Goal: Task Accomplishment & Management: Complete application form

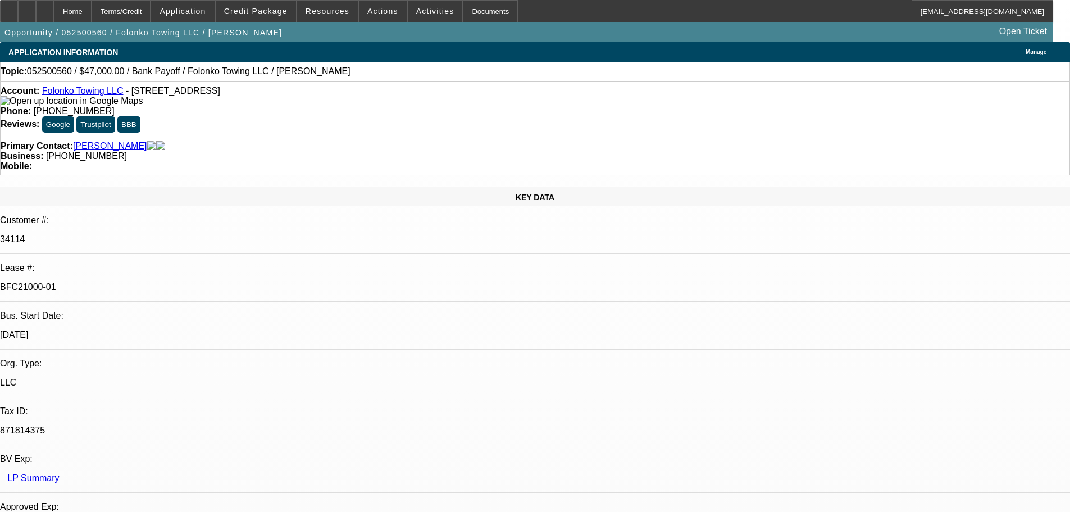
select select "0"
select select "2"
select select "0.1"
select select "4"
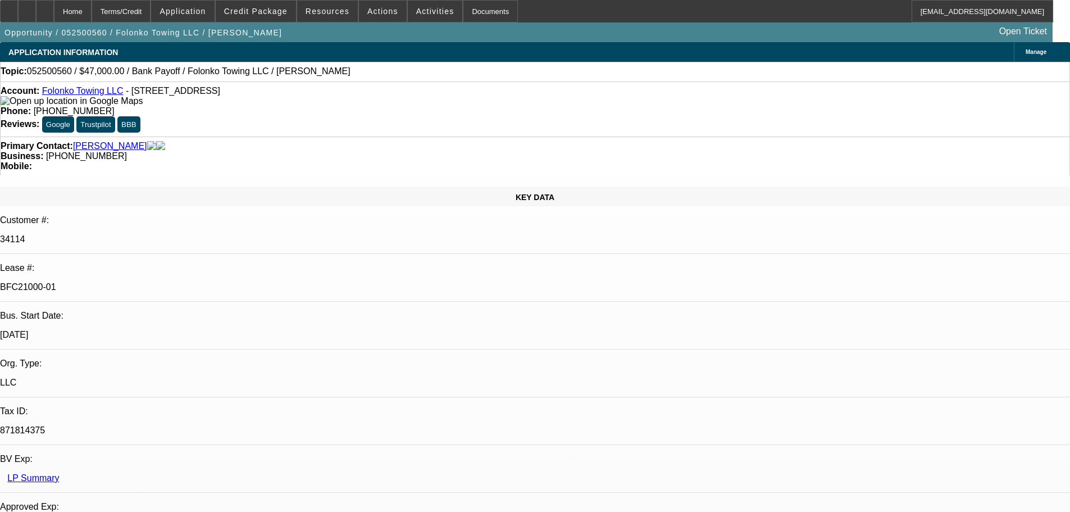
select select "0"
select select "2"
select select "0.1"
select select "4"
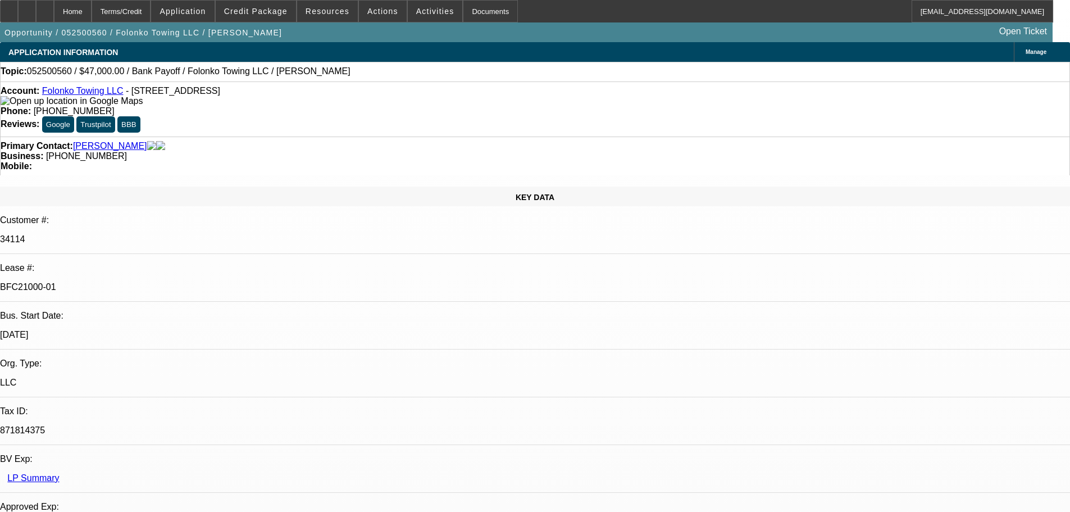
select select "0"
select select "2"
select select "0.1"
select select "4"
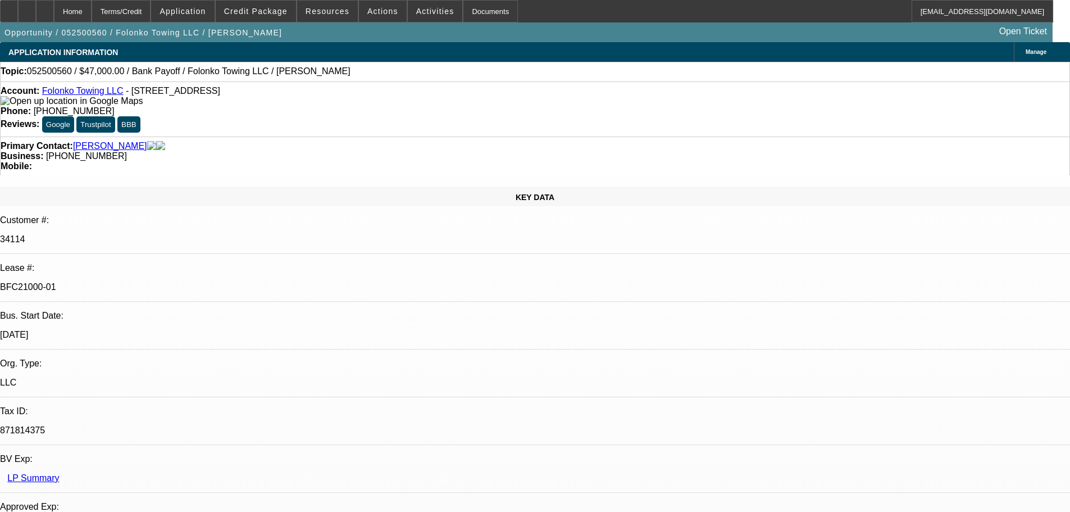
click at [54, 11] on div at bounding box center [45, 11] width 18 height 22
select select "0"
select select "2"
select select "0.1"
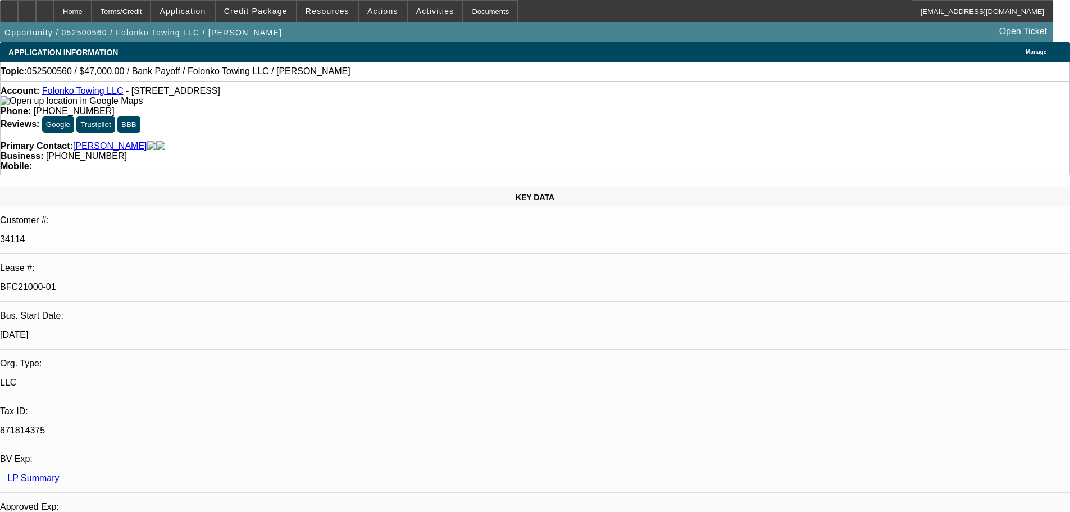
select select "4"
select select "0"
select select "2"
select select "0.1"
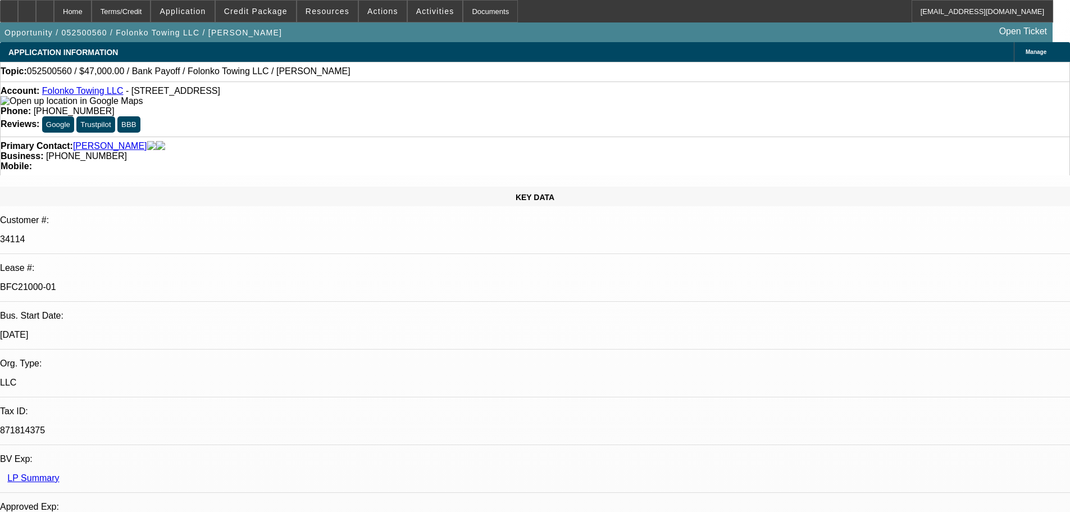
select select "4"
select select "0"
select select "2"
select select "0.1"
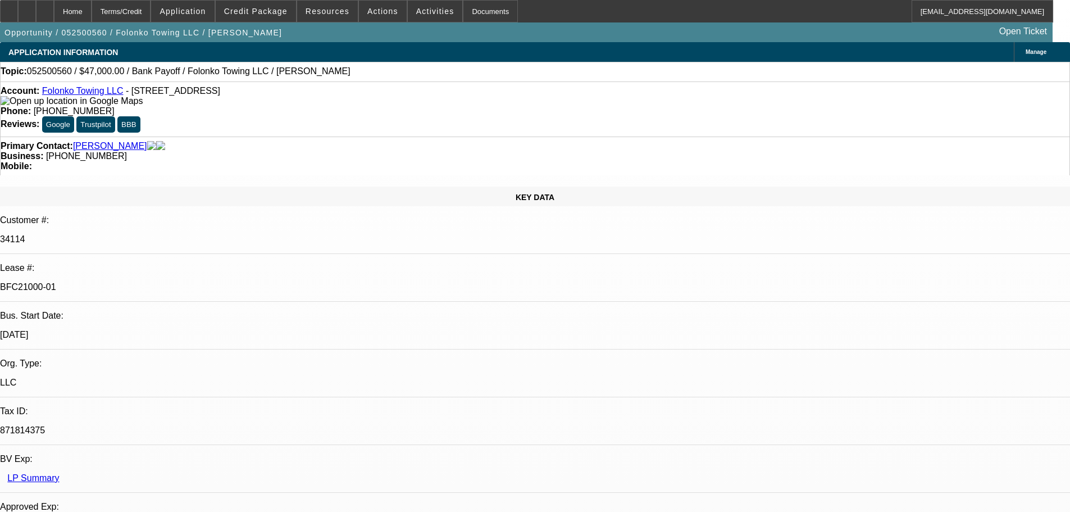
select select "4"
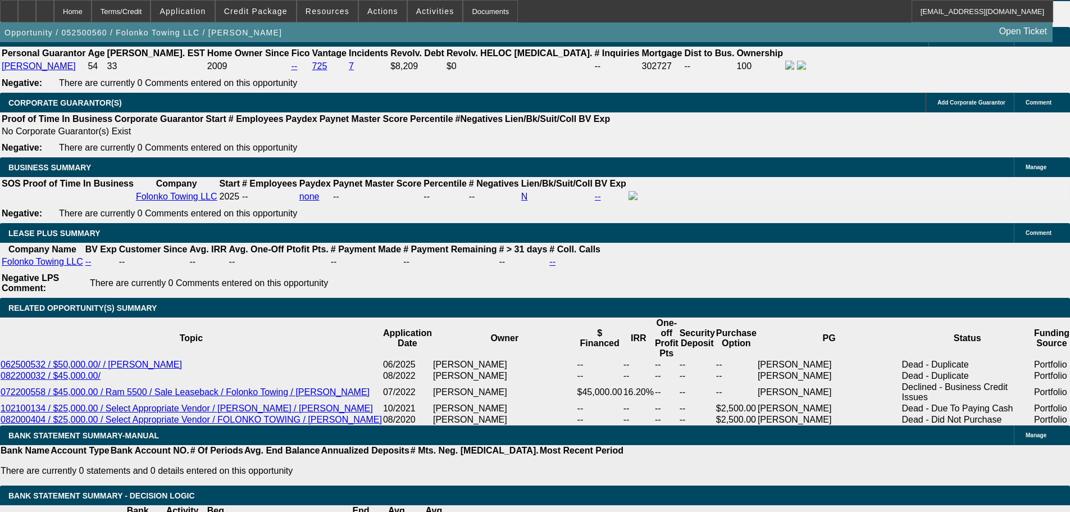
scroll to position [1797, 0]
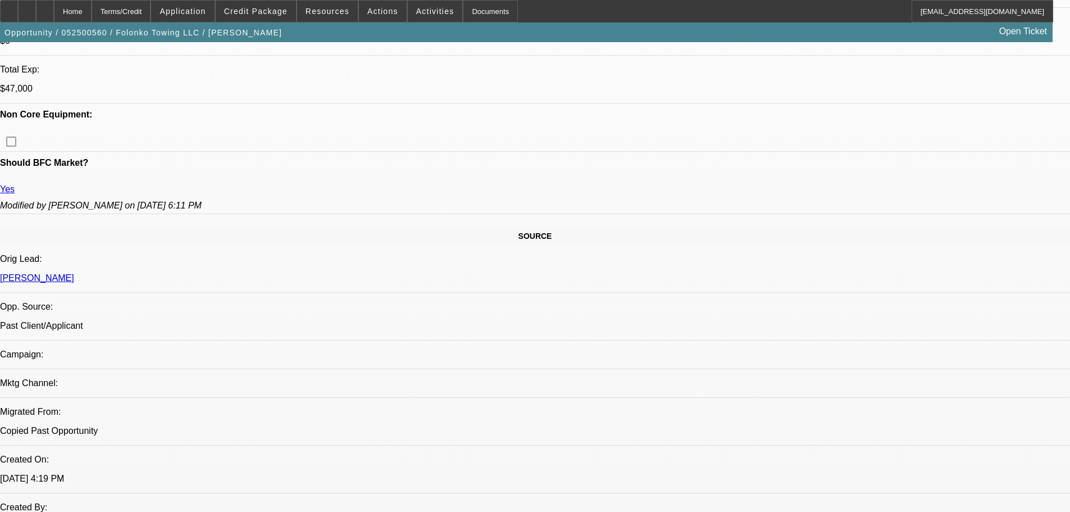
scroll to position [393, 0]
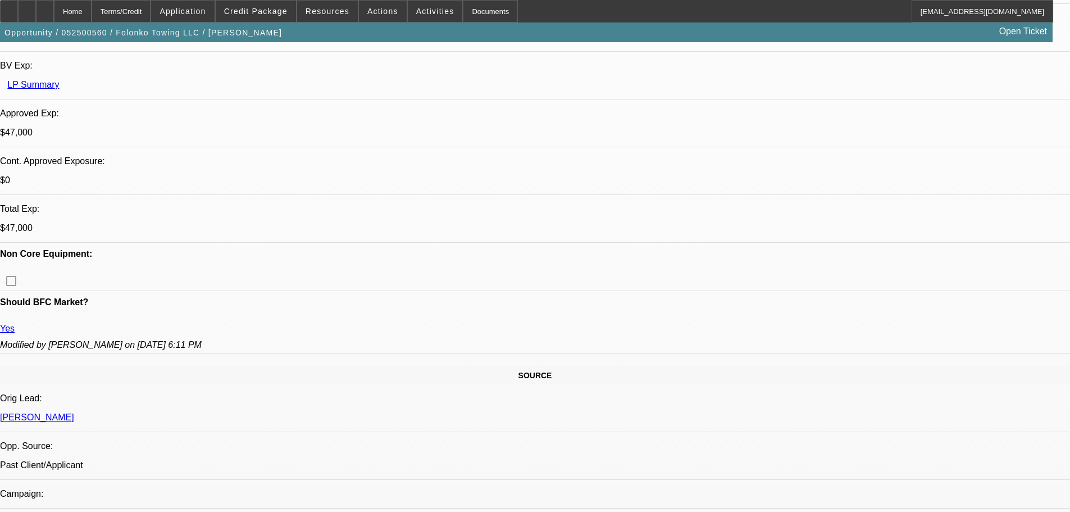
drag, startPoint x: 866, startPoint y: 183, endPoint x: 832, endPoint y: 227, distance: 55.7
radio input "true"
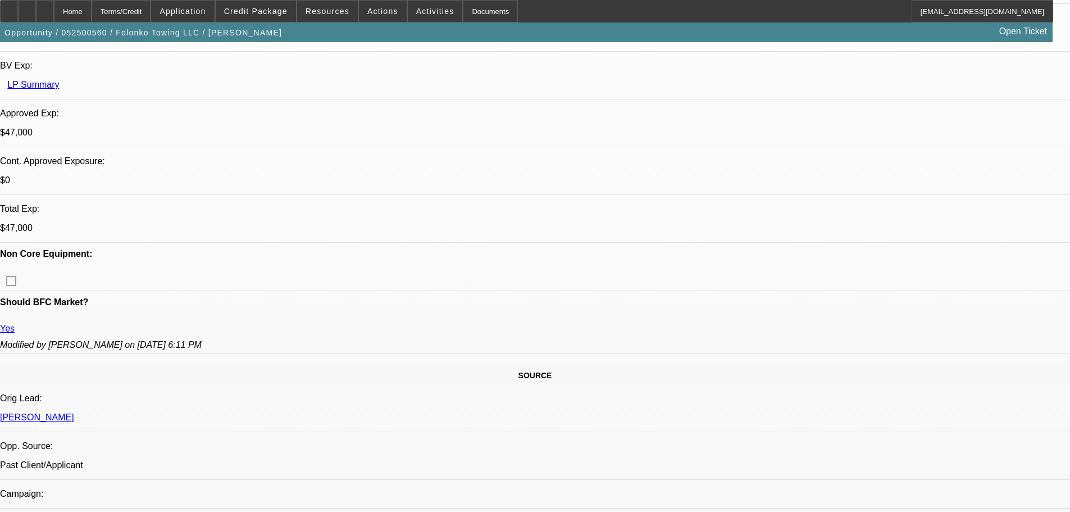
type textarea "Getting updated payoff"
radio input "true"
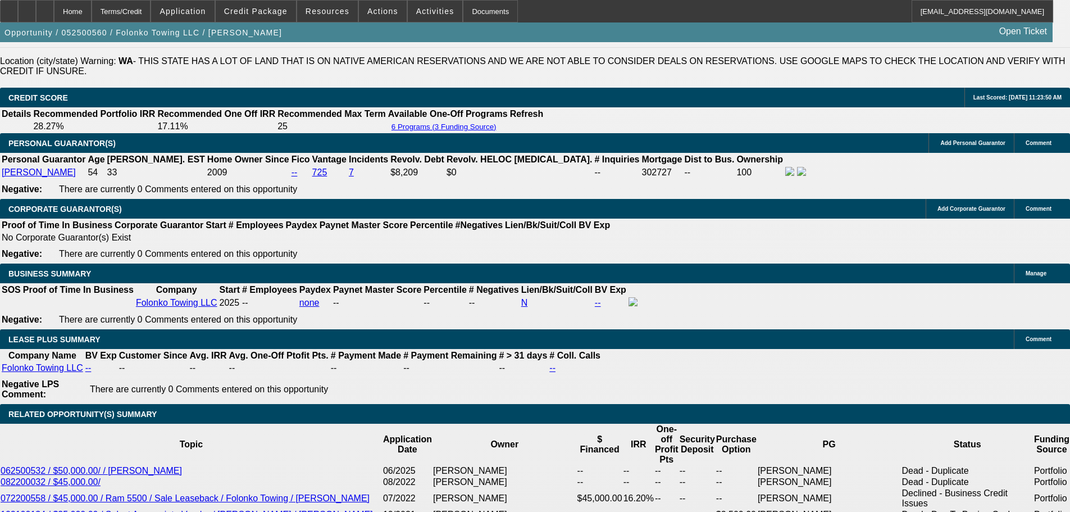
scroll to position [1685, 0]
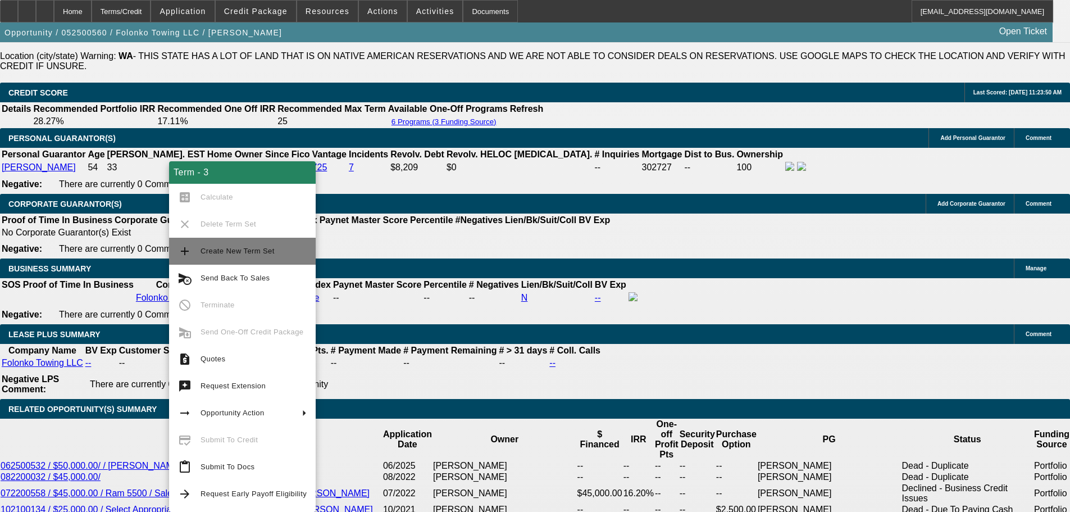
click at [225, 253] on span "Create New Term Set" at bounding box center [238, 251] width 74 height 8
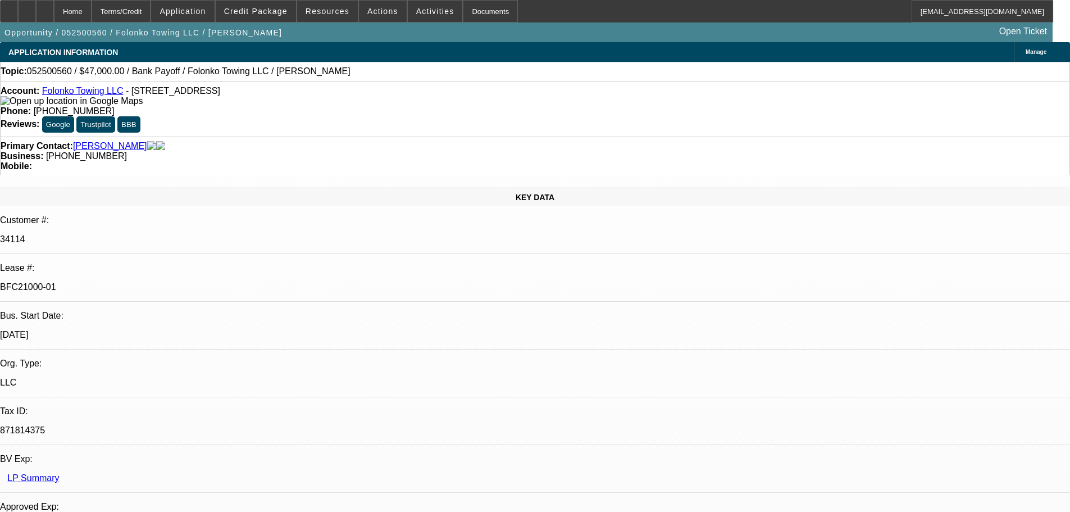
select select "0"
select select "2"
select select "0.1"
select select "4"
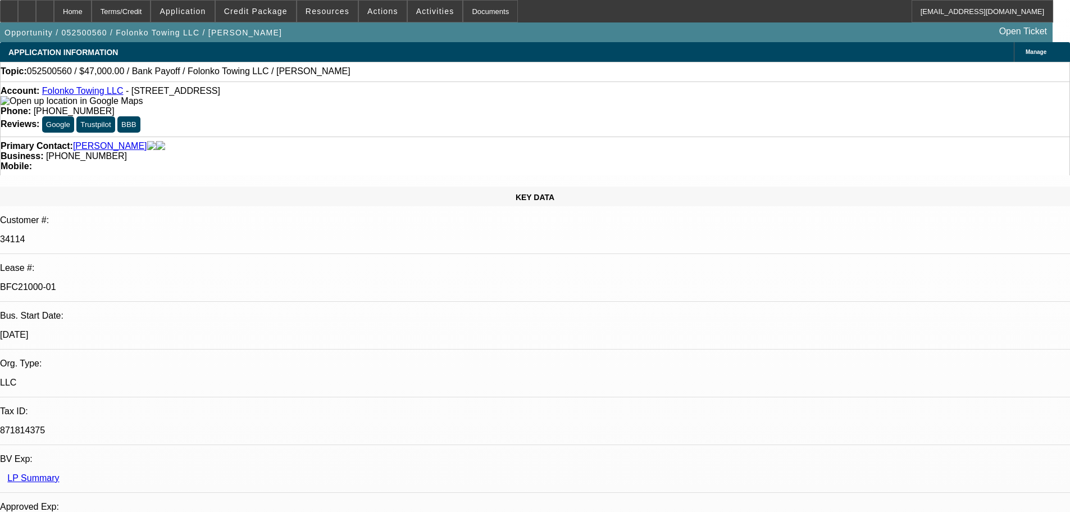
select select "0"
select select "2"
select select "0.1"
select select "4"
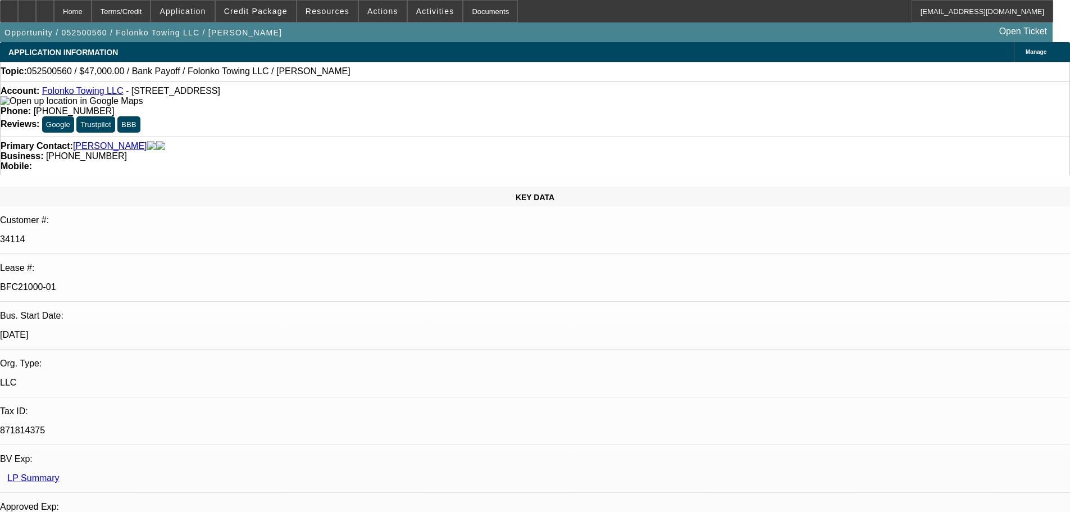
select select "0"
select select "2"
select select "0.1"
select select "4"
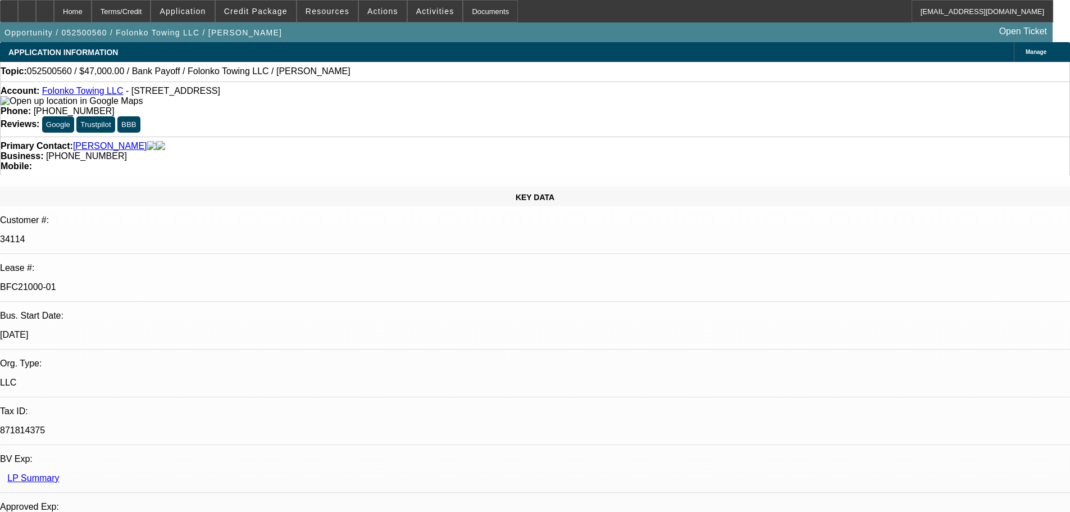
select select "0"
select select "2"
select select "0.1"
select select "4"
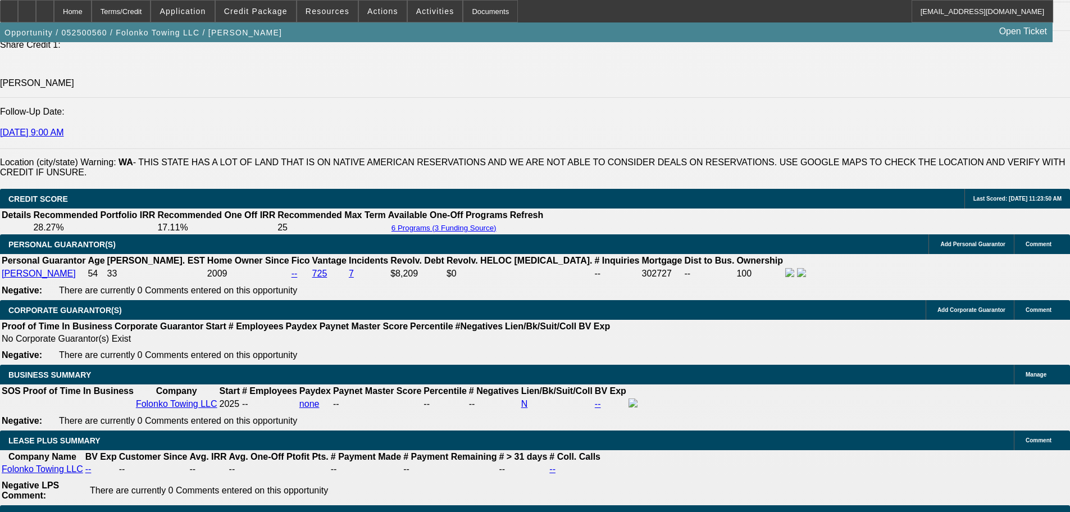
scroll to position [1573, 0]
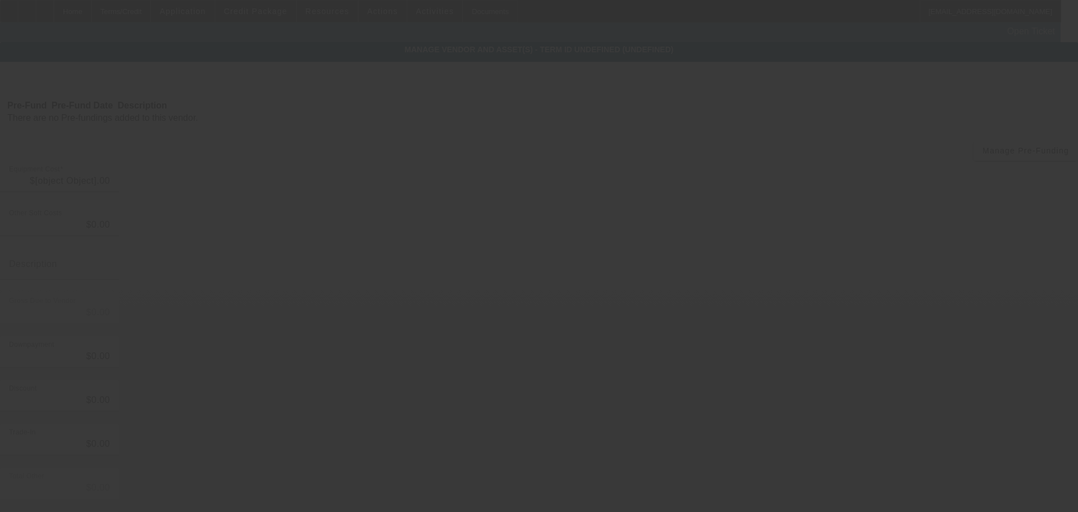
type input "$42,384.69"
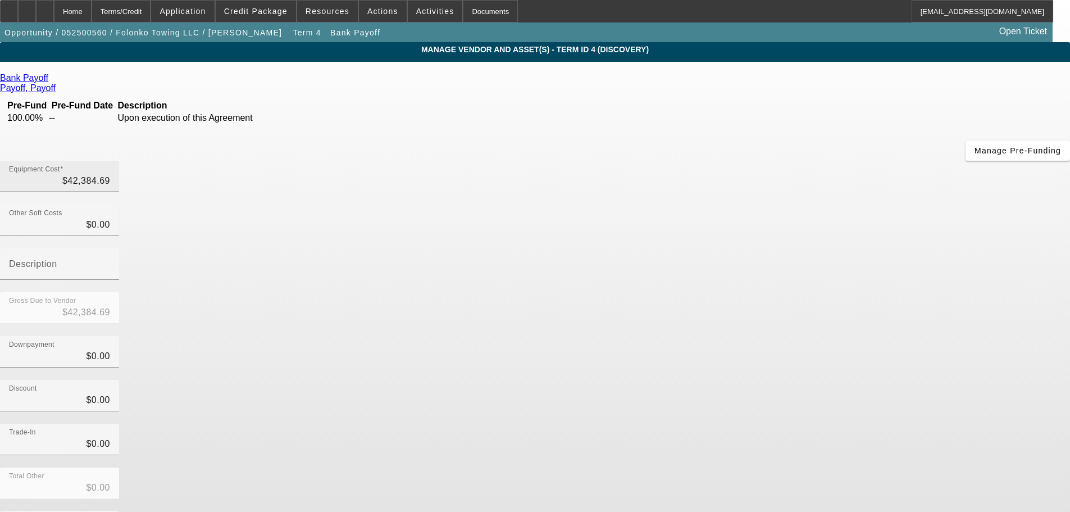
click at [110, 161] on div "Equipment Cost $42,384.69" at bounding box center [59, 176] width 101 height 31
drag, startPoint x: 673, startPoint y: 84, endPoint x: 665, endPoint y: 90, distance: 10.4
click at [110, 161] on div "Equipment Cost $42,384.69" at bounding box center [59, 176] width 101 height 31
click at [110, 174] on input "42384.69" at bounding box center [59, 180] width 101 height 13
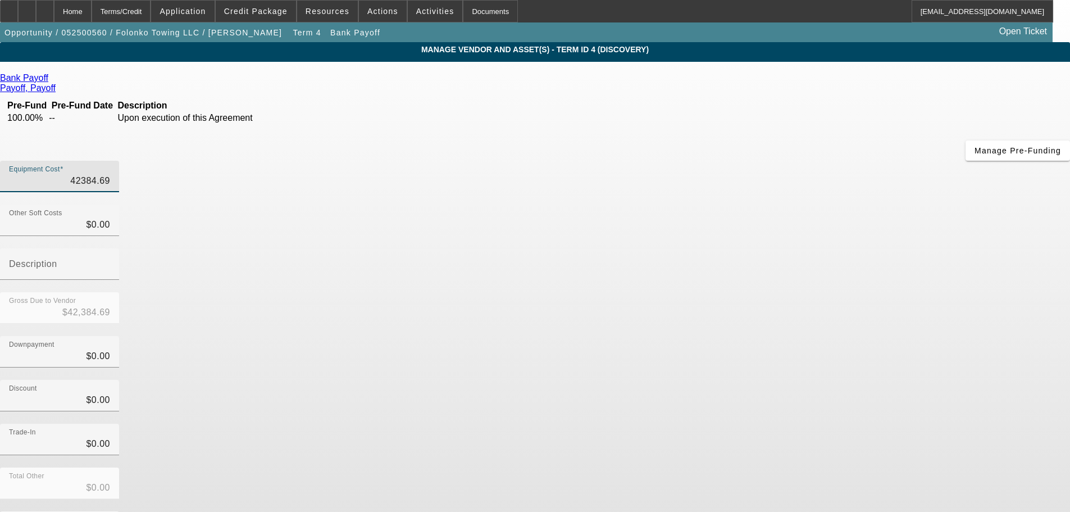
type input "4"
type input "$4.00"
type input "42"
type input "$42.00"
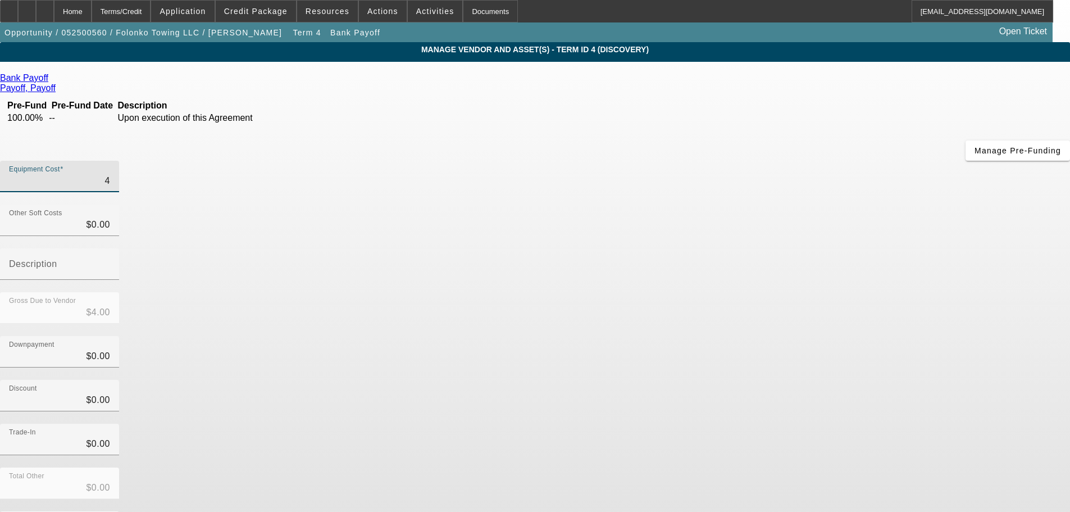
type input "$42.00"
type input "424"
type input "$424.00"
type input "4247"
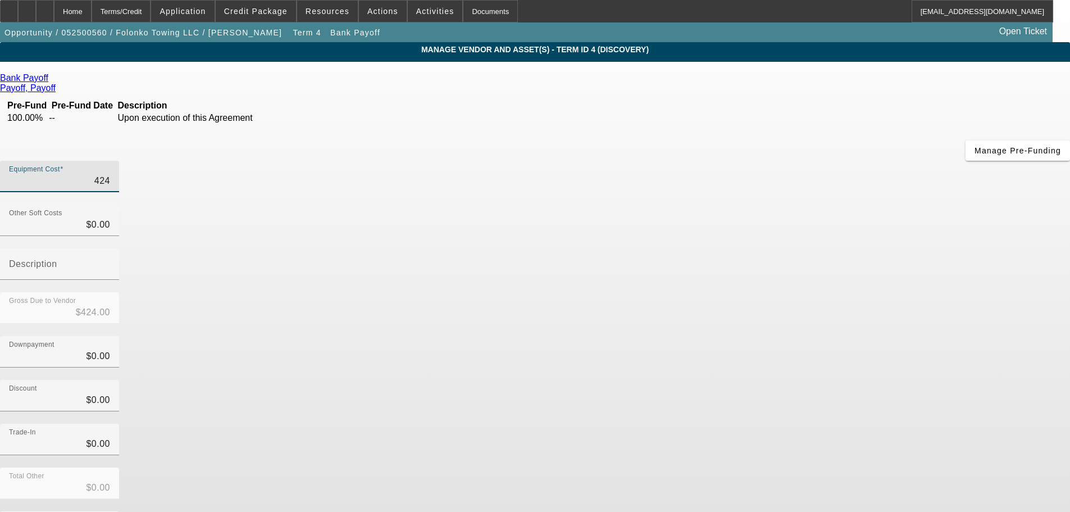
type input "$4,247.00"
type input "42471"
type input "$42,471.00"
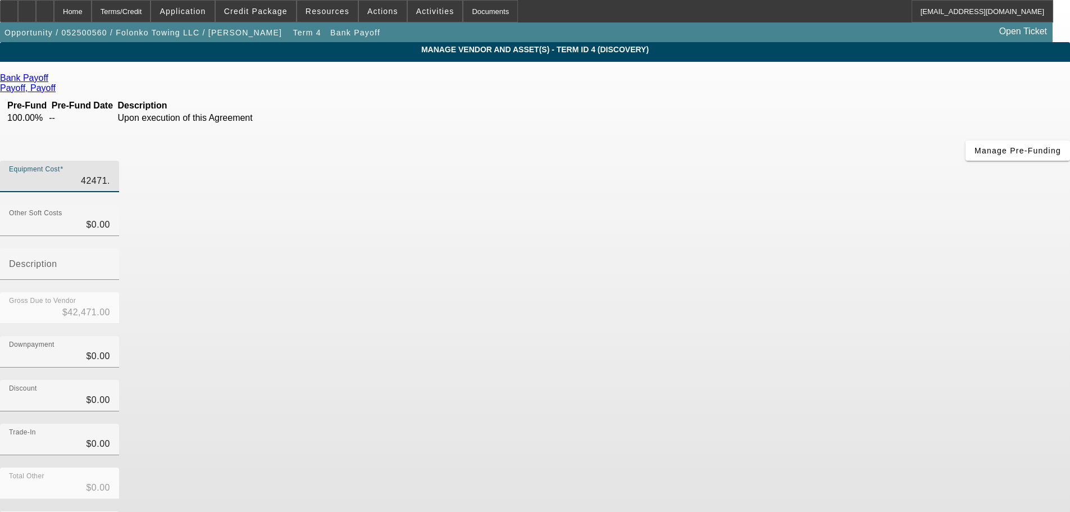
type input "42471.8"
type input "$42,471.80"
type input "42471.82"
type input "$42,471.82"
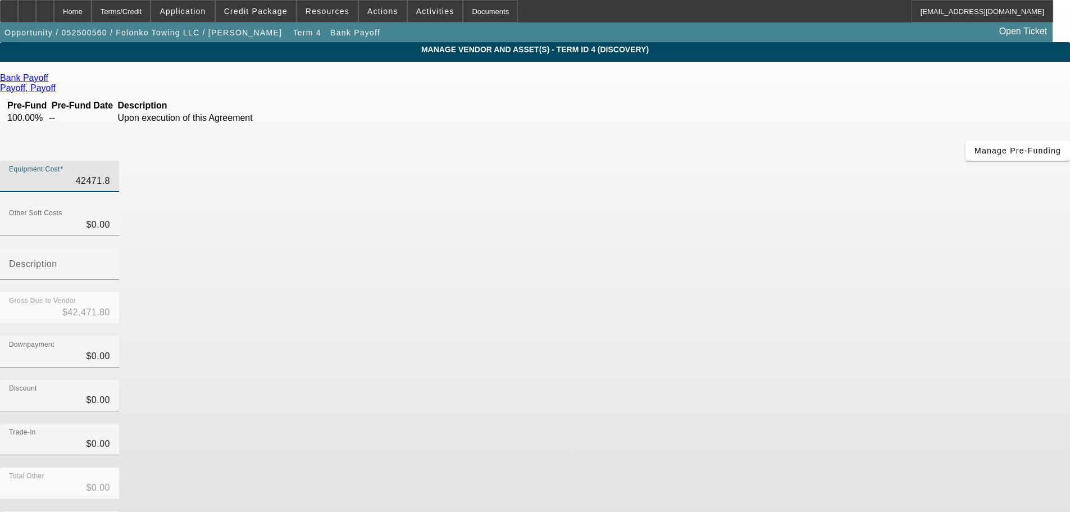
type input "$42,471.82"
click at [732, 336] on div "Downpayment $0.00" at bounding box center [535, 358] width 1070 height 44
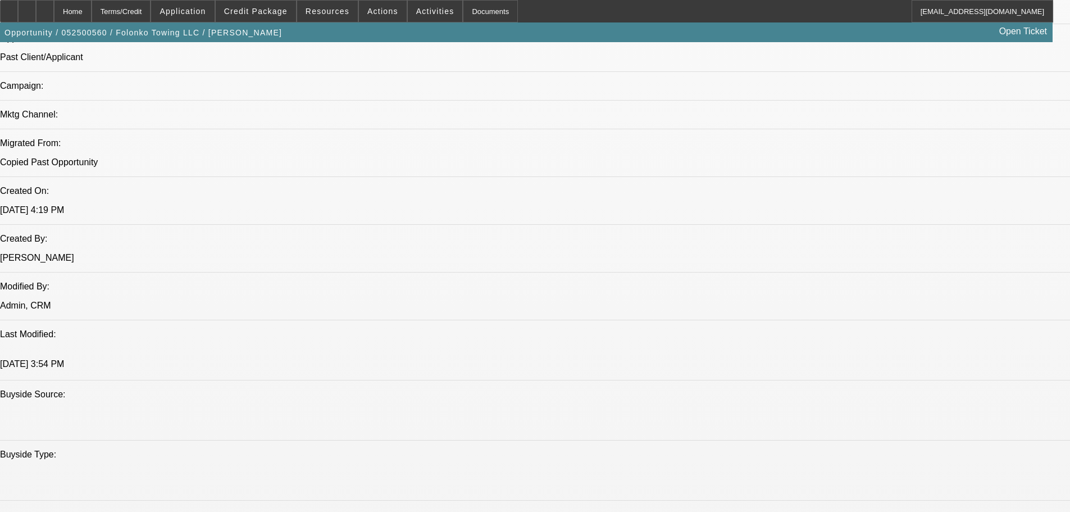
select select "0"
select select "2"
select select "0.1"
select select "4"
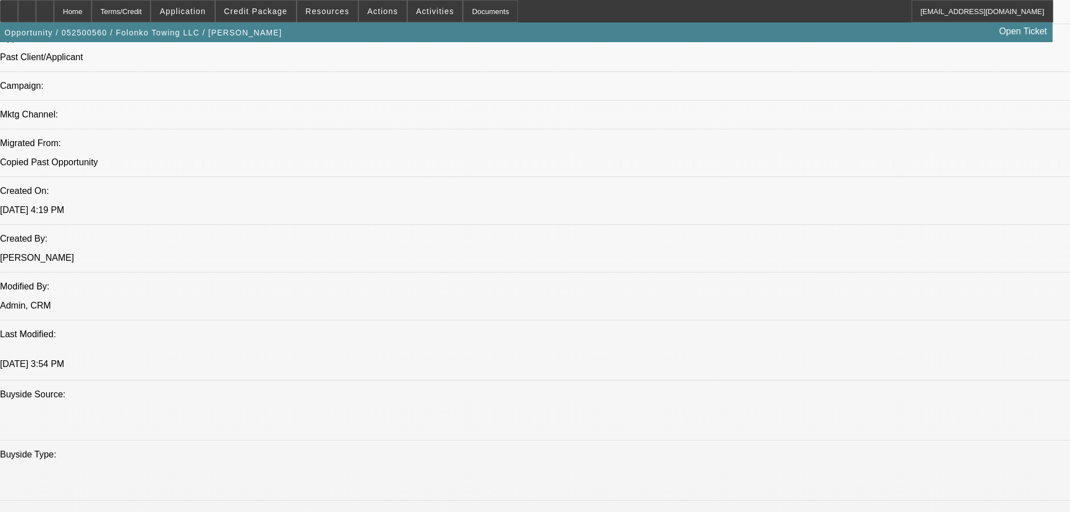
select select "0"
select select "2"
select select "0.1"
select select "4"
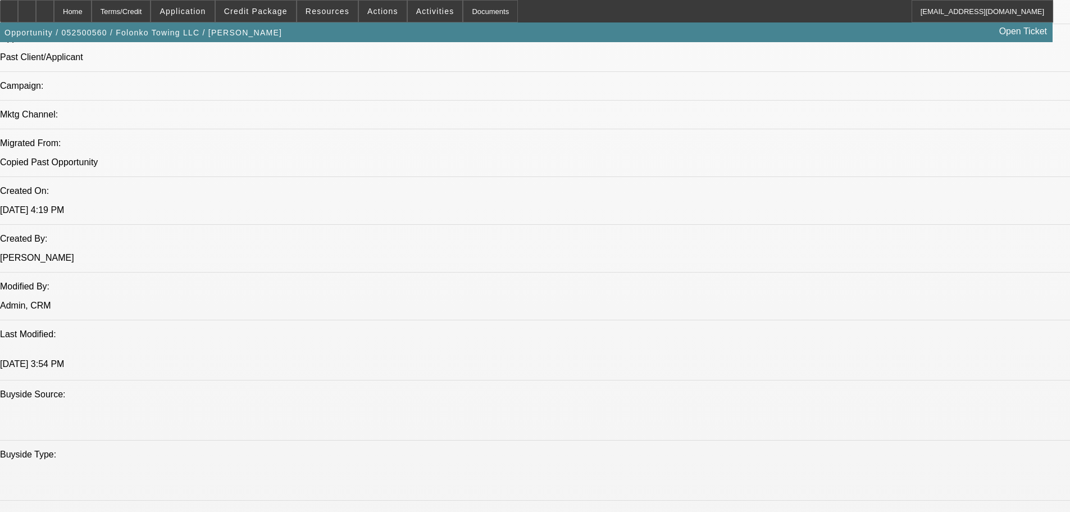
select select "0"
select select "2"
select select "0.1"
select select "4"
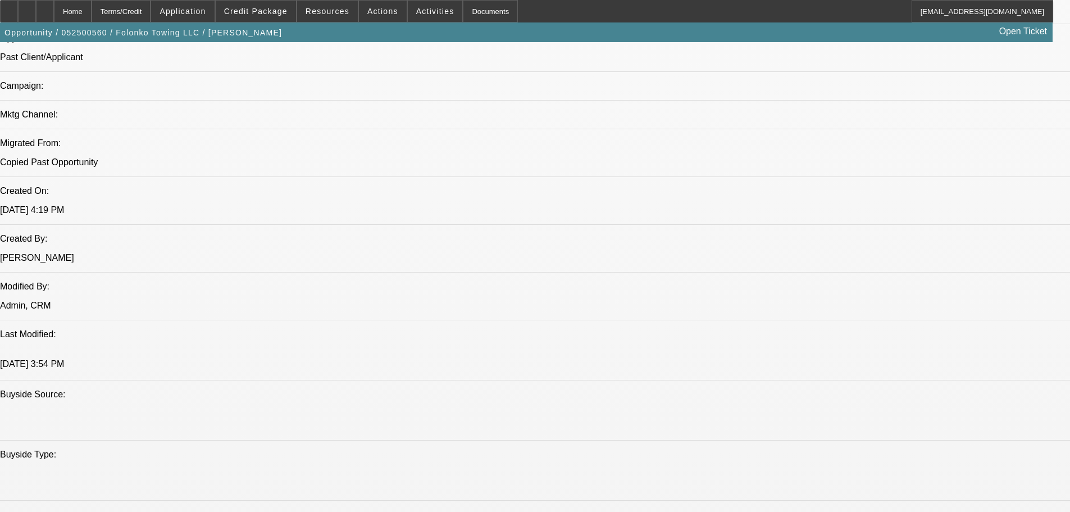
select select "0"
select select "2"
select select "0.1"
select select "4"
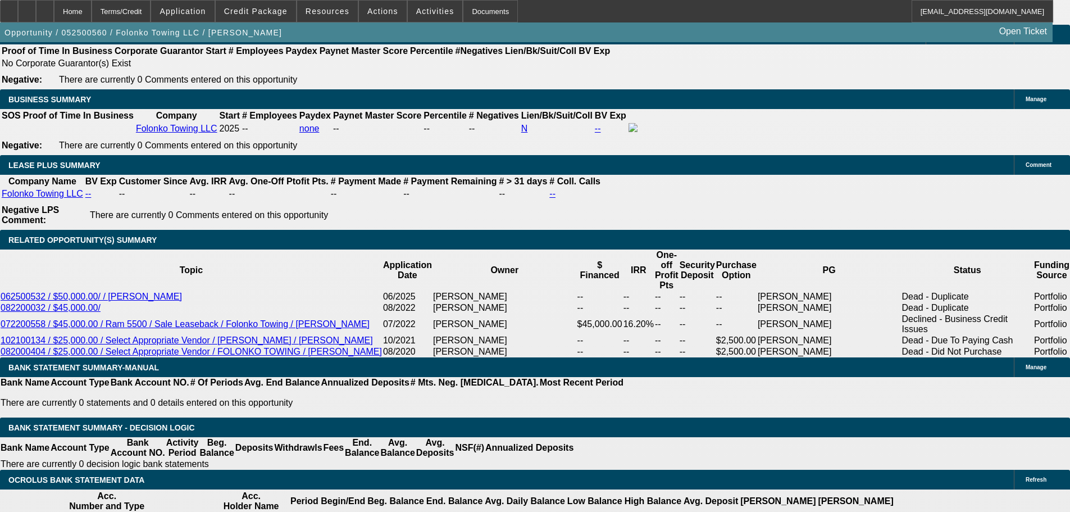
scroll to position [1779, 0]
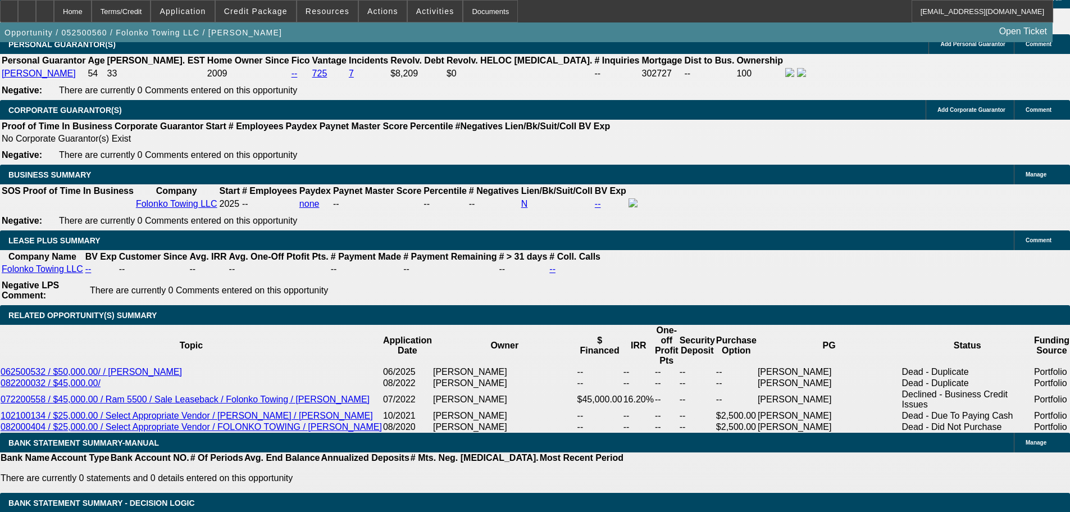
click at [288, 5] on span at bounding box center [256, 11] width 80 height 27
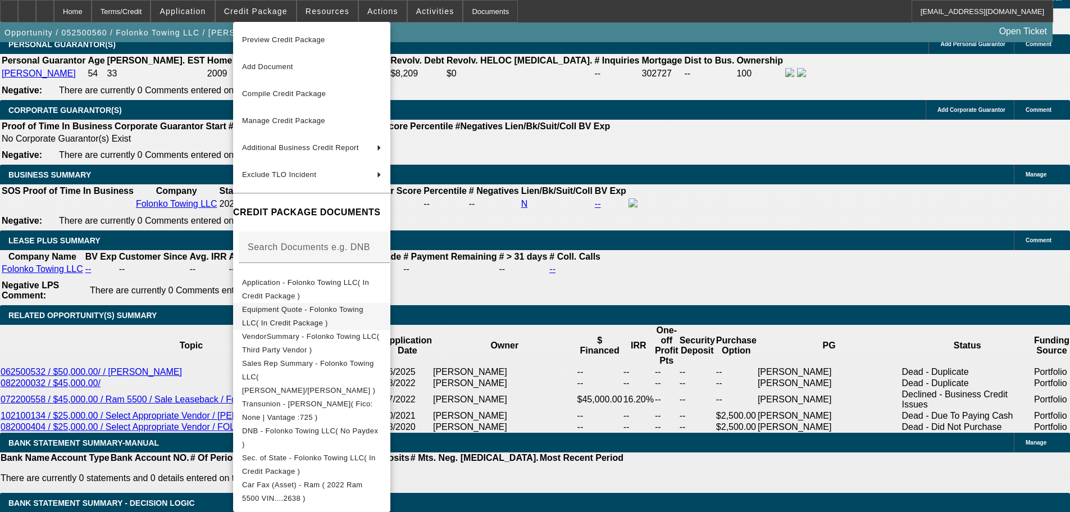
click at [282, 308] on span "Equipment Quote - Folonko Towing LLC( In Credit Package )" at bounding box center [302, 316] width 121 height 22
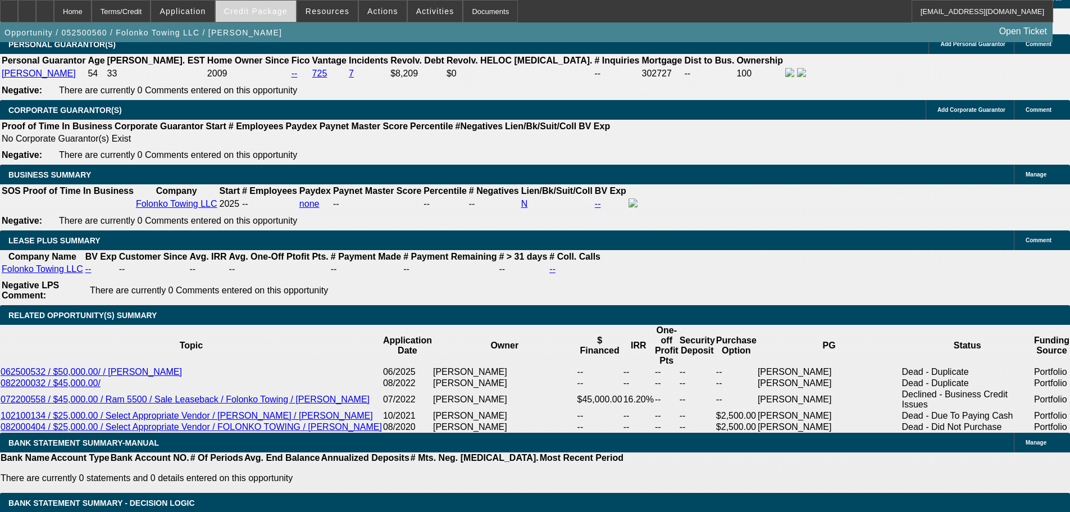
click at [248, 4] on span at bounding box center [256, 11] width 80 height 27
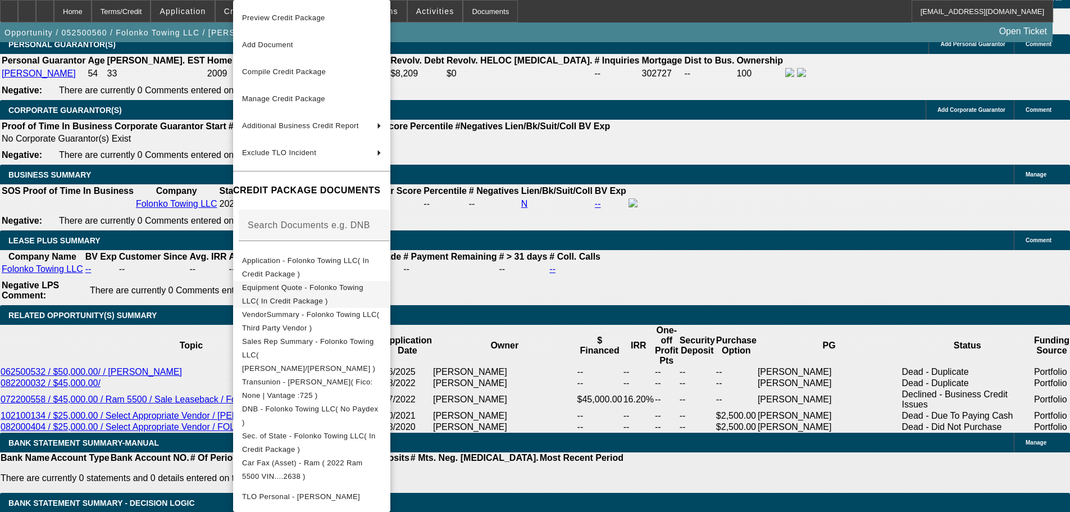
click at [322, 298] on button "Equipment Quote - Folonko Towing LLC( In Credit Package )" at bounding box center [311, 294] width 157 height 27
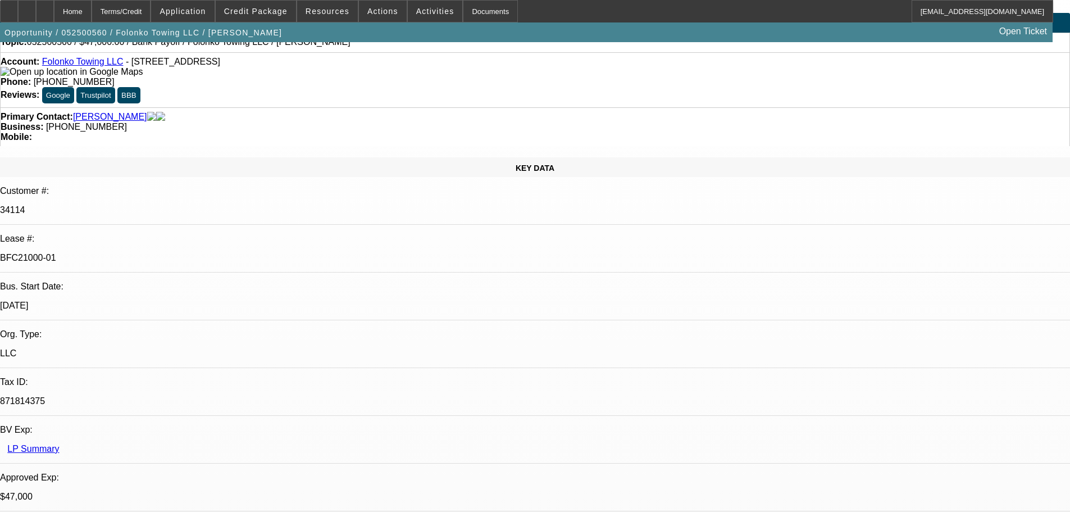
scroll to position [0, 0]
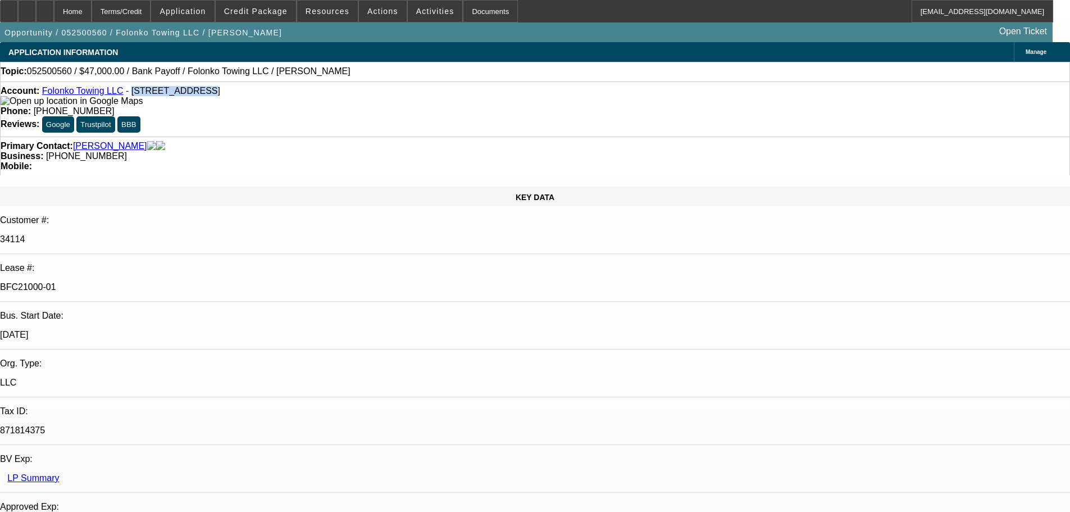
drag, startPoint x: 124, startPoint y: 94, endPoint x: 176, endPoint y: 97, distance: 52.3
click at [176, 95] on span "- 15702 26th Pl W, Lynnwood, WA 98087" at bounding box center [173, 91] width 94 height 10
copy span "15702 26th Pl W"
click at [270, 6] on span at bounding box center [256, 11] width 80 height 27
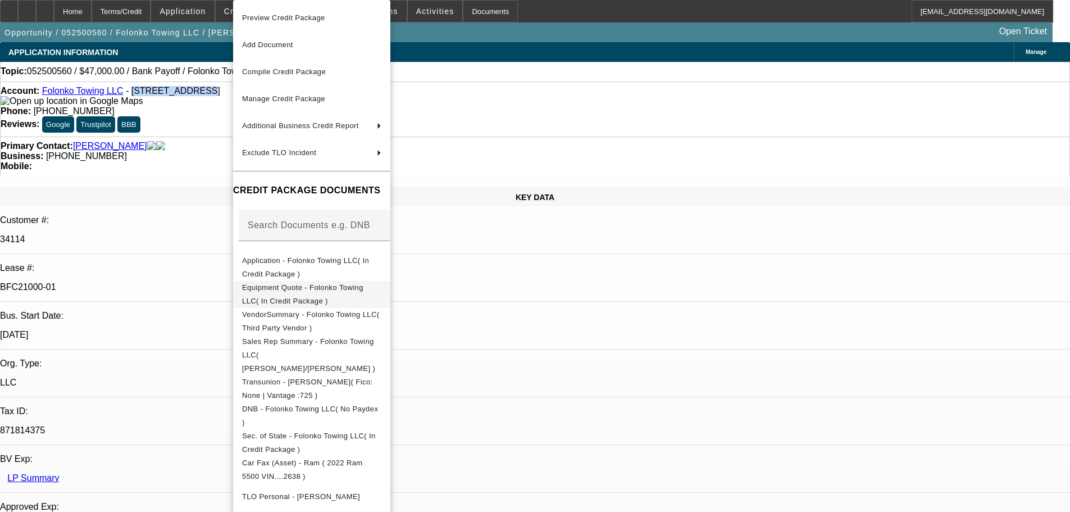
click at [280, 281] on button "Equipment Quote - Folonko Towing LLC( In Credit Package )" at bounding box center [311, 294] width 157 height 27
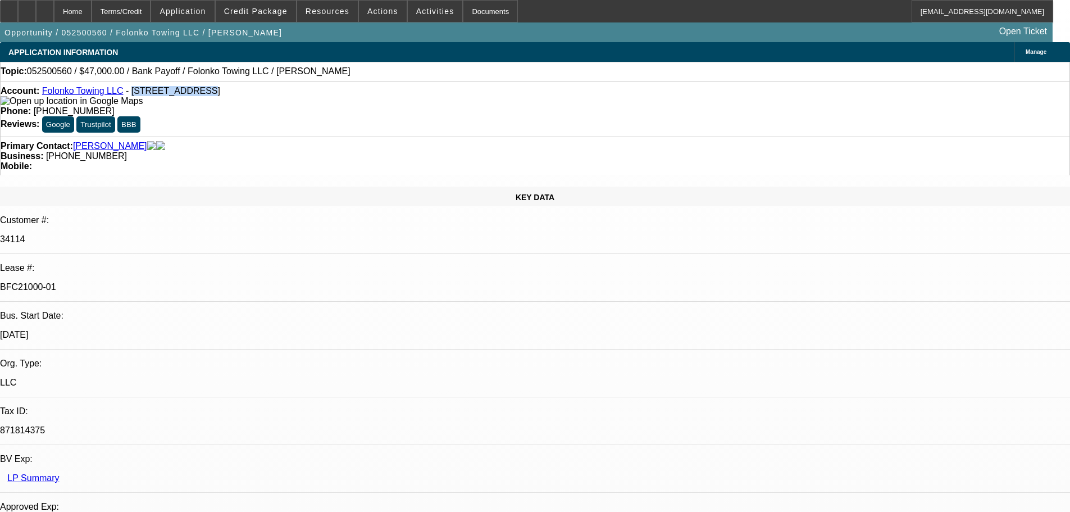
click at [359, 76] on div "Topic: 052500560 / $47,000.00 / Bank Payoff / Folonko Towing LLC / Touray, Lamin" at bounding box center [535, 71] width 1069 height 10
click at [254, 17] on span at bounding box center [256, 11] width 80 height 27
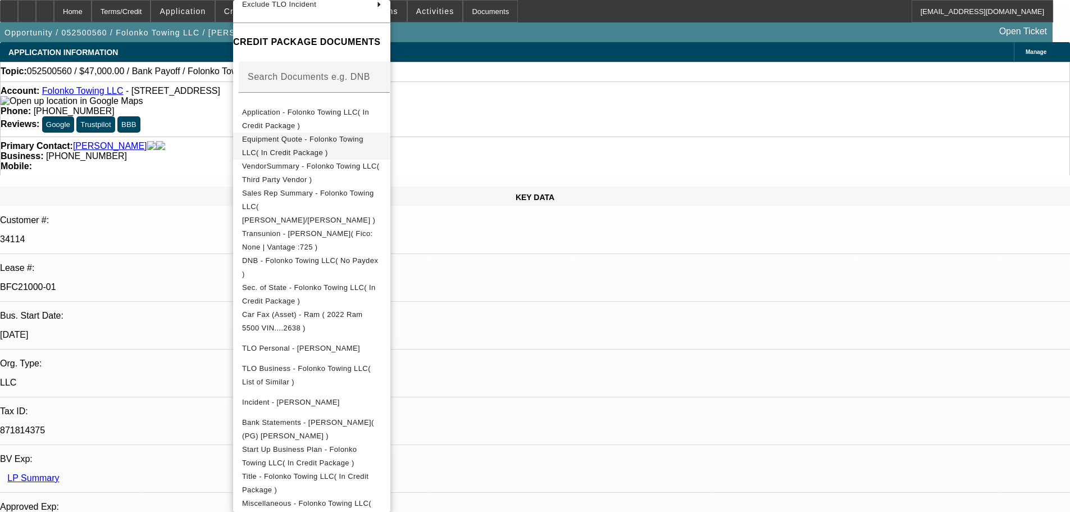
scroll to position [183, 0]
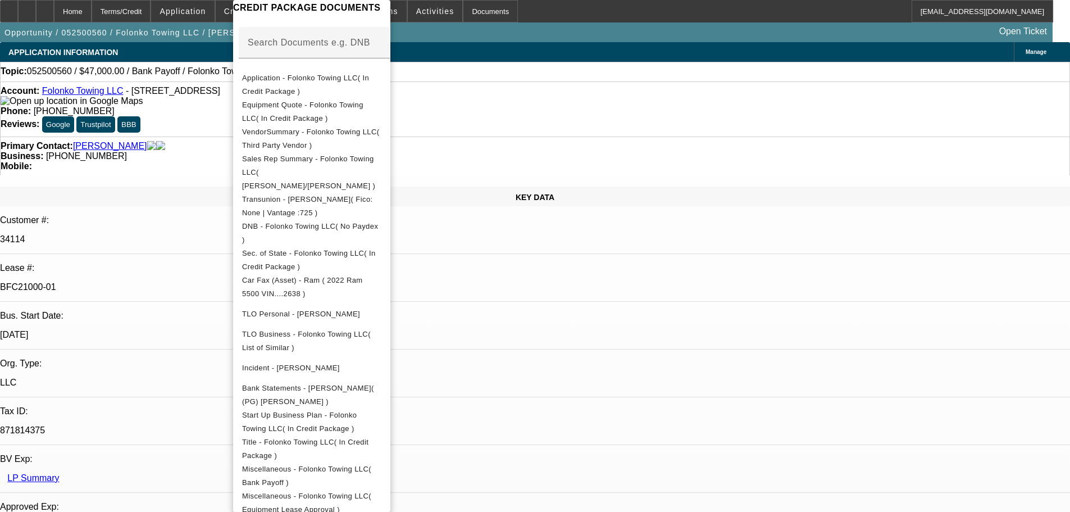
click at [535, 63] on div at bounding box center [535, 256] width 1070 height 512
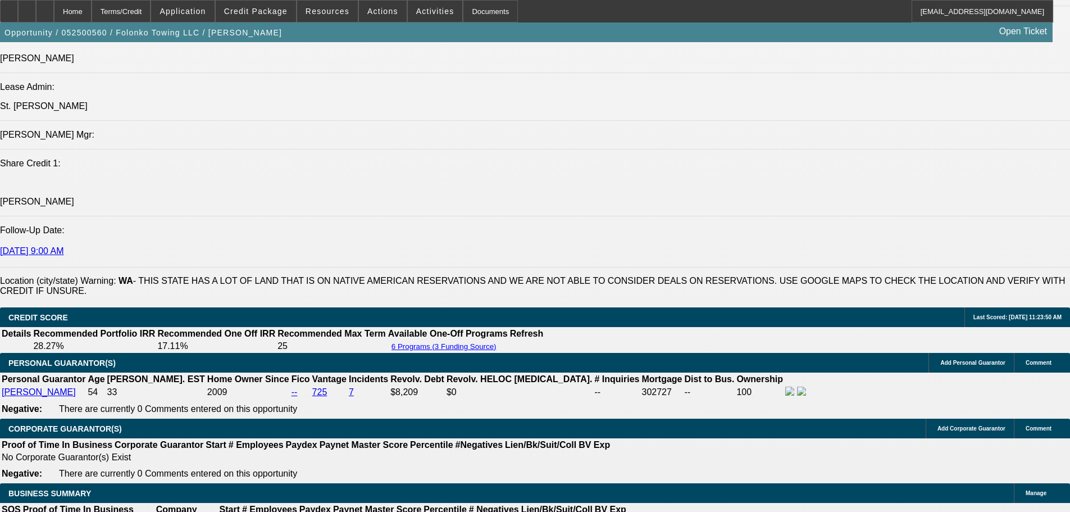
scroll to position [1741, 0]
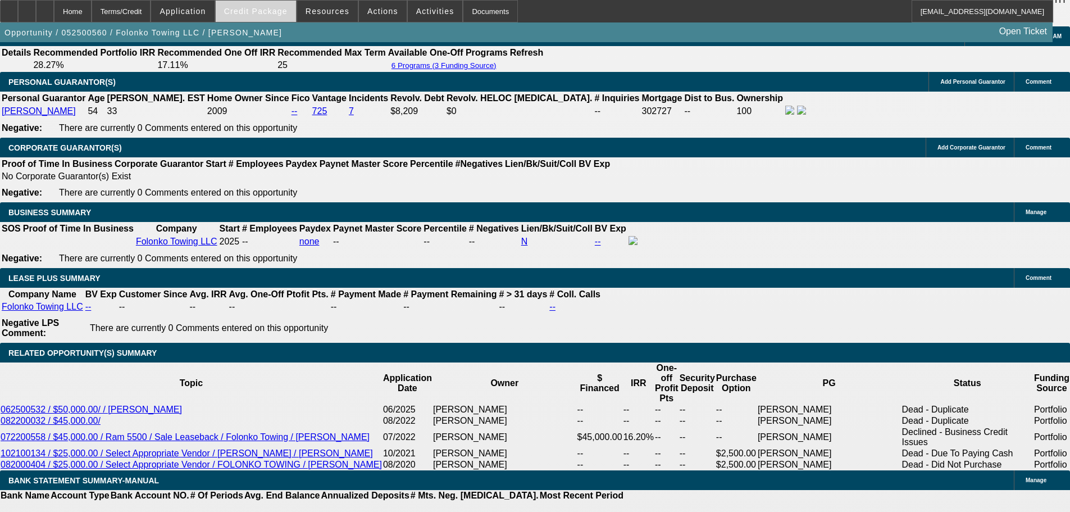
click at [280, 17] on span at bounding box center [256, 11] width 80 height 27
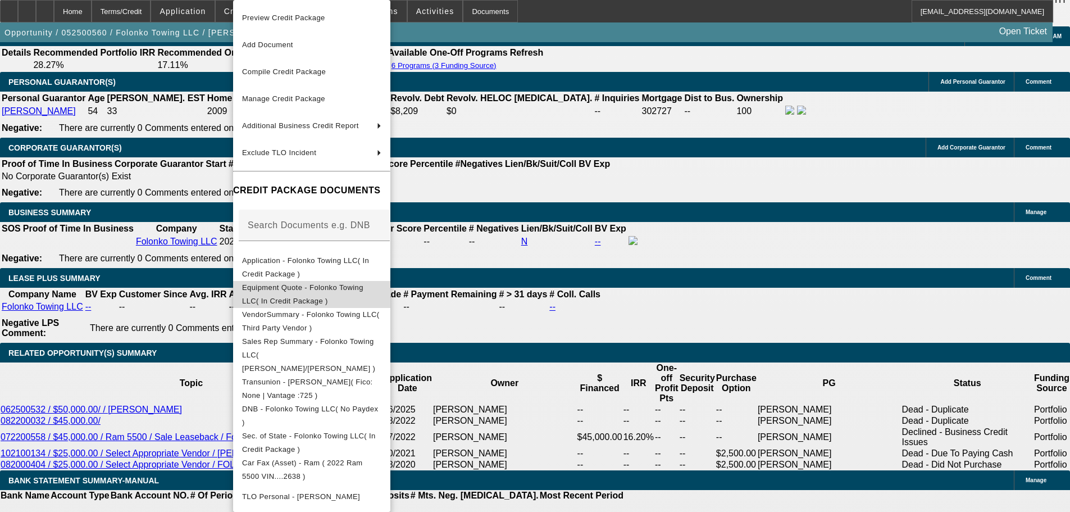
click at [301, 287] on span "Equipment Quote - Folonko Towing LLC( In Credit Package )" at bounding box center [302, 294] width 121 height 22
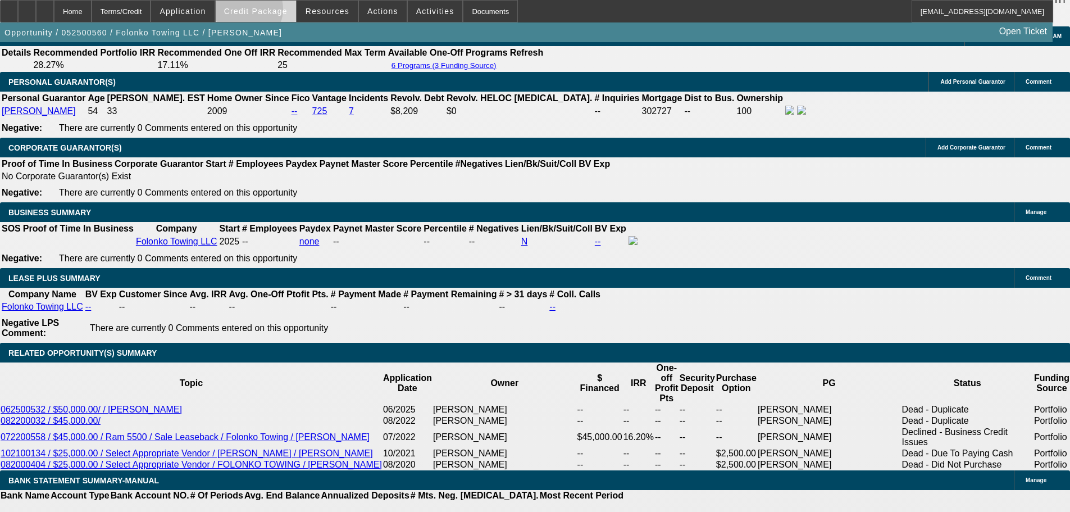
click at [262, 12] on span "Credit Package" at bounding box center [255, 11] width 63 height 9
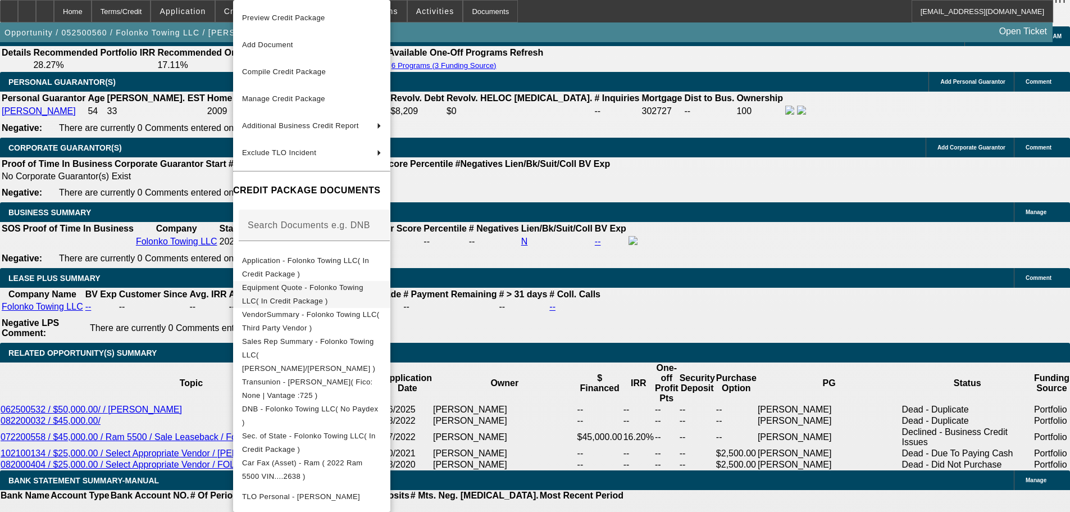
click at [313, 290] on span "Equipment Quote - Folonko Towing LLC( In Credit Package )" at bounding box center [302, 294] width 121 height 22
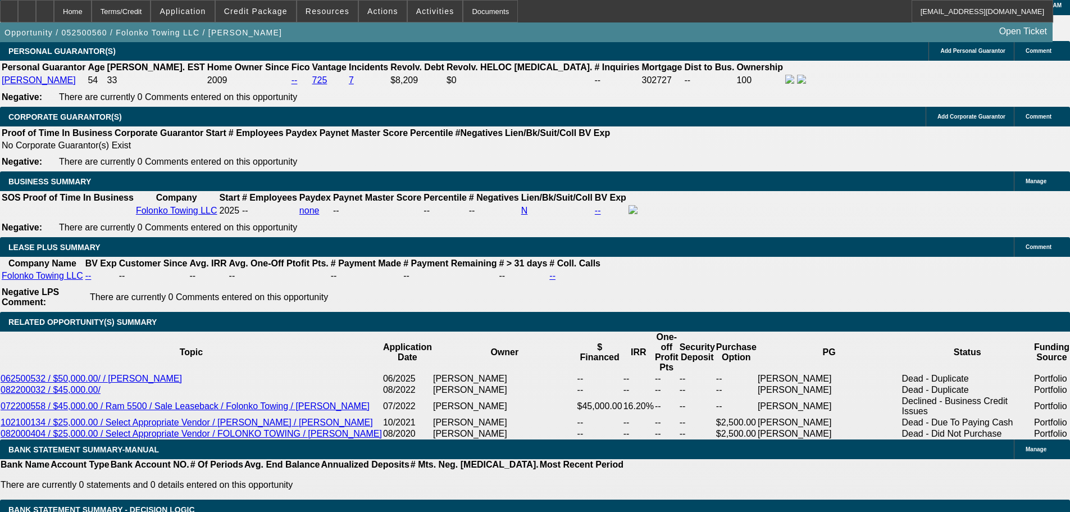
scroll to position [1797, 0]
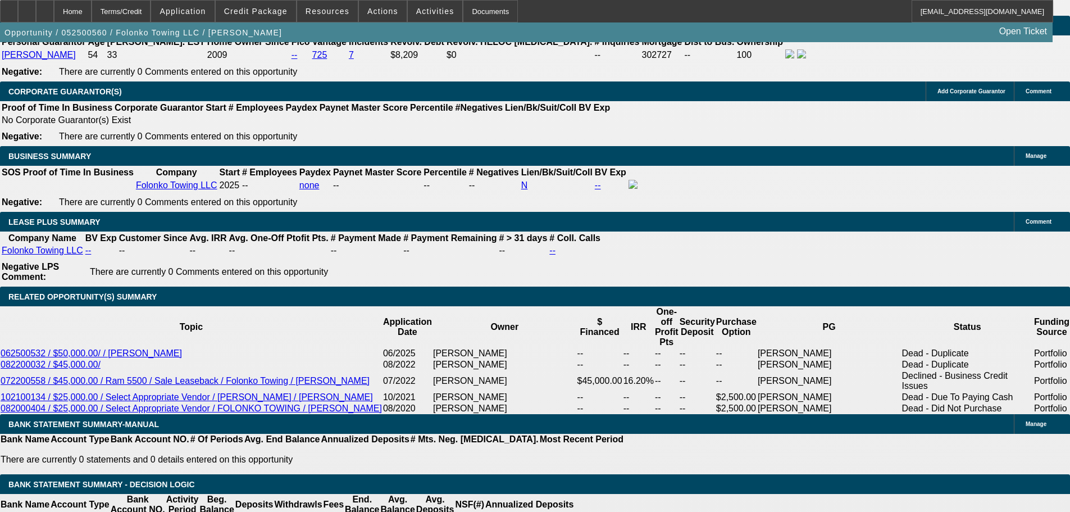
click at [243, 3] on span at bounding box center [256, 11] width 80 height 27
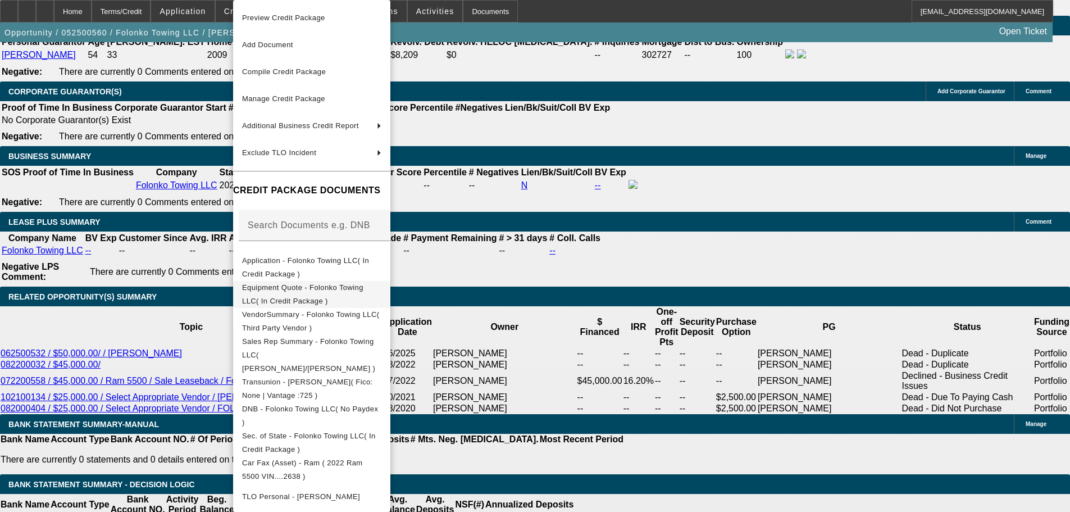
click at [277, 283] on span "Equipment Quote - Folonko Towing LLC( In Credit Package )" at bounding box center [311, 294] width 139 height 27
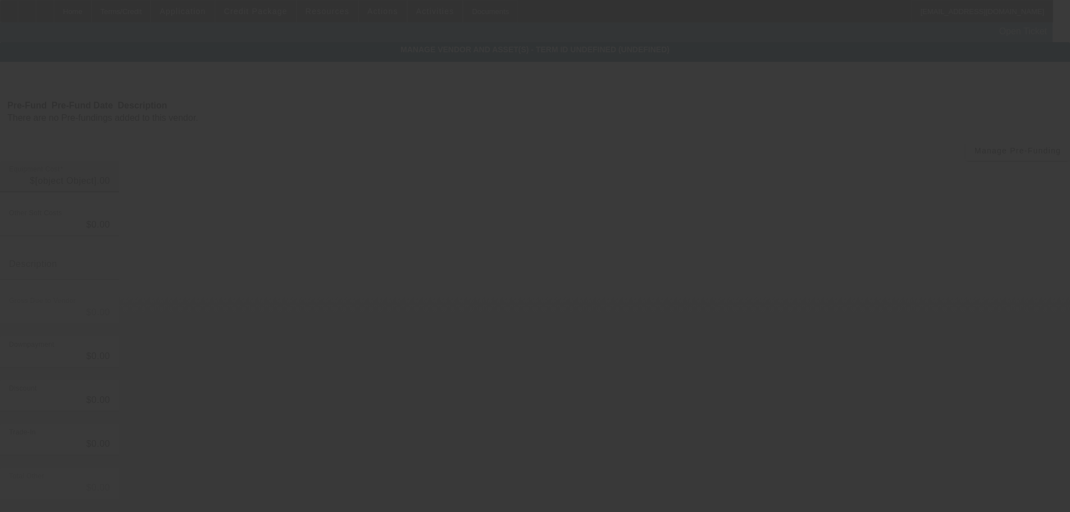
type input "$12,115.31"
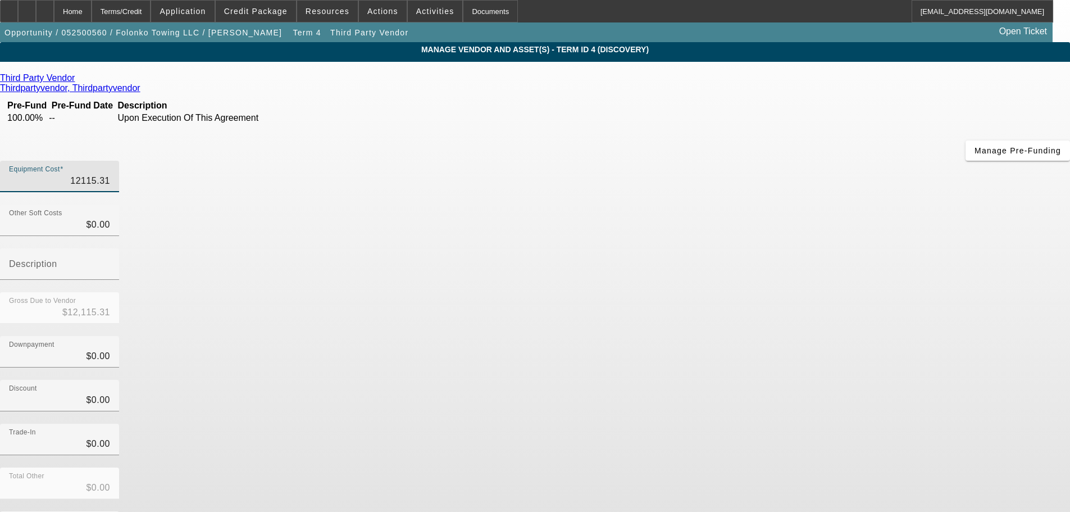
click at [110, 174] on input "12115.31" at bounding box center [59, 180] width 101 height 13
type input "1"
type input "$1.00"
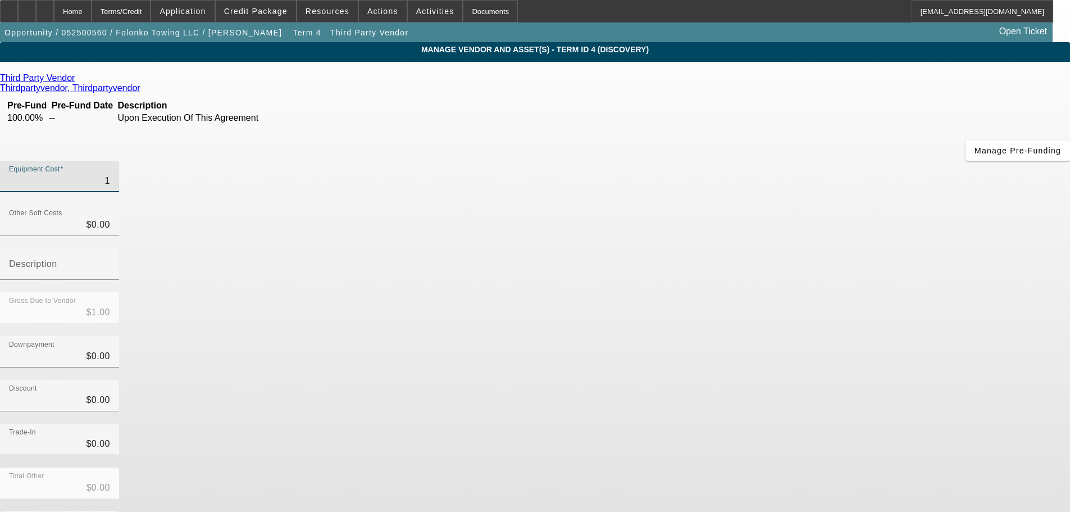
type input "12"
type input "$12.00"
type input "121"
type input "$121.00"
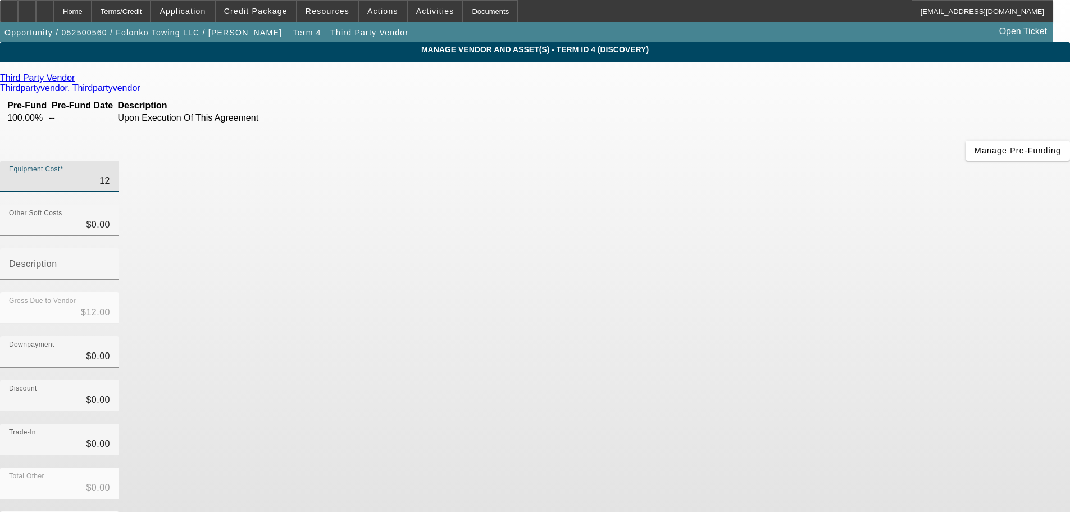
type input "$121.00"
type input "1211"
type input "$1,211.00"
type input "12118"
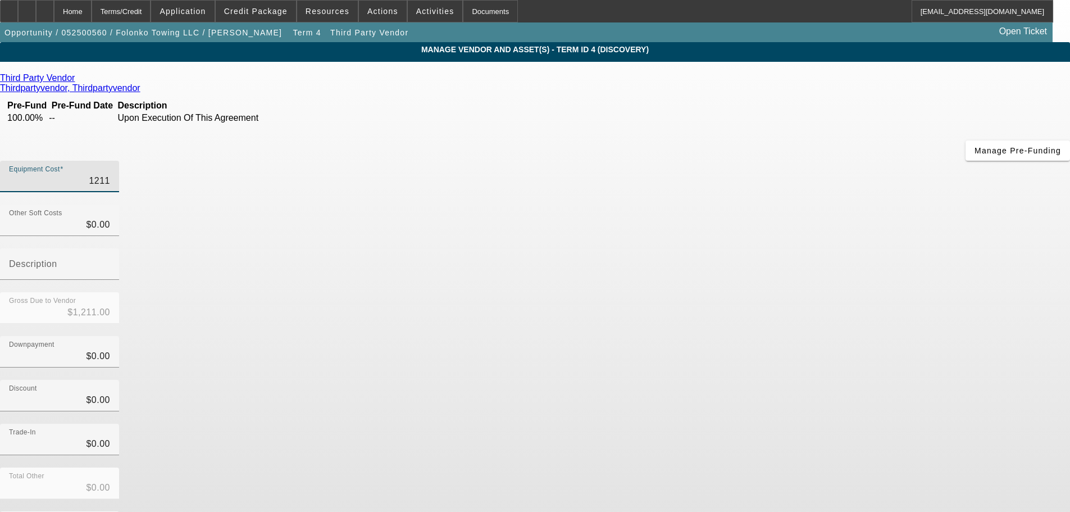
type input "$12,118.00"
type input "12118.1"
type input "$12,118.10"
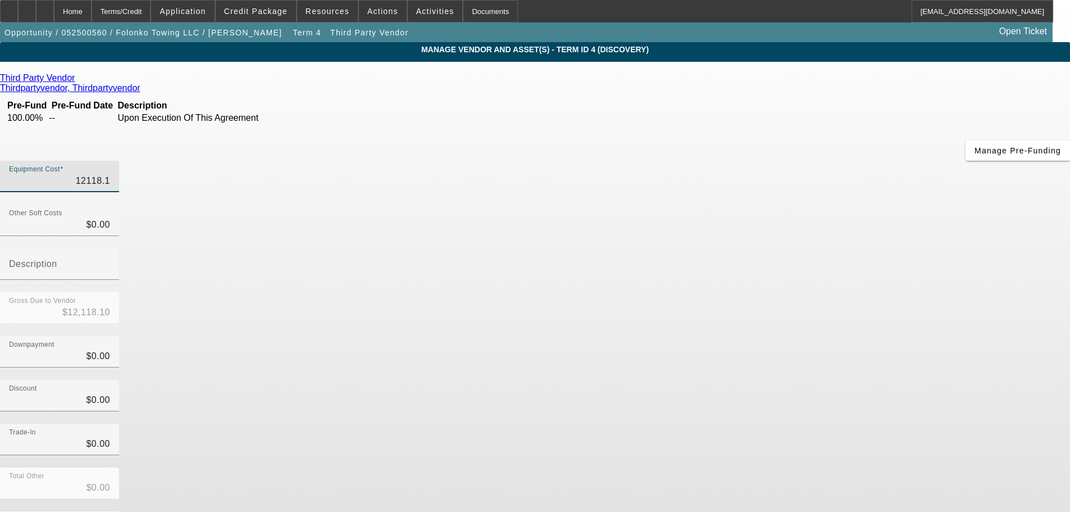
type input "12118.18"
type input "$12,118.18"
click at [697, 336] on div "Downpayment $0.00" at bounding box center [535, 358] width 1070 height 44
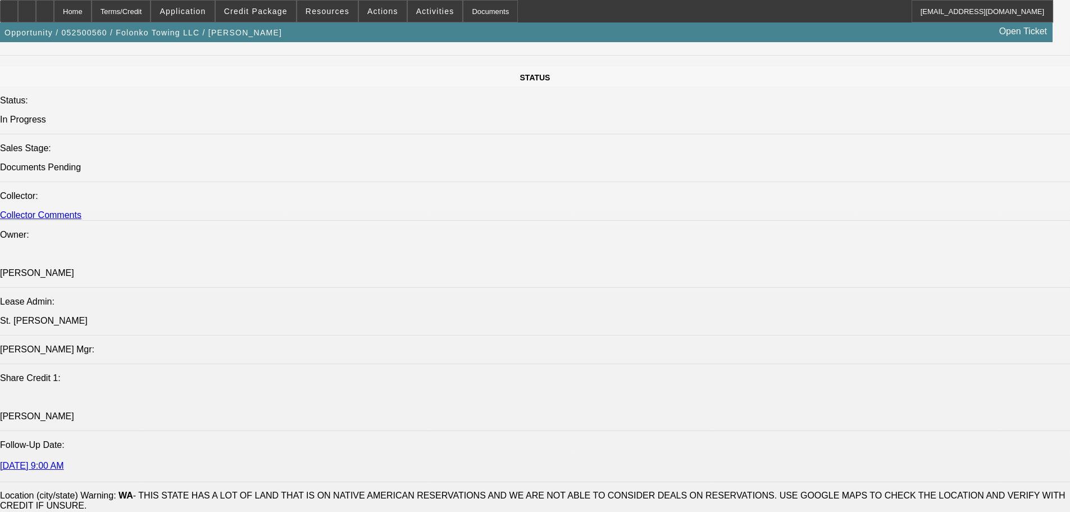
select select "0"
select select "2"
select select "0.1"
select select "4"
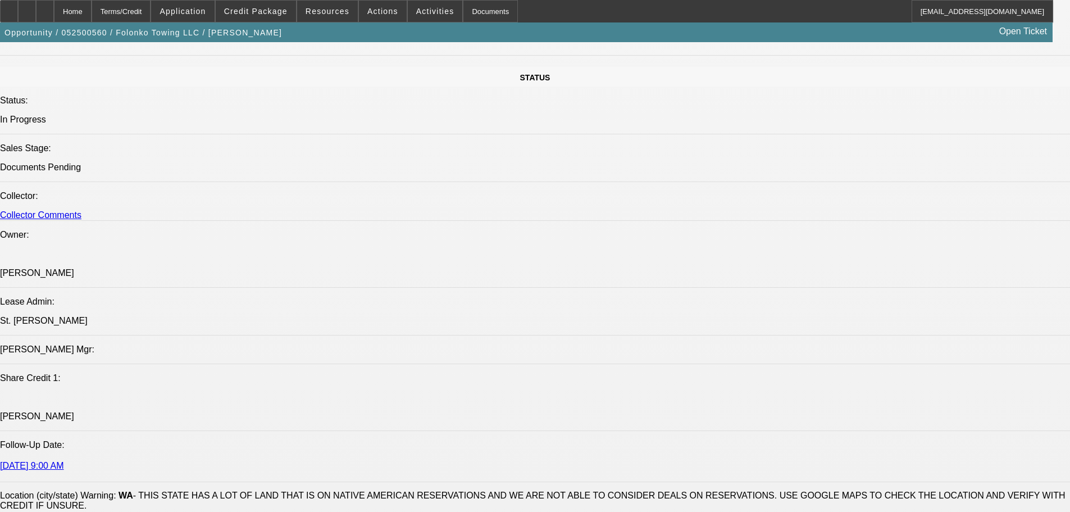
select select "0"
select select "2"
select select "0.1"
select select "4"
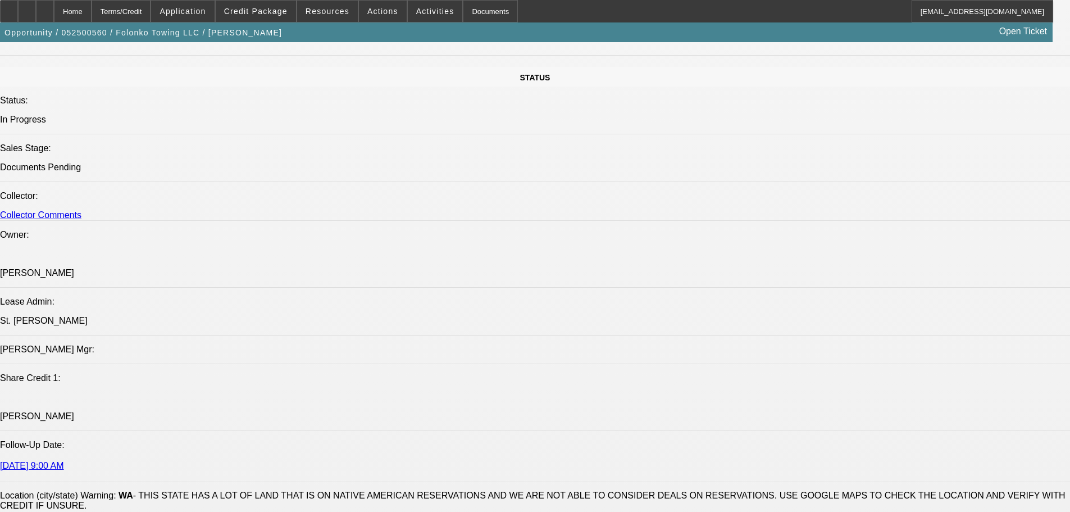
select select "0"
select select "2"
select select "0.1"
select select "4"
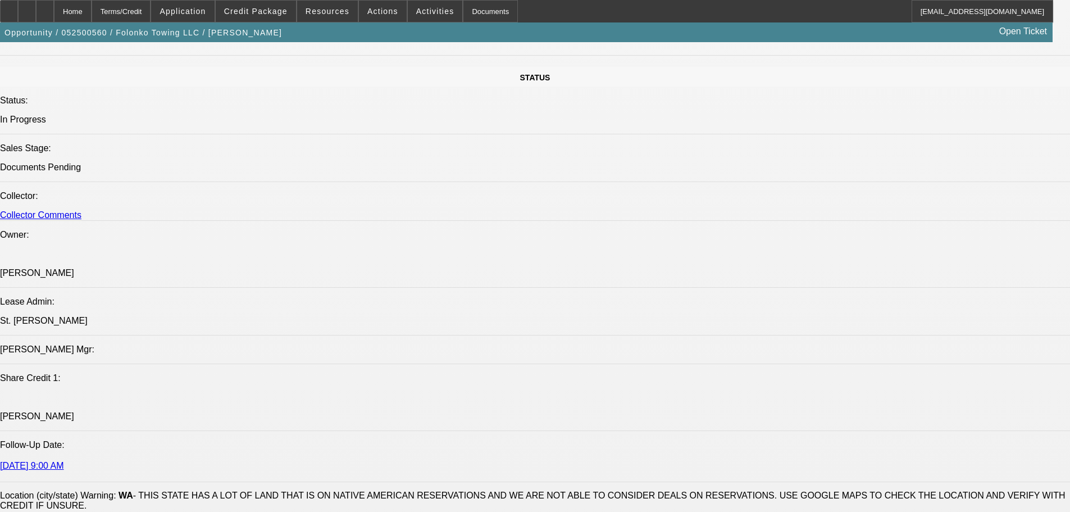
select select "0"
select select "2"
select select "0.1"
select select "4"
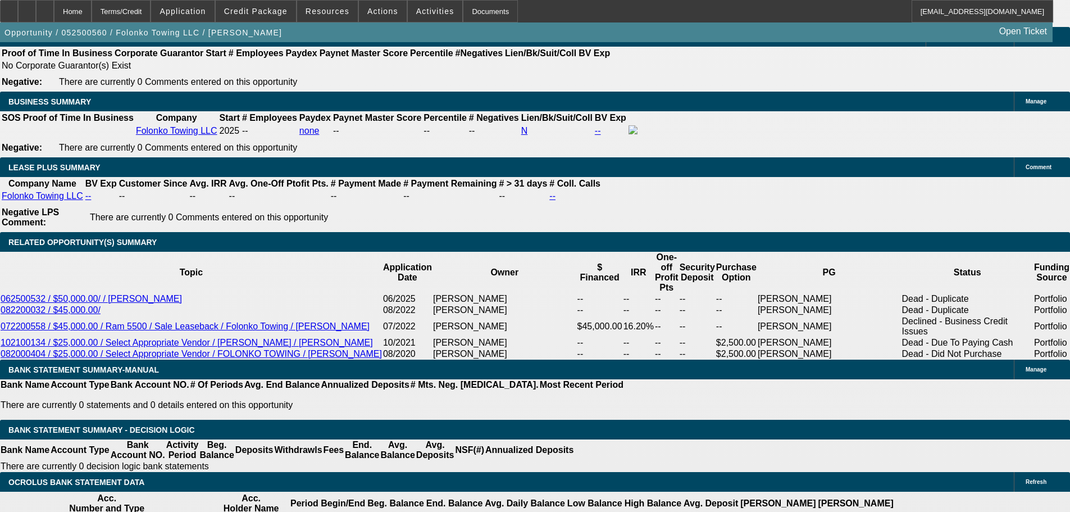
scroll to position [1845, 0]
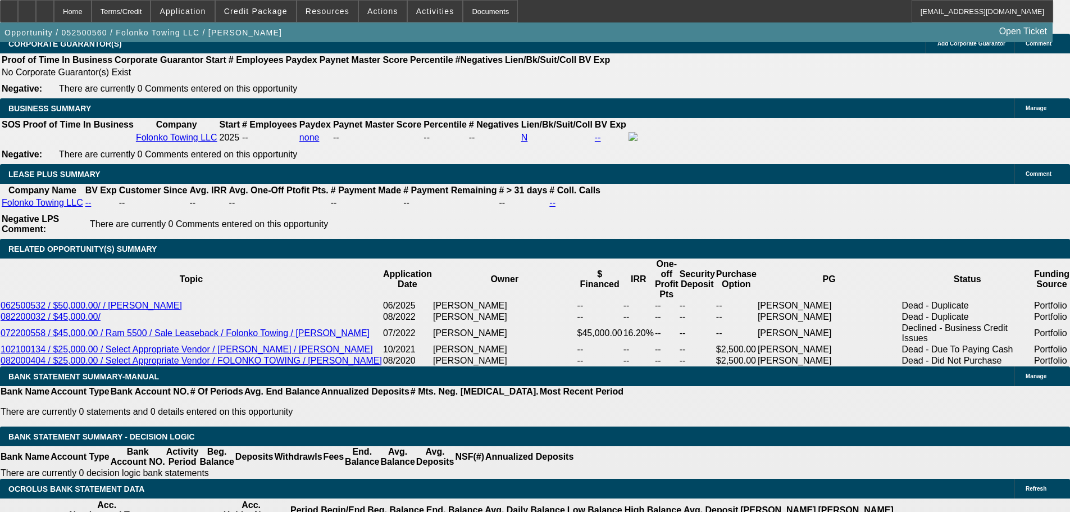
type input "2199"
type input "$4,398.00"
type input "UNKNOWN"
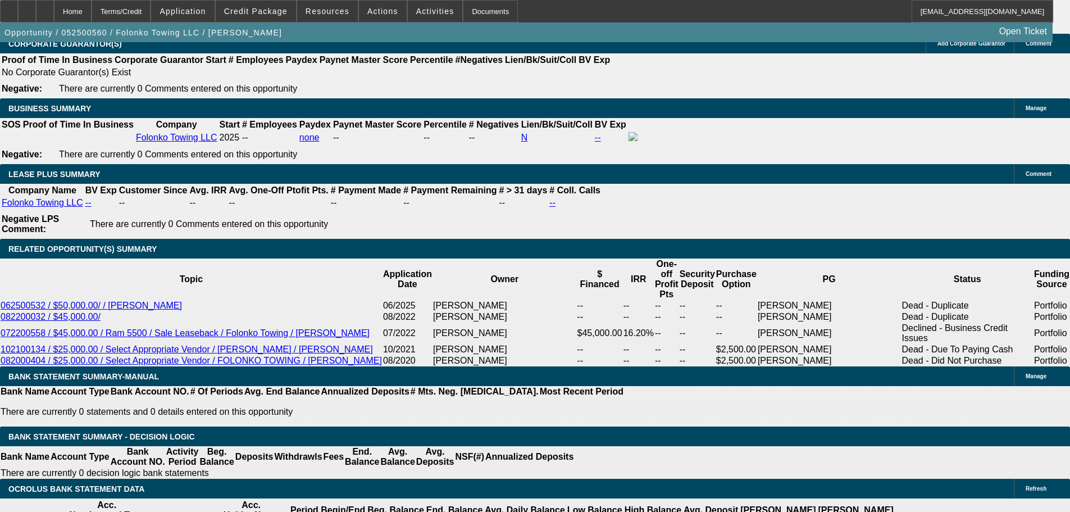
type input "17.9"
type input "$2,199.00"
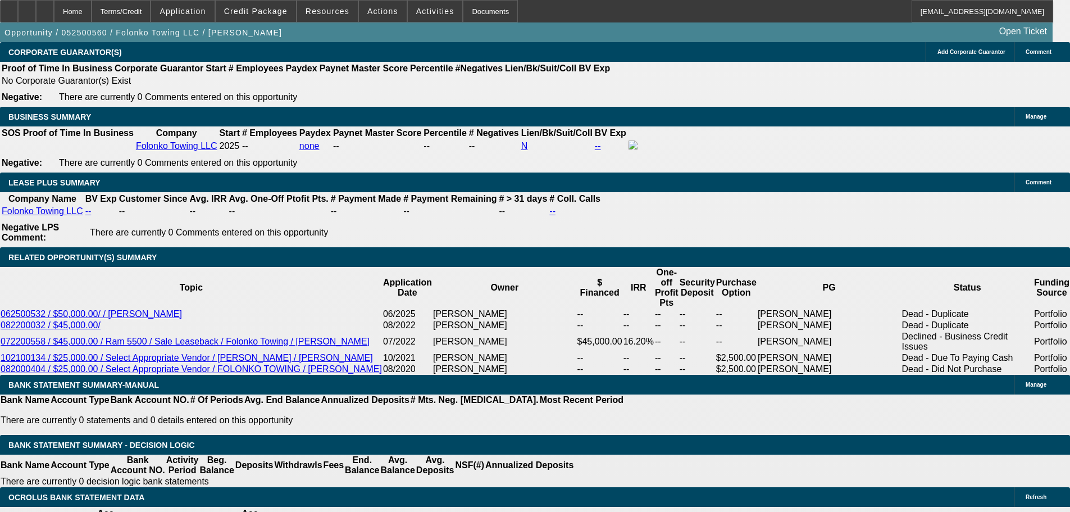
scroll to position [1677, 0]
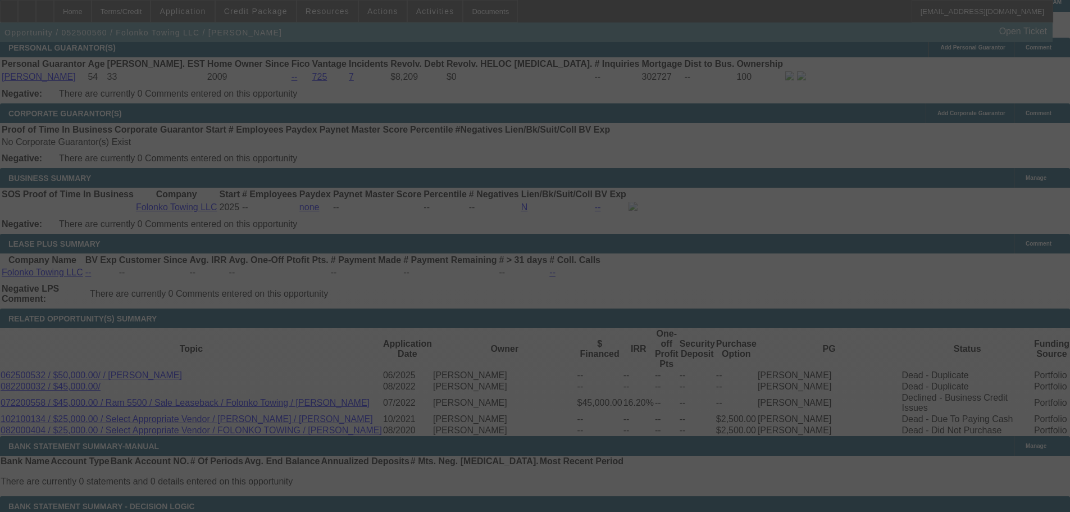
scroll to position [1789, 0]
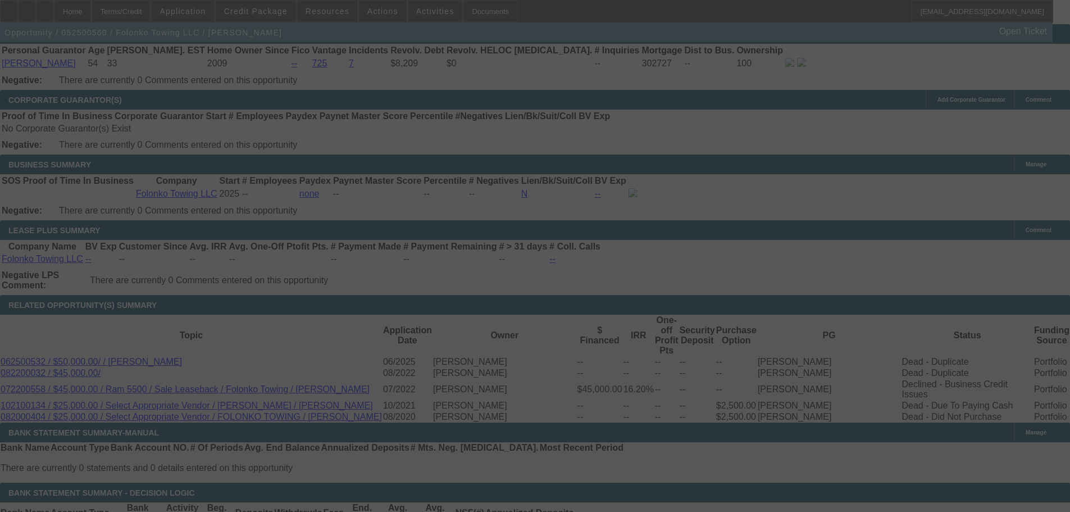
select select "0"
select select "2"
select select "0.1"
select select "4"
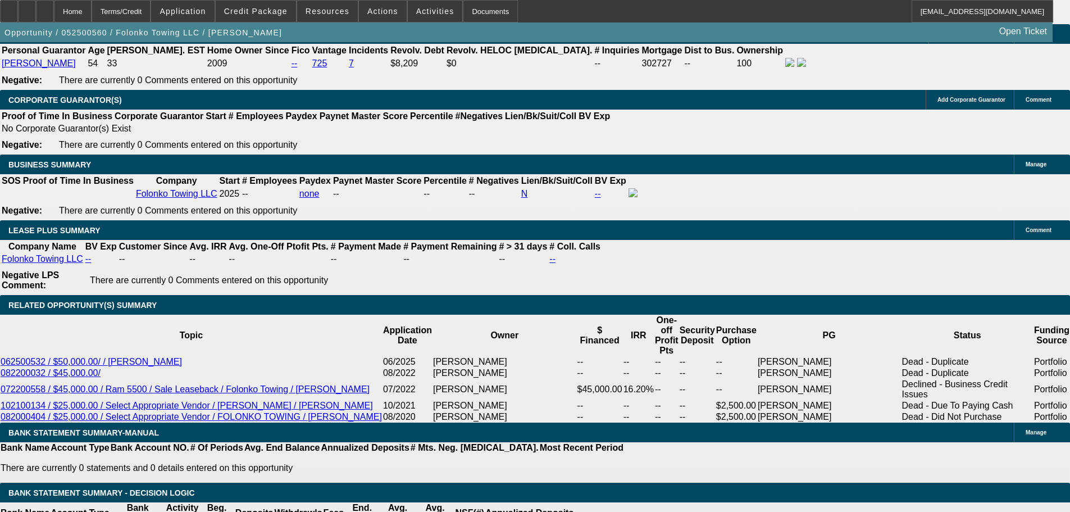
scroll to position [1845, 0]
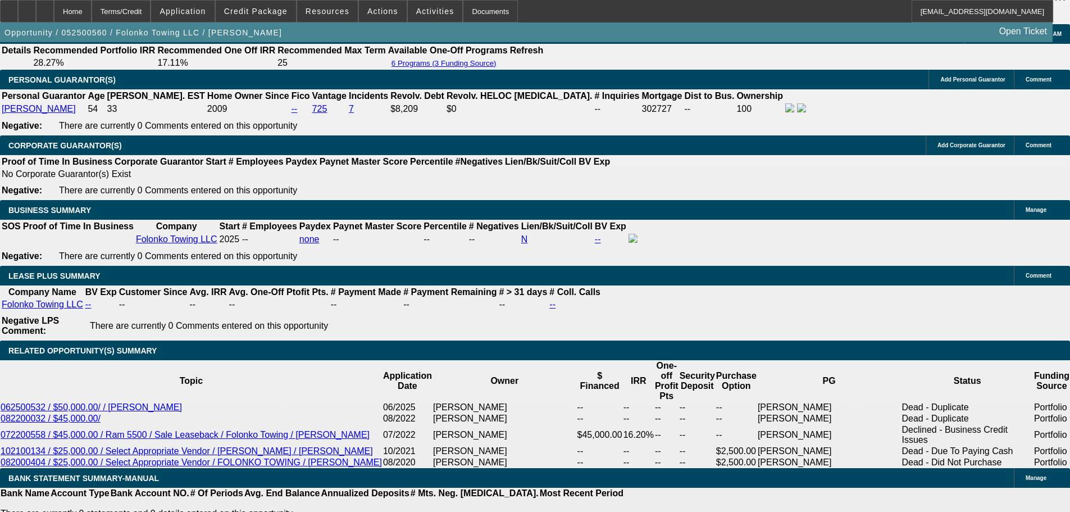
scroll to position [1733, 0]
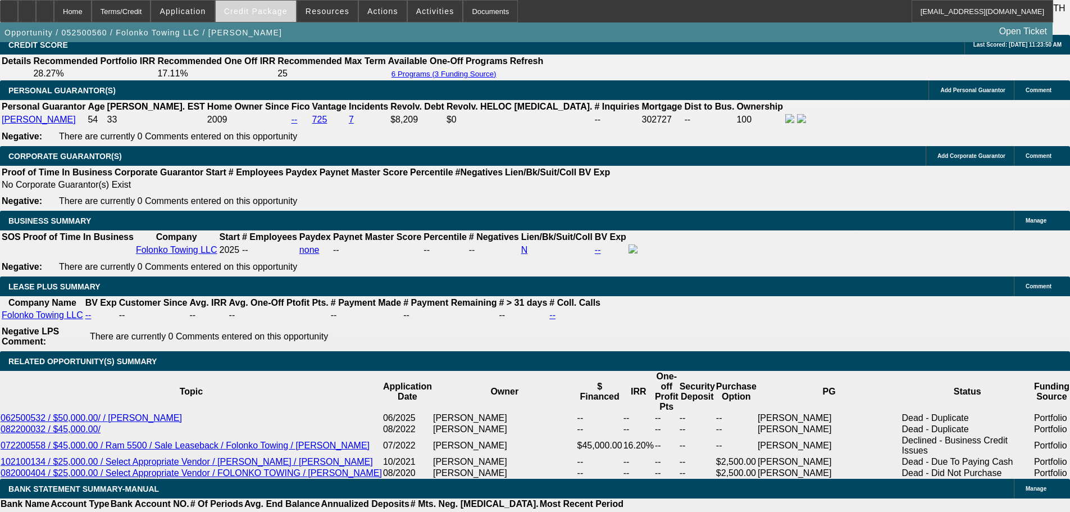
click at [271, 10] on span "Credit Package" at bounding box center [255, 11] width 63 height 9
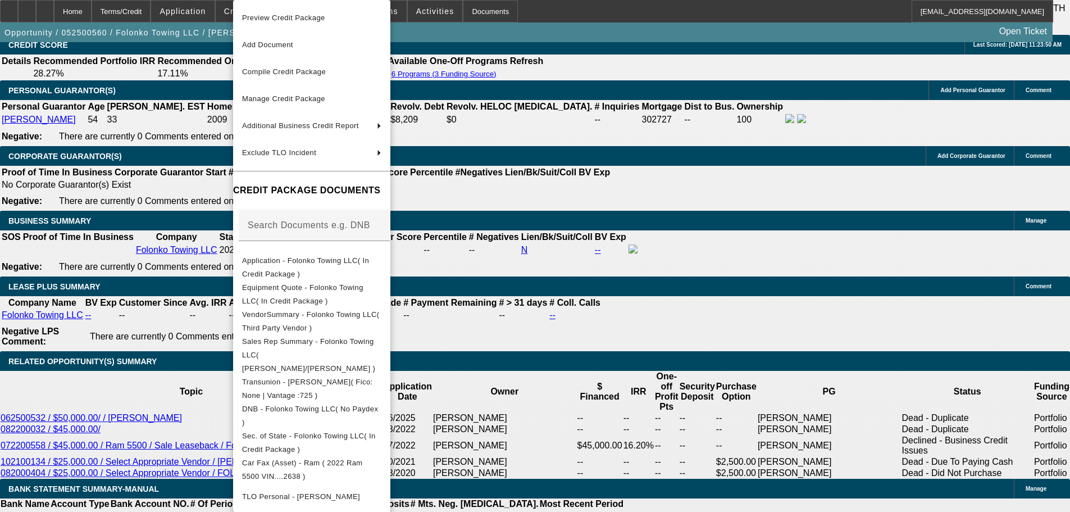
click at [616, 66] on div at bounding box center [535, 256] width 1070 height 512
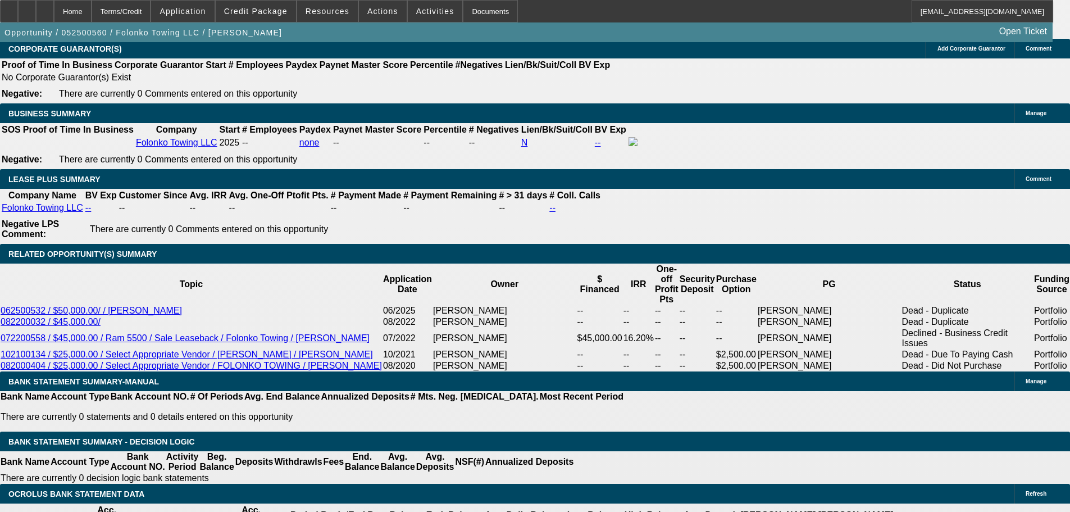
scroll to position [1845, 0]
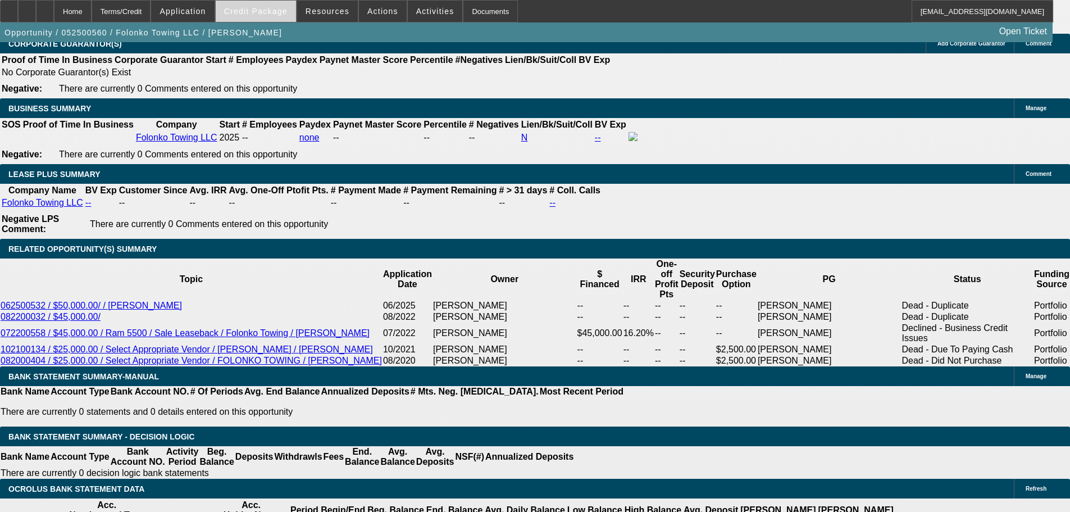
click at [265, 12] on span "Credit Package" at bounding box center [255, 11] width 63 height 9
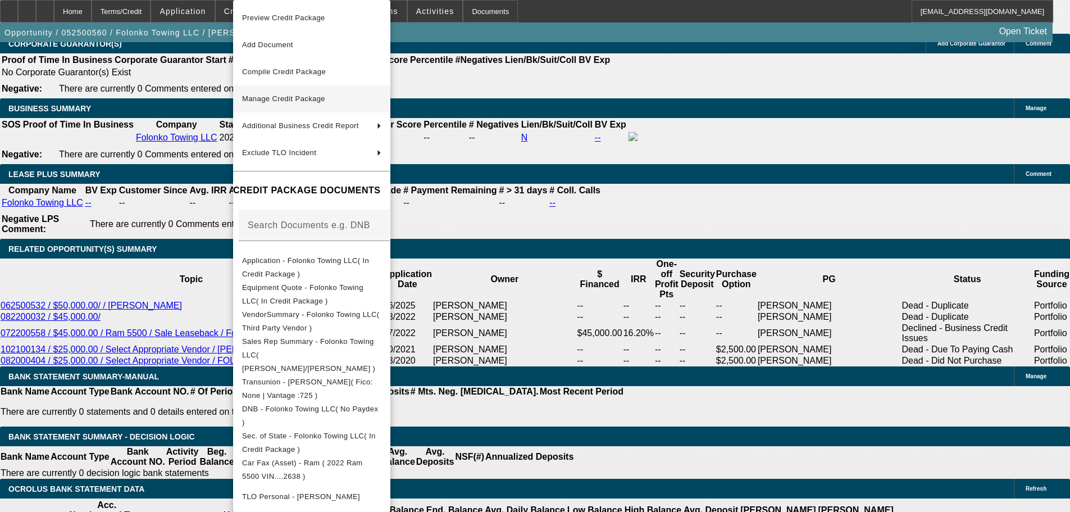
click at [291, 99] on span "Manage Credit Package" at bounding box center [283, 98] width 83 height 8
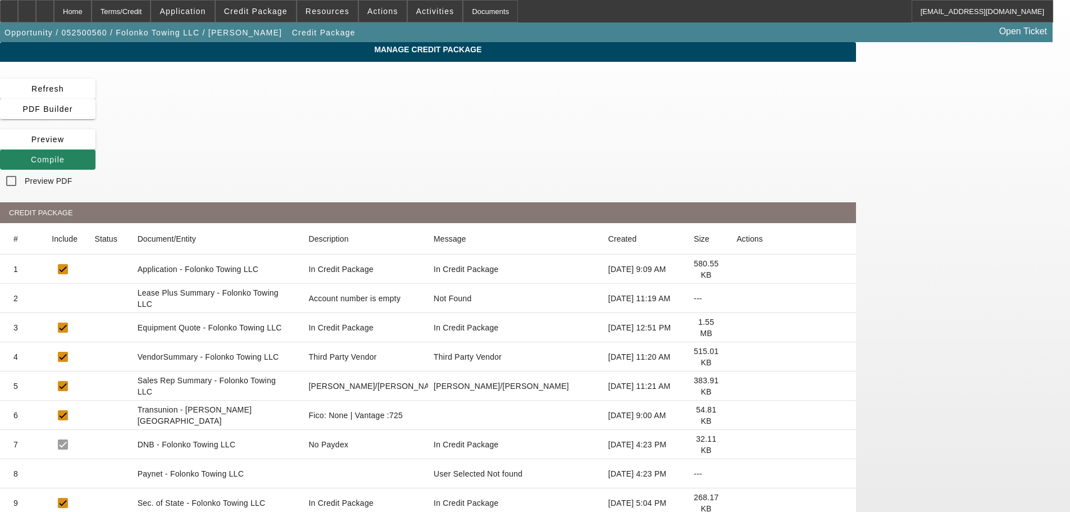
click at [736, 327] on icon at bounding box center [736, 327] width 0 height 0
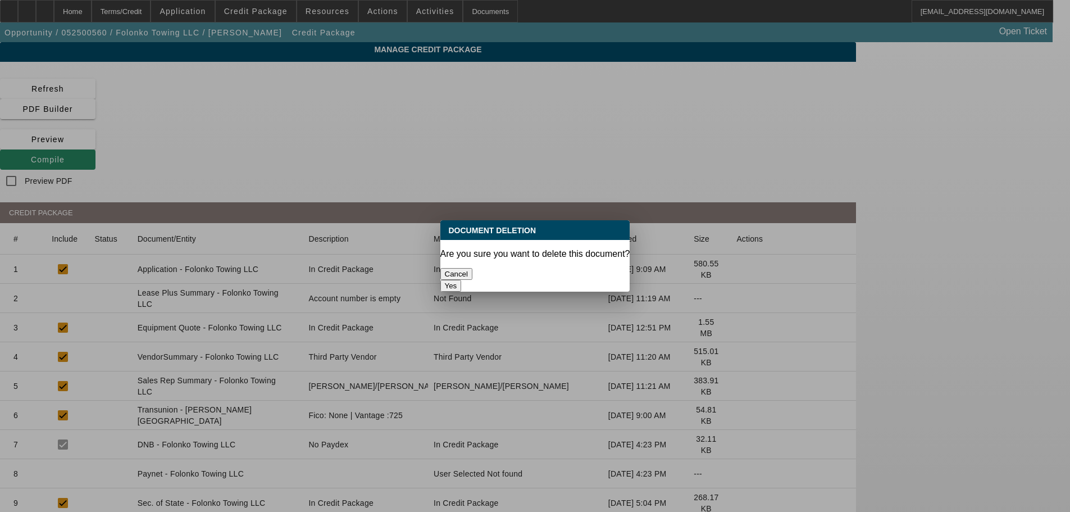
click at [462, 280] on button "Yes" at bounding box center [450, 286] width 21 height 12
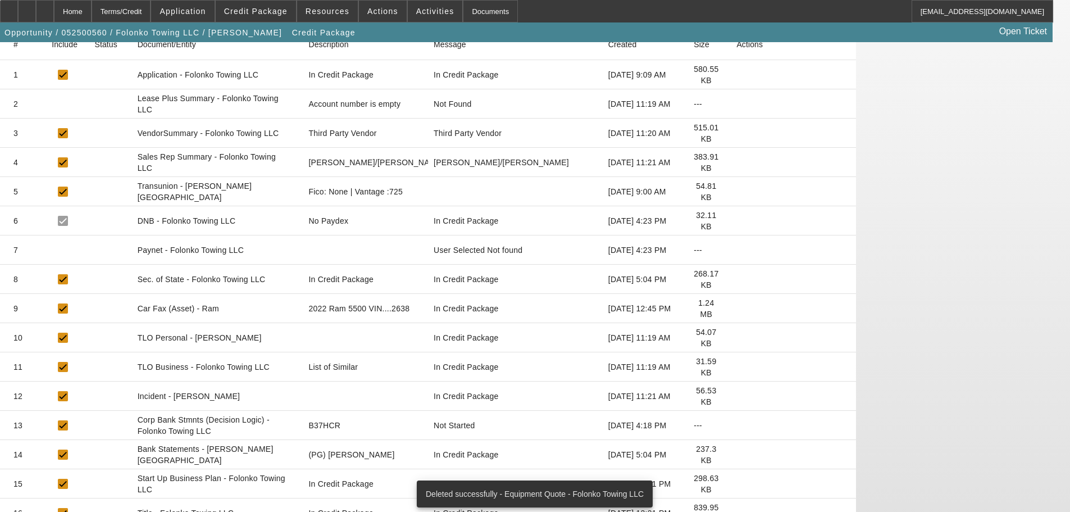
scroll to position [265, 0]
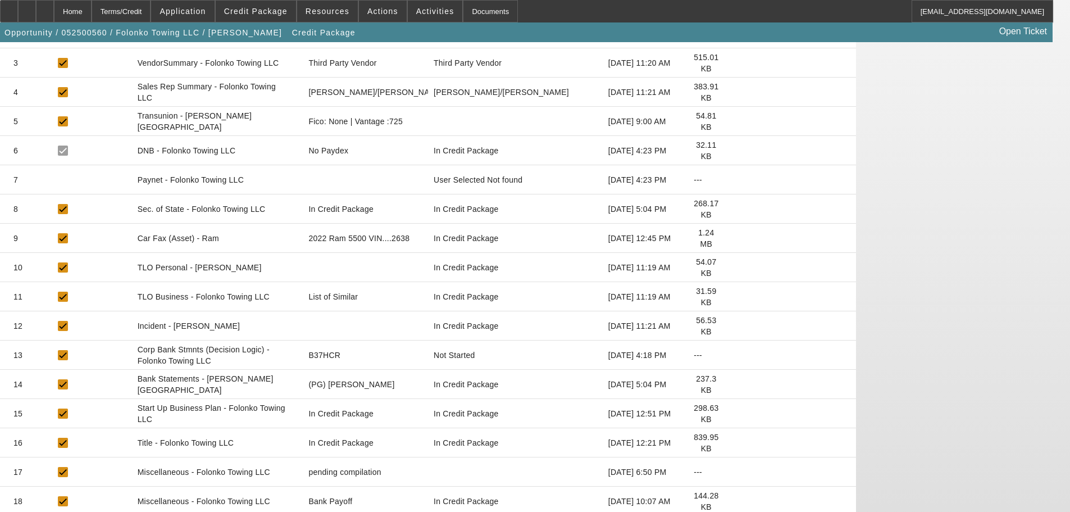
click at [736, 501] on icon at bounding box center [736, 501] width 0 height 0
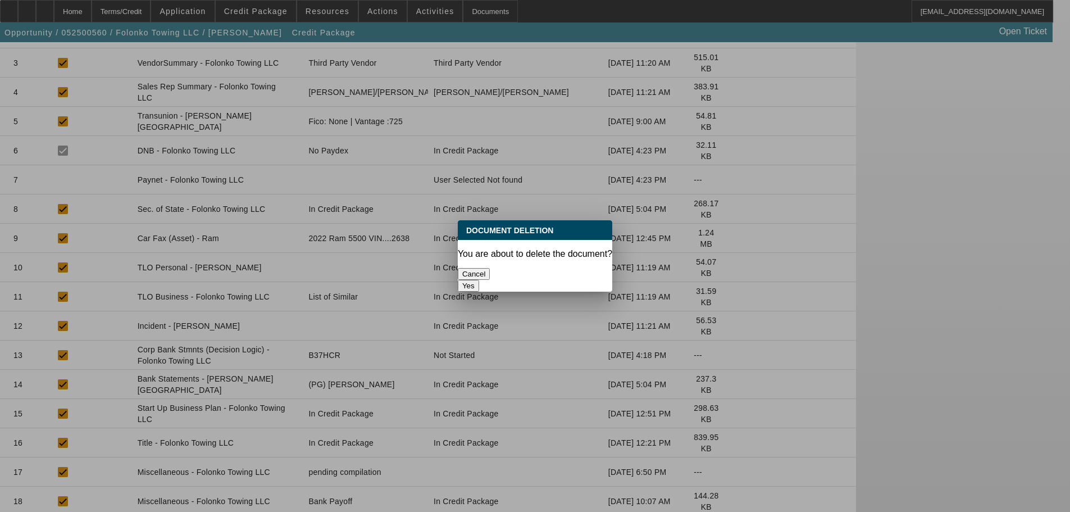
scroll to position [0, 0]
click at [479, 280] on button "Yes" at bounding box center [468, 286] width 21 height 12
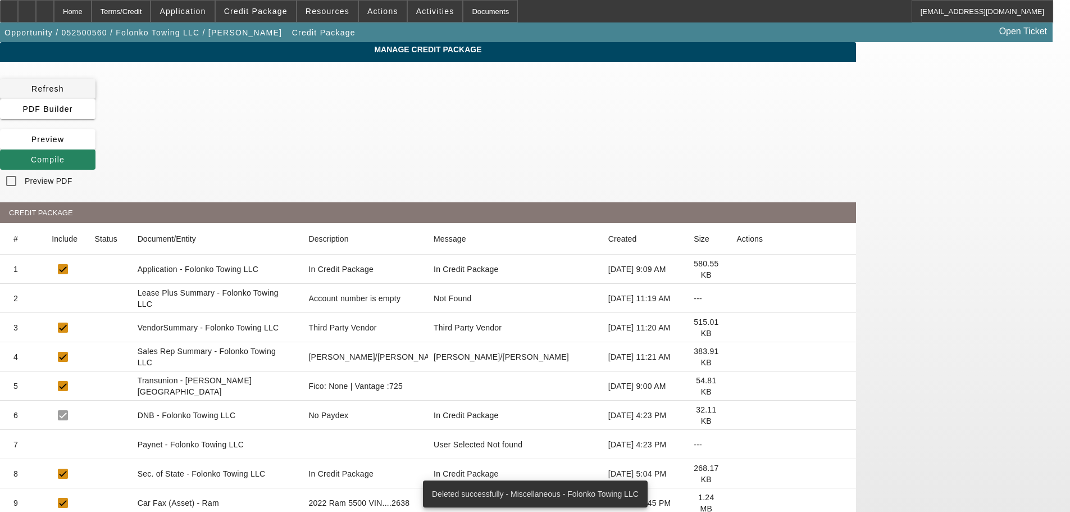
click at [64, 93] on span "Refresh" at bounding box center [47, 88] width 33 height 9
click at [92, 7] on div "Home" at bounding box center [73, 11] width 38 height 22
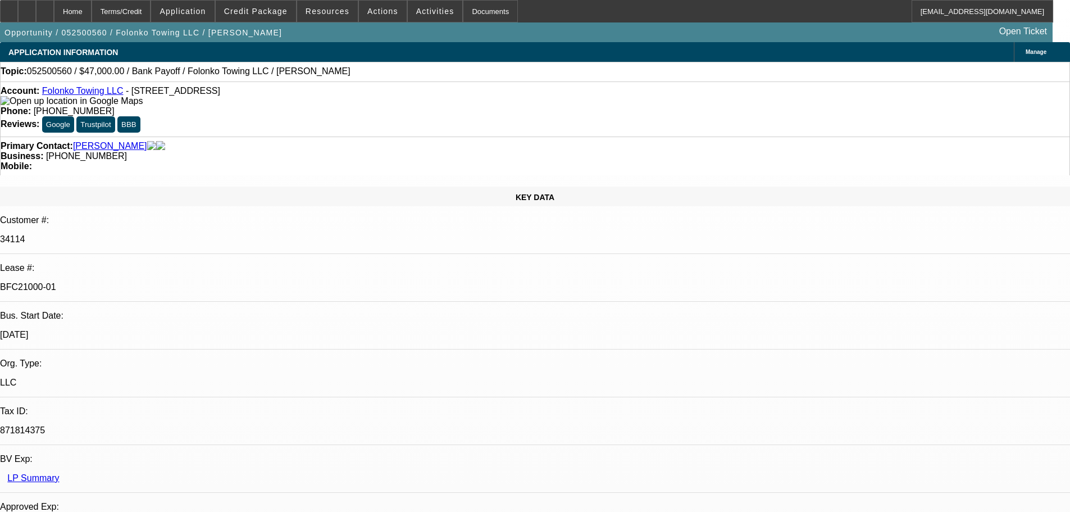
select select "0"
select select "2"
select select "0.1"
select select "4"
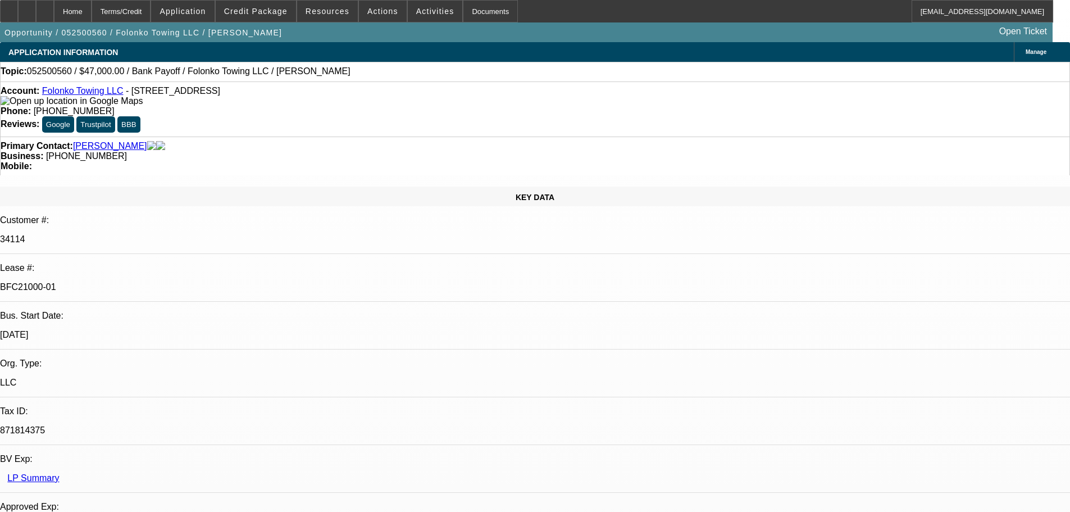
select select "0"
select select "2"
select select "0.1"
select select "4"
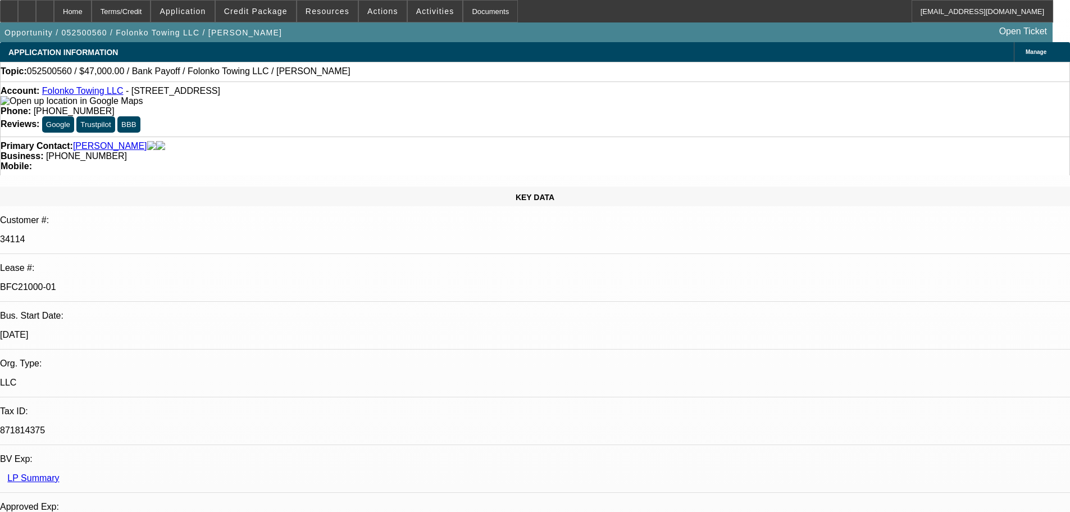
select select "0"
select select "2"
select select "0.1"
select select "4"
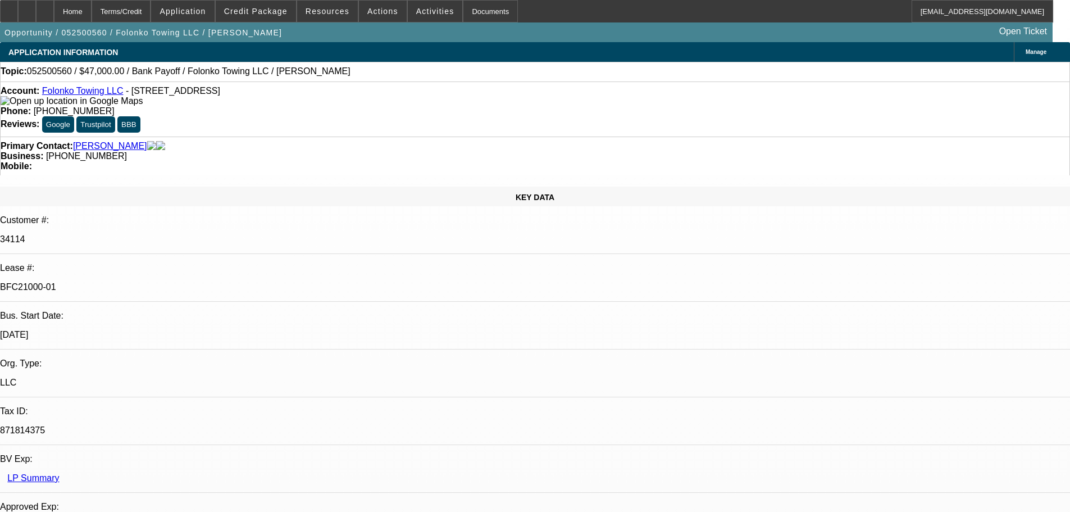
select select "0"
select select "2"
select select "0.1"
select select "4"
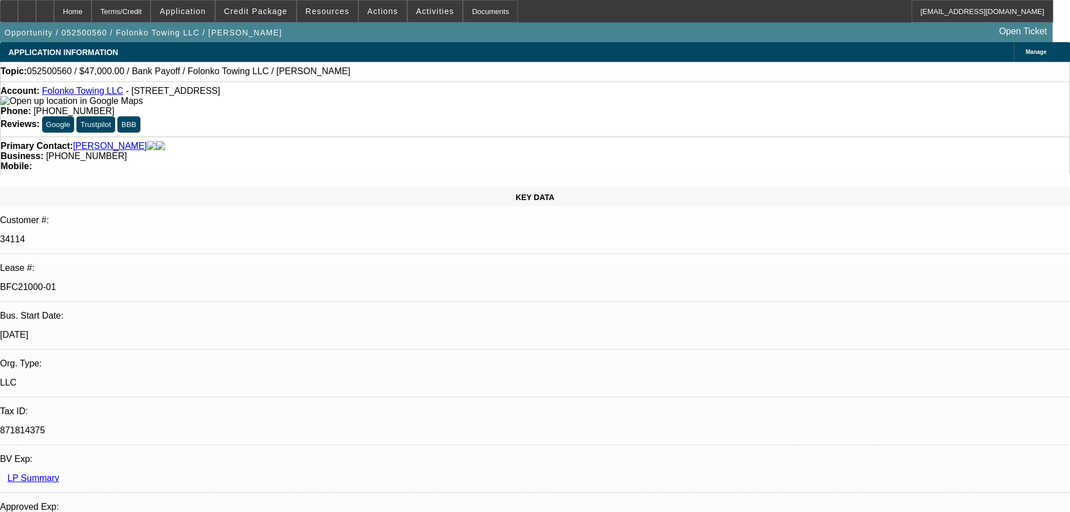
click at [255, 11] on span "Credit Package" at bounding box center [255, 11] width 63 height 9
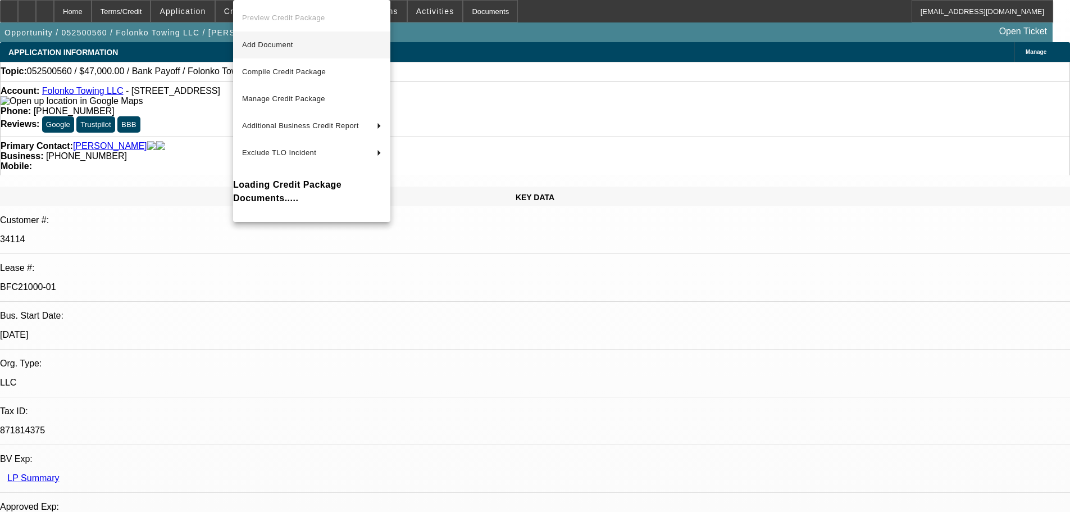
click at [271, 45] on span "Add Document" at bounding box center [267, 44] width 51 height 8
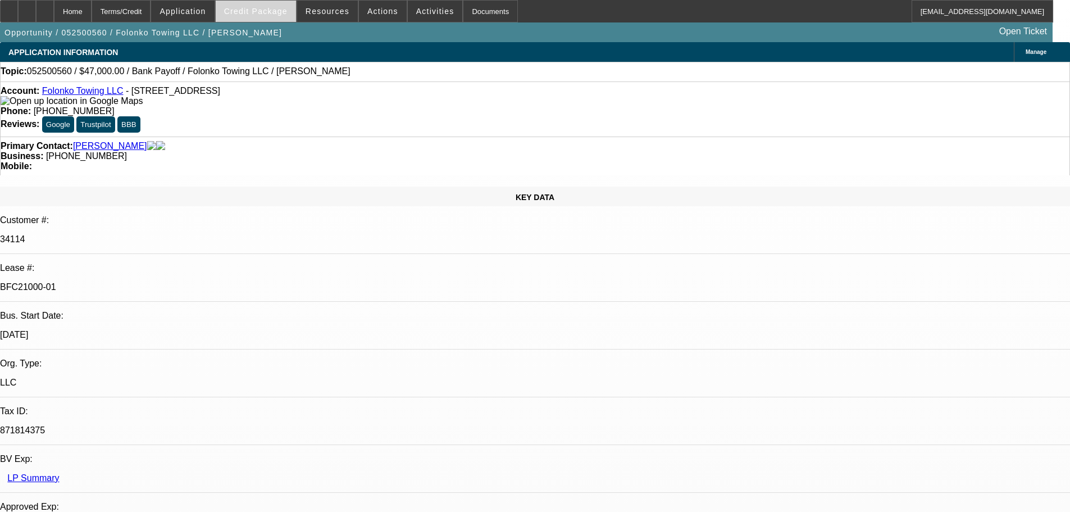
click at [286, 13] on span "Credit Package" at bounding box center [255, 11] width 63 height 9
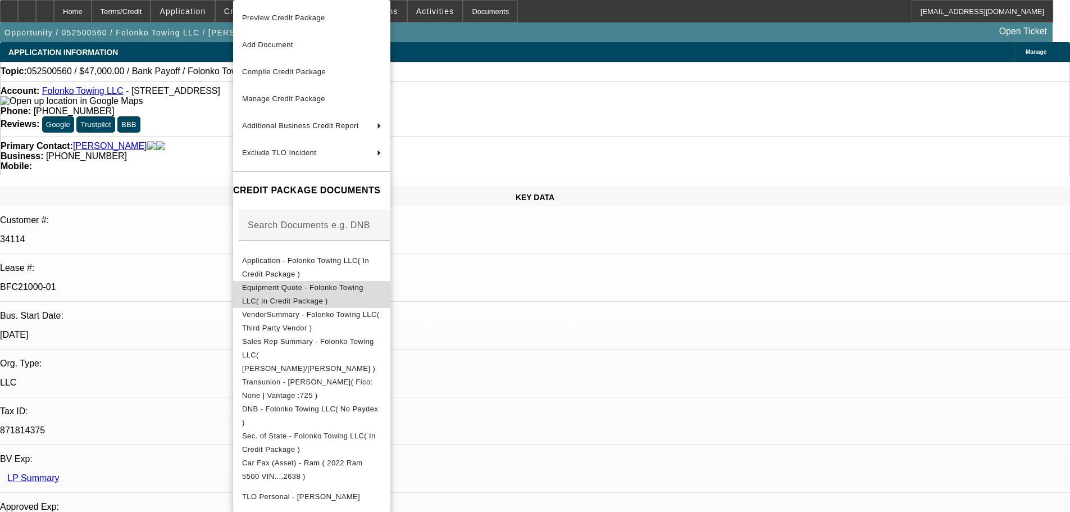
click at [328, 291] on span "Equipment Quote - Folonko Towing LLC( In Credit Package )" at bounding box center [302, 294] width 121 height 22
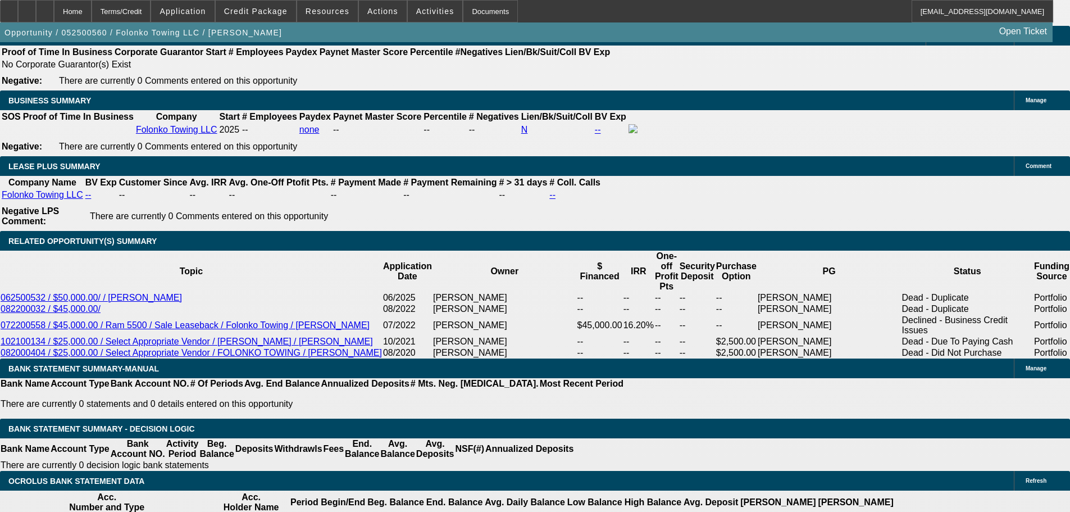
scroll to position [1853, 0]
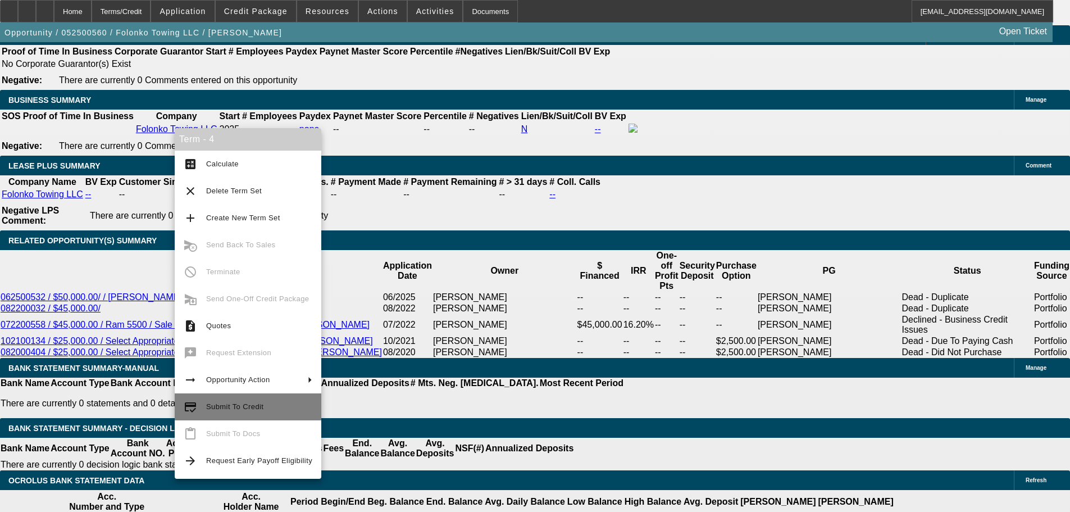
click at [233, 409] on span "Submit To Credit" at bounding box center [234, 406] width 57 height 8
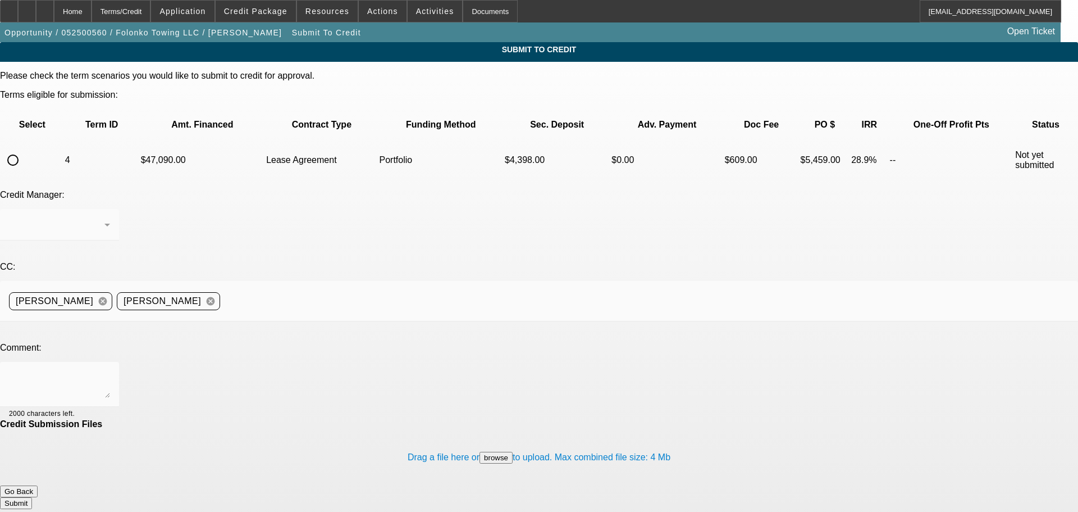
click at [24, 149] on input "radio" at bounding box center [13, 160] width 22 height 22
radio input "true"
click at [110, 371] on textarea at bounding box center [59, 384] width 101 height 27
click at [110, 209] on div "Arida, George" at bounding box center [59, 224] width 101 height 31
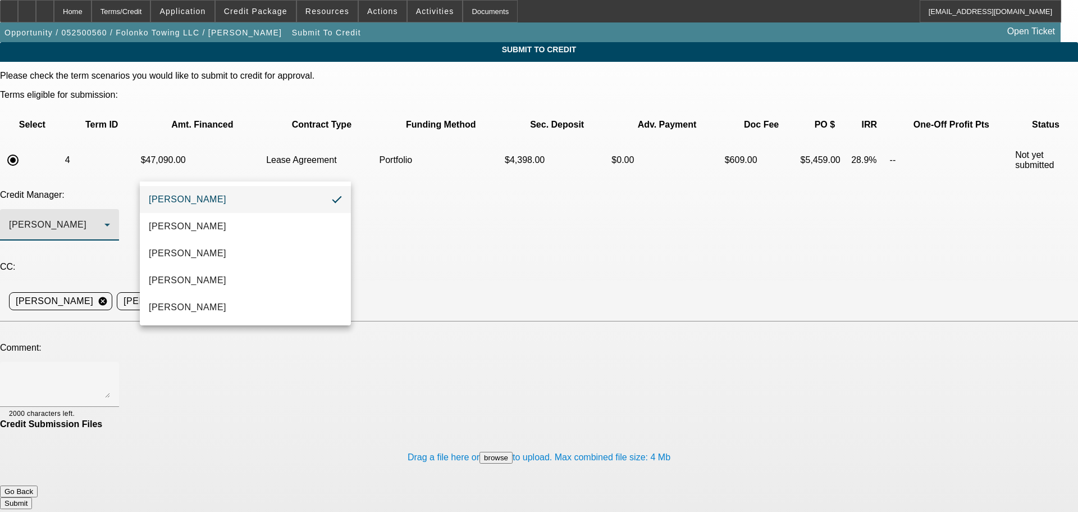
click at [434, 423] on div at bounding box center [539, 256] width 1078 height 512
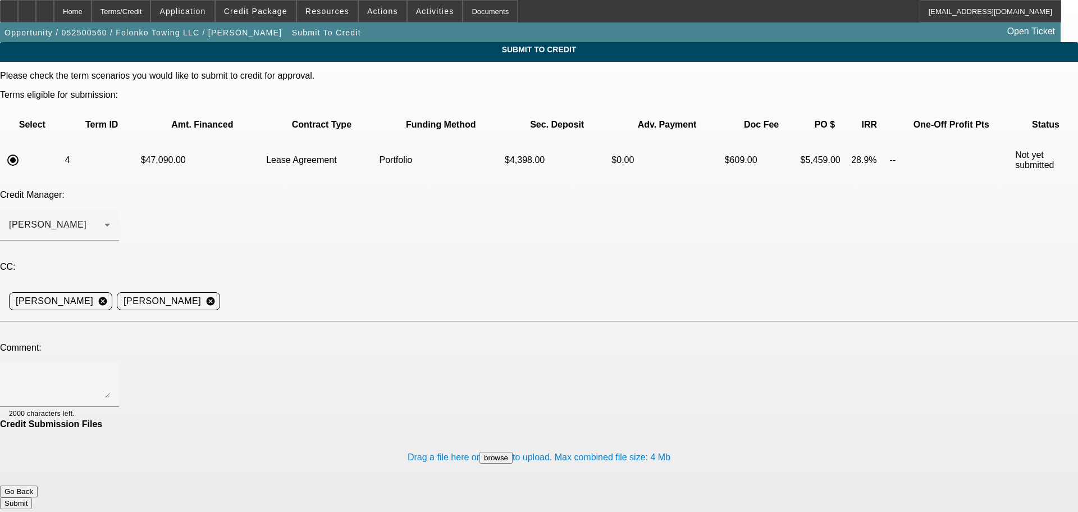
click at [38, 485] on button "Go Back" at bounding box center [19, 491] width 38 height 12
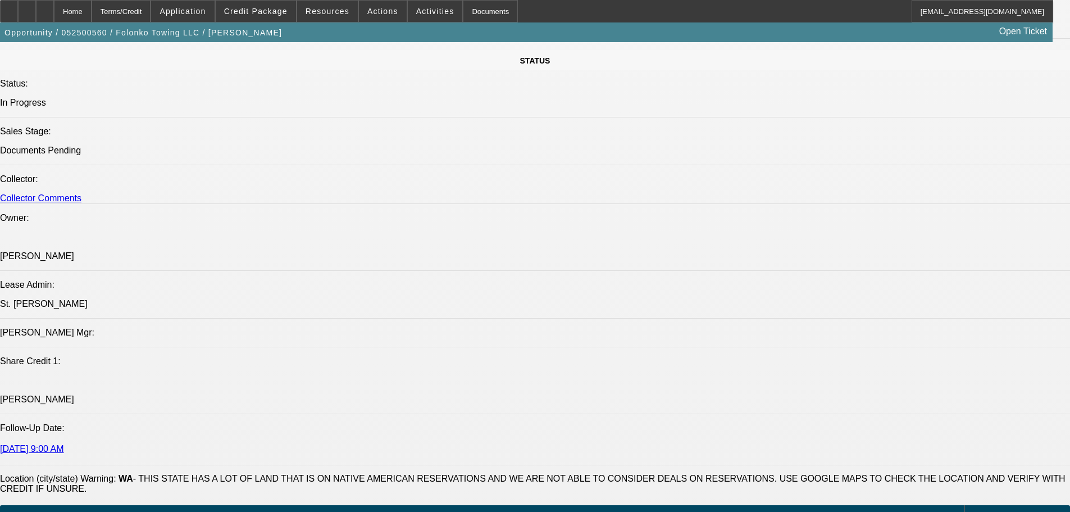
select select "0"
select select "2"
select select "0.1"
select select "4"
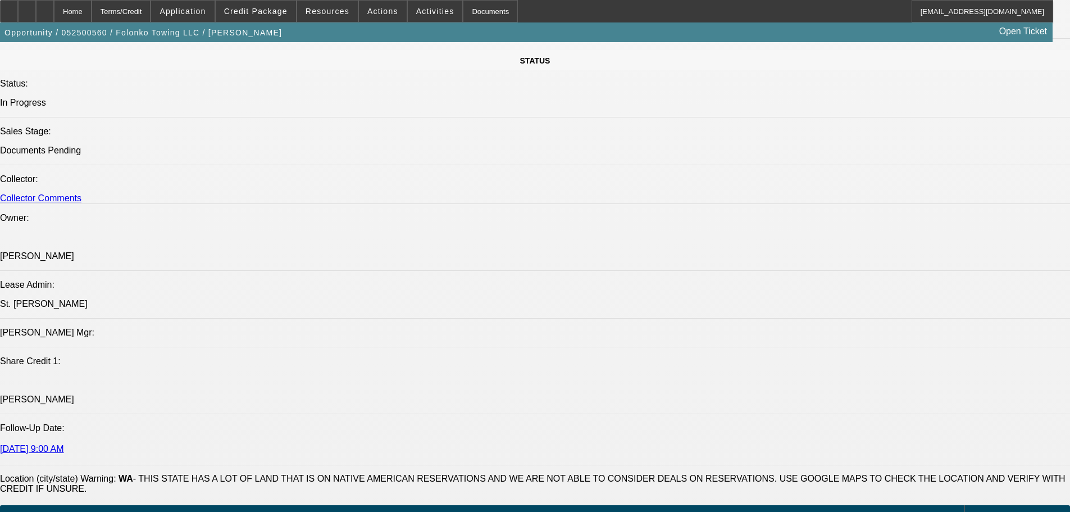
select select "0"
select select "2"
select select "0.1"
select select "4"
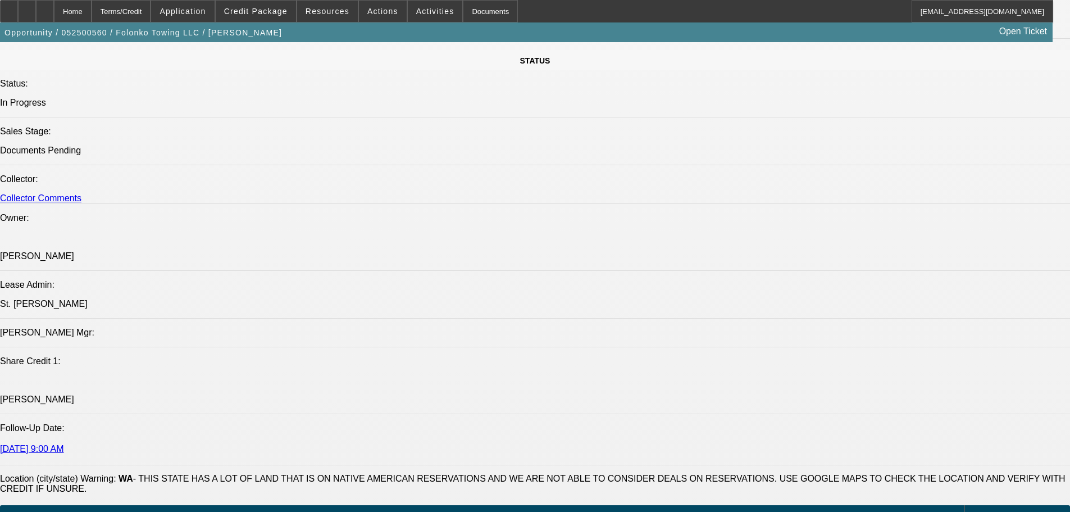
select select "0"
select select "2"
select select "0.1"
select select "4"
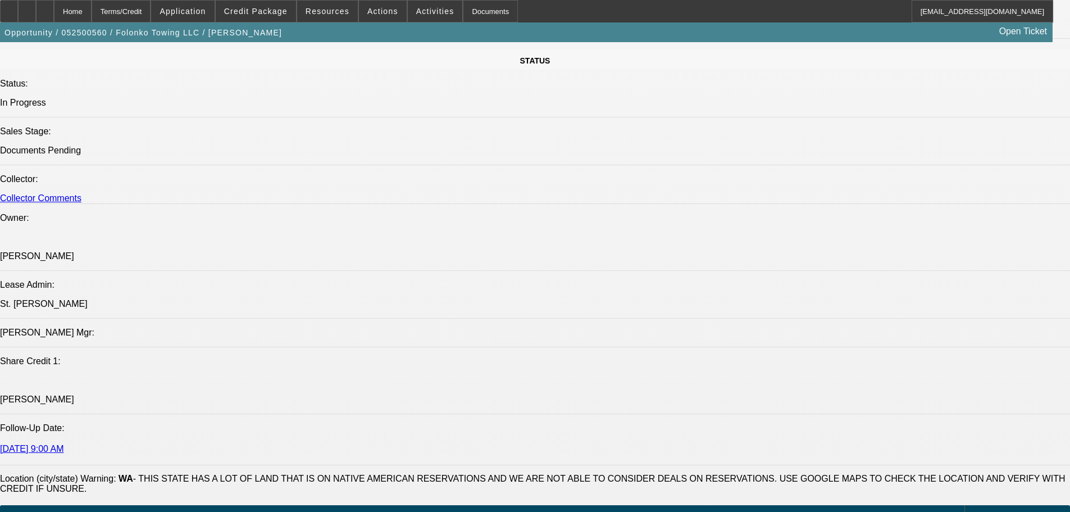
select select "0"
select select "2"
select select "0.1"
select select "4"
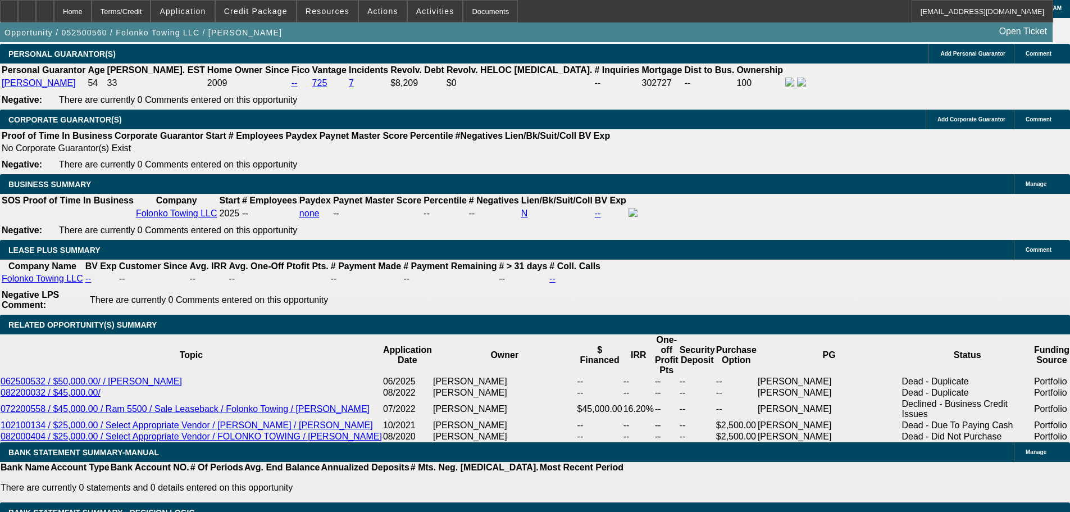
scroll to position [1862, 0]
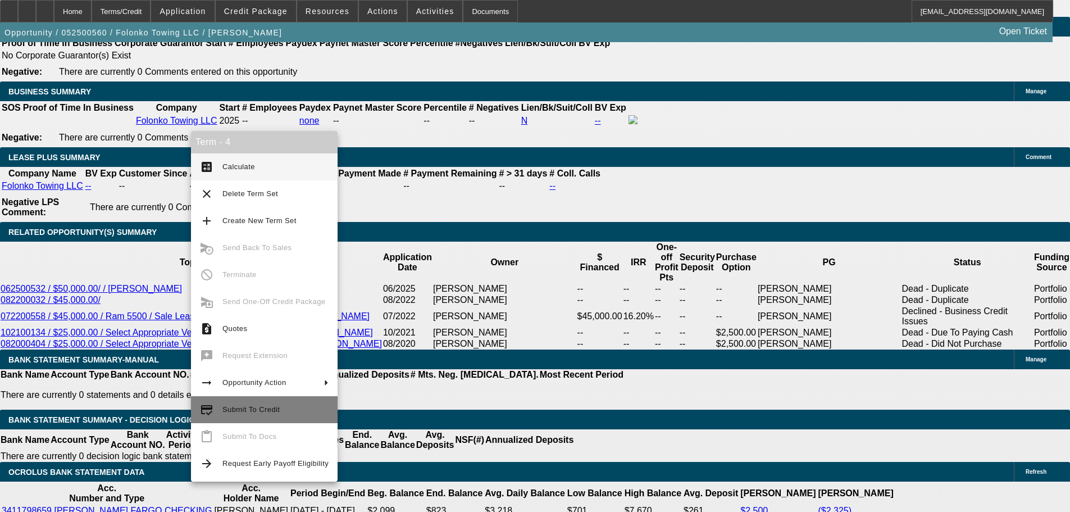
click at [235, 408] on span "Submit To Credit" at bounding box center [250, 409] width 57 height 8
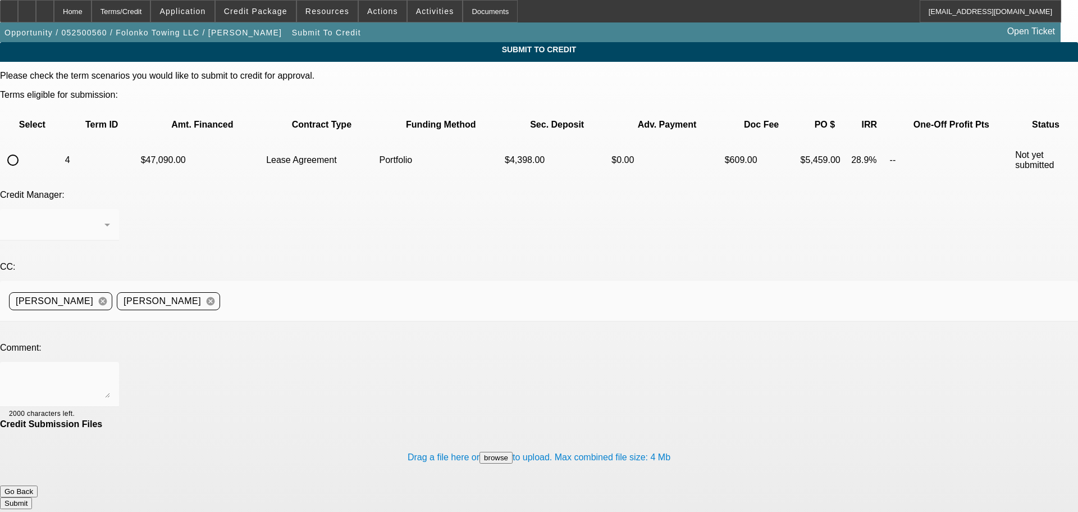
click at [24, 149] on input "radio" at bounding box center [13, 160] width 22 height 22
radio input "true"
click at [104, 218] on div "Arida, George" at bounding box center [56, 224] width 95 height 13
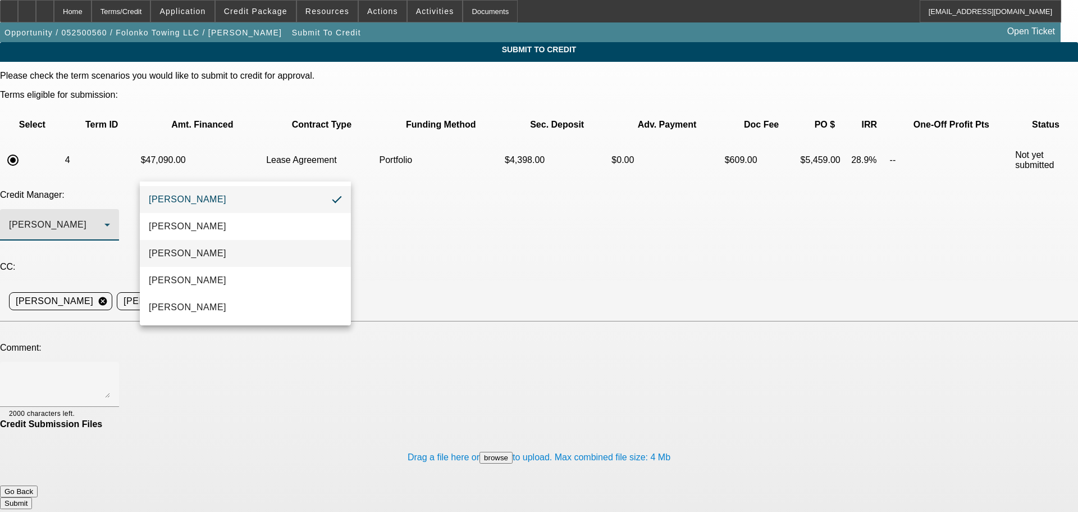
click at [213, 243] on mat-option "Arida, Michael" at bounding box center [245, 253] width 211 height 27
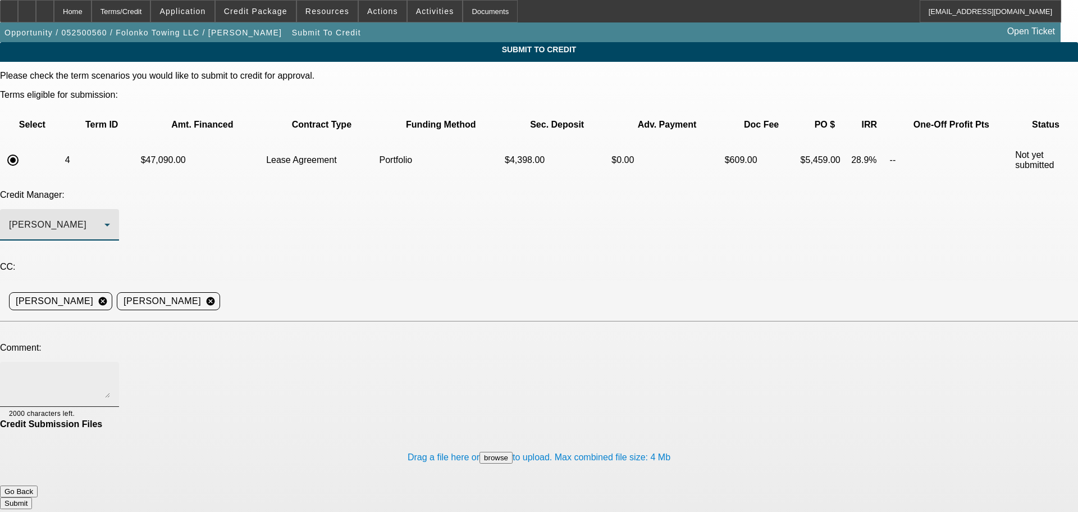
click at [110, 362] on div at bounding box center [59, 384] width 101 height 45
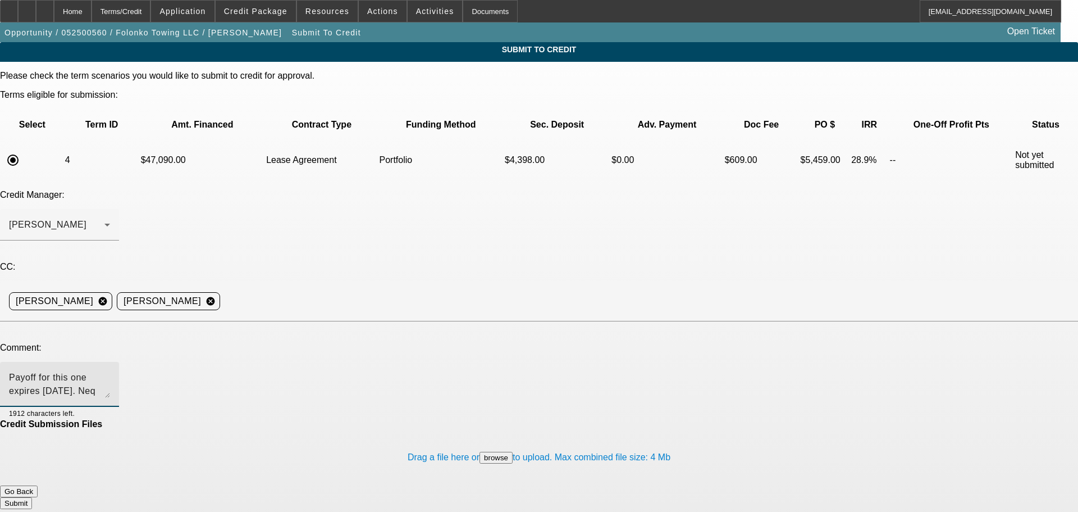
click at [110, 371] on textarea "Payoff for this one expires Monday. Neq payoff in, slightly higher. Adjusted ne…" at bounding box center [59, 384] width 101 height 27
click at [110, 371] on textarea "Payoff for this one expires Monday. New payoff in, slightly higher. Adjusted ne…" at bounding box center [59, 384] width 101 height 27
type textarea "Payoff for this one expires Monday. New payoff in, slightly higher. Adjusted ne…"
click at [32, 497] on button "Submit" at bounding box center [16, 503] width 32 height 12
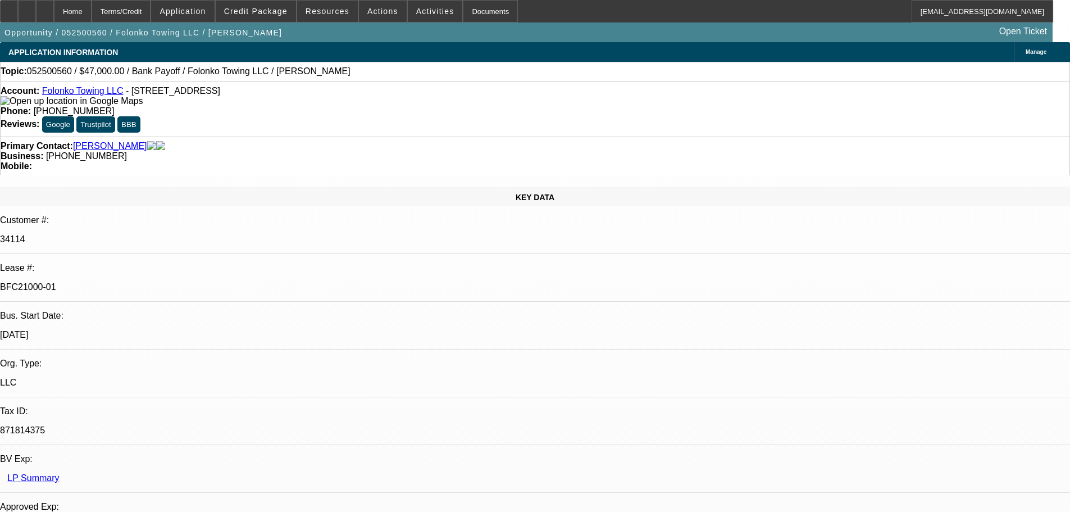
select select "0"
select select "2"
select select "0.1"
select select "4"
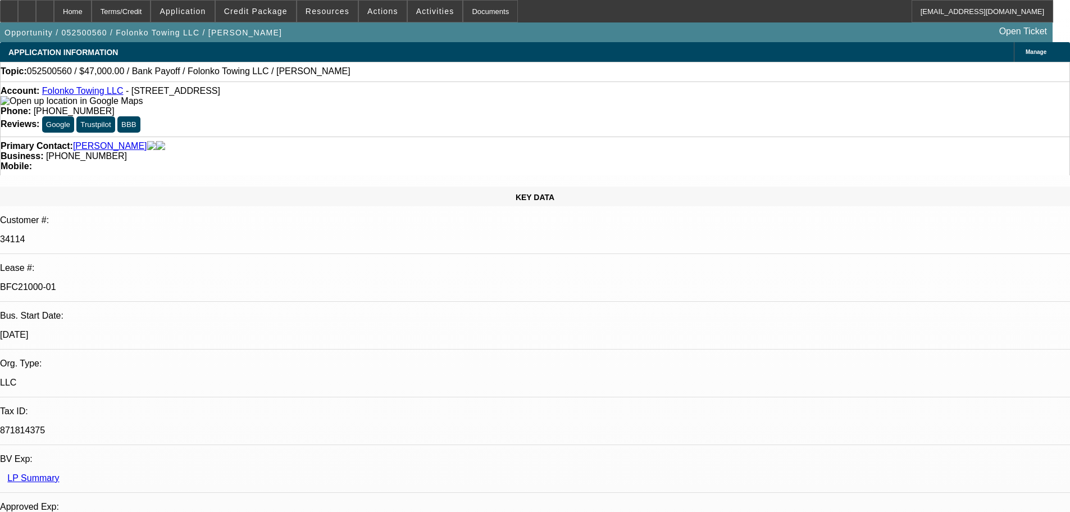
select select "0"
select select "2"
select select "0.1"
select select "4"
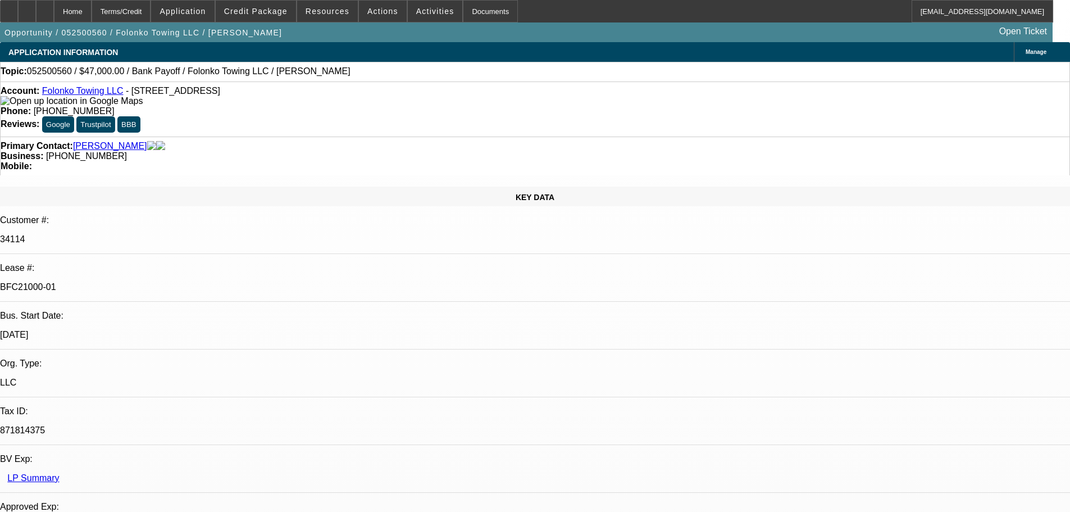
select select "0"
select select "2"
select select "0.1"
select select "4"
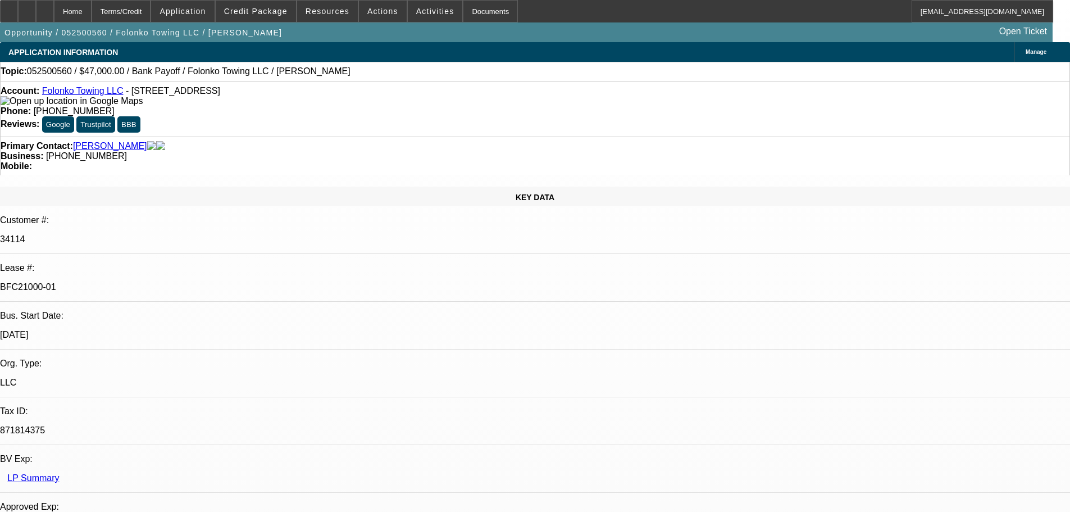
select select "0"
select select "2"
select select "0.1"
select select "4"
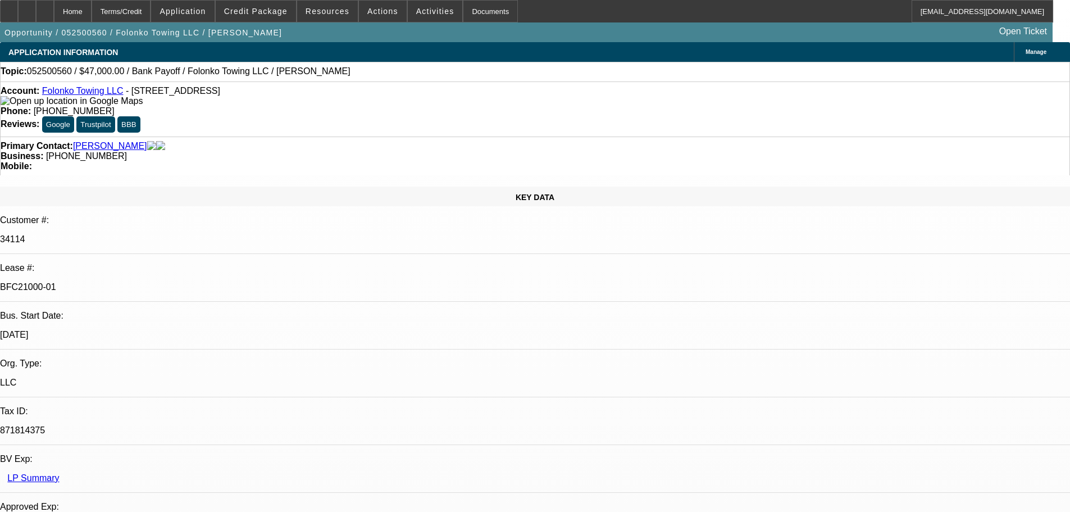
click at [347, 71] on div "Topic: 052500560 / $47,000.00 / Bank Payoff / Folonko Towing LLC / Touray, Lamin" at bounding box center [535, 71] width 1069 height 10
click at [277, 13] on span "Credit Package" at bounding box center [255, 11] width 63 height 9
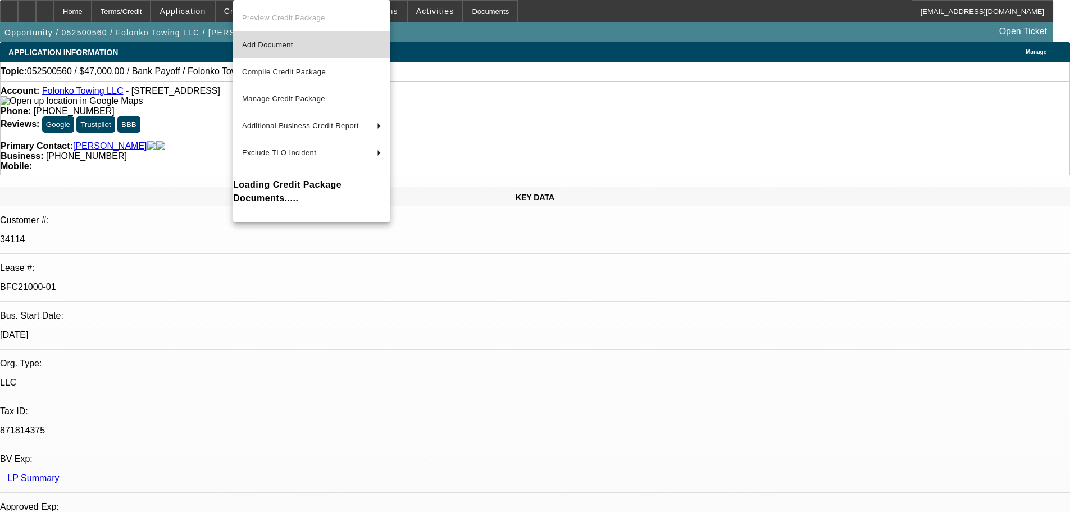
click at [274, 50] on span "Add Document" at bounding box center [311, 44] width 139 height 13
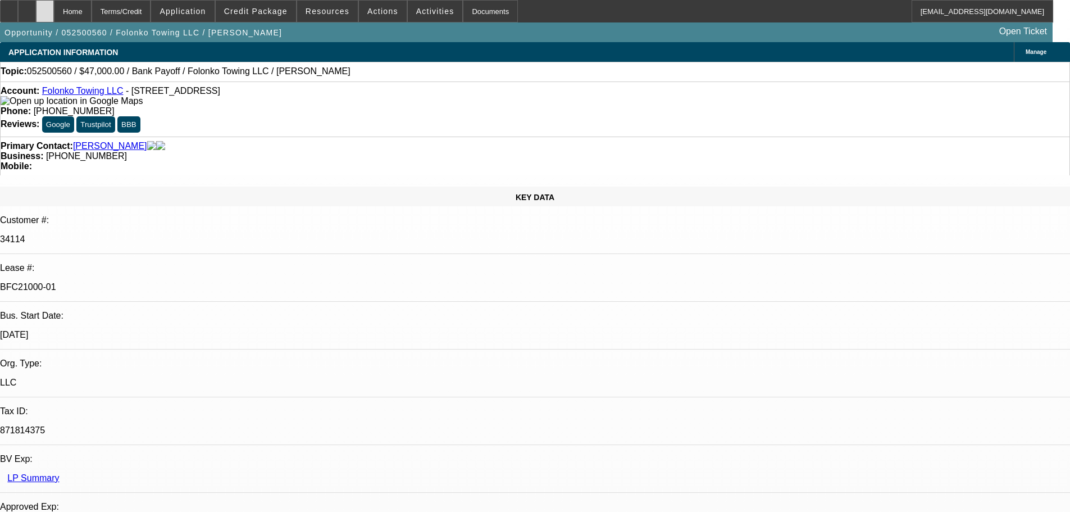
click at [54, 17] on div at bounding box center [45, 11] width 18 height 22
select select "0"
select select "2"
select select "0.1"
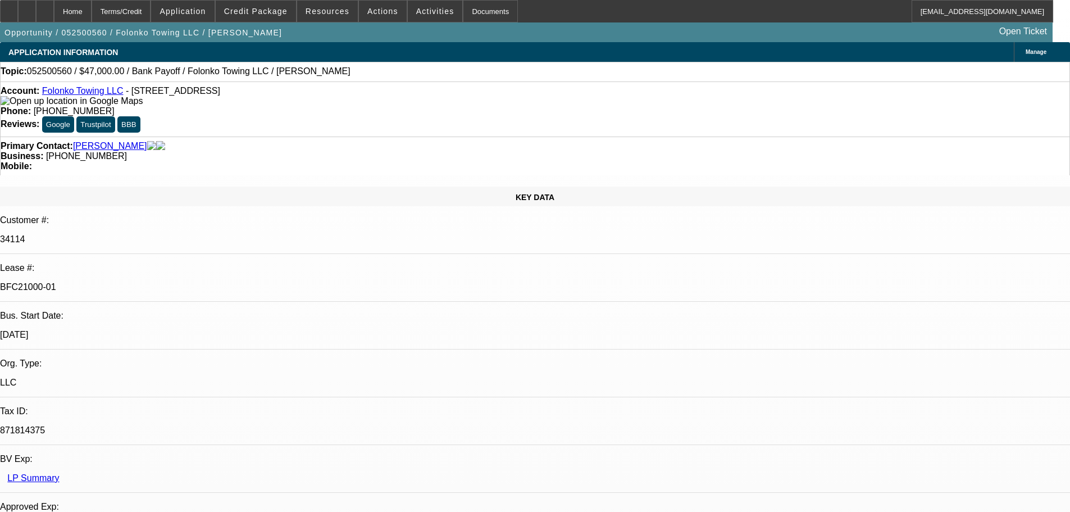
select select "4"
select select "0"
select select "2"
select select "0.1"
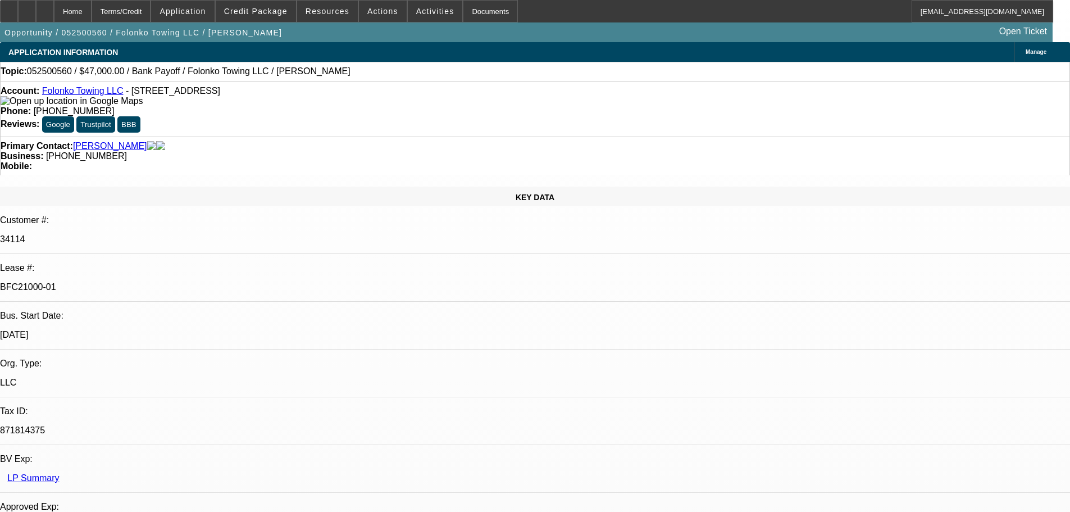
select select "4"
select select "0"
select select "2"
select select "0.1"
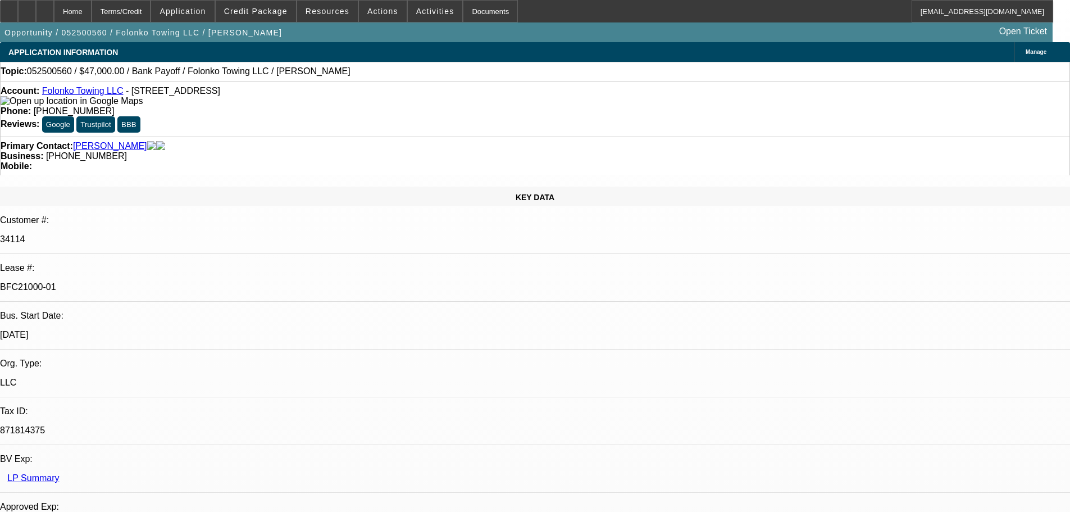
select select "4"
select select "0"
select select "2"
select select "0.1"
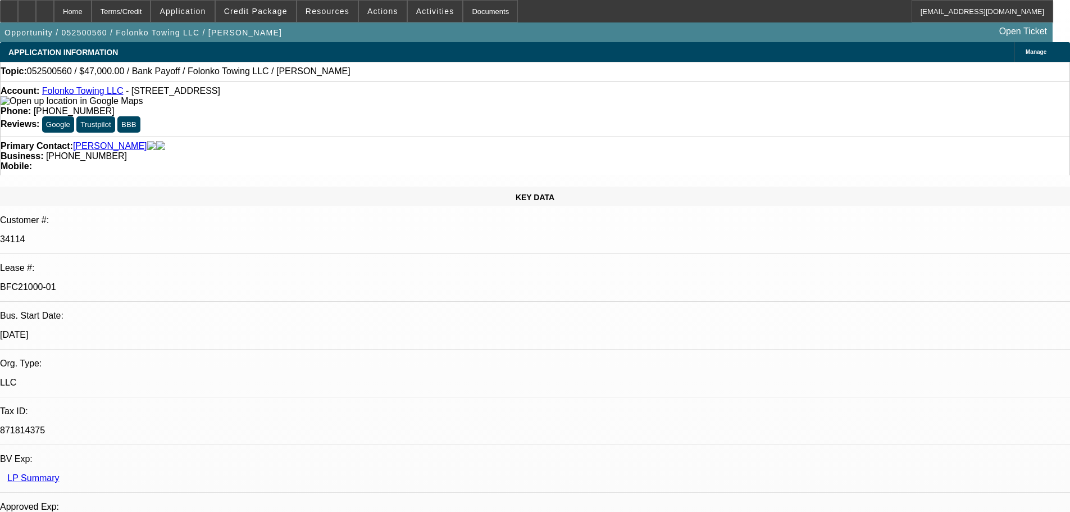
select select "4"
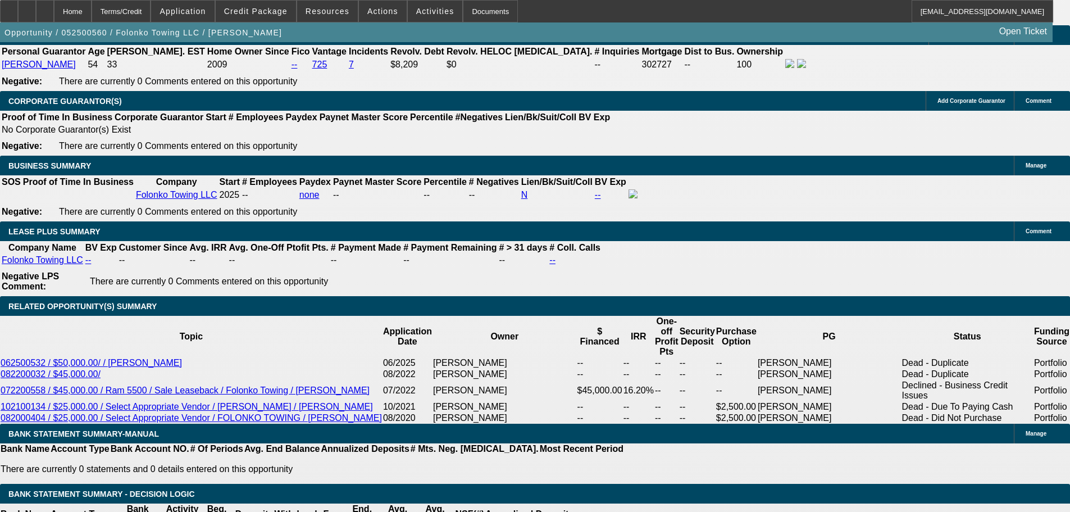
scroll to position [1910, 0]
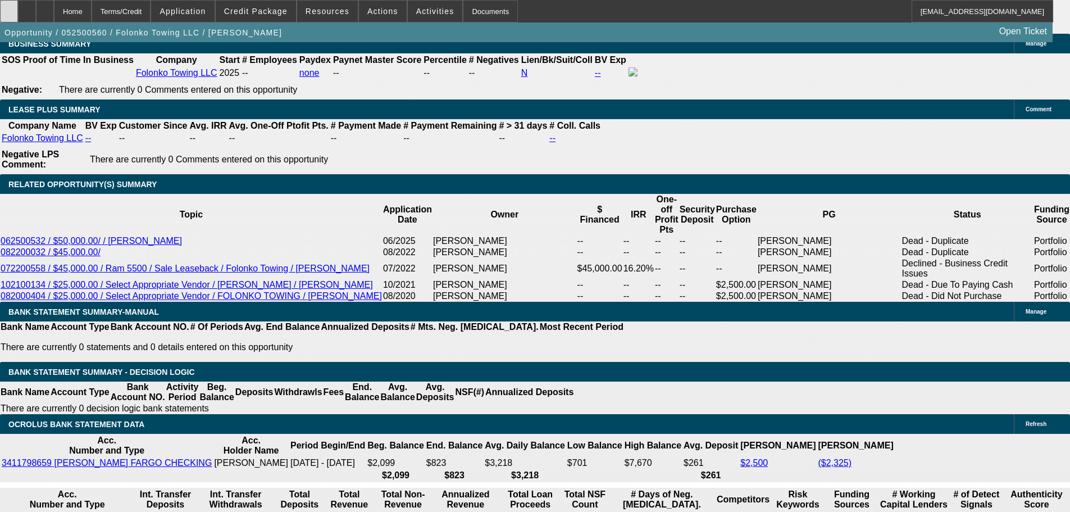
click at [18, 10] on div at bounding box center [9, 11] width 18 height 22
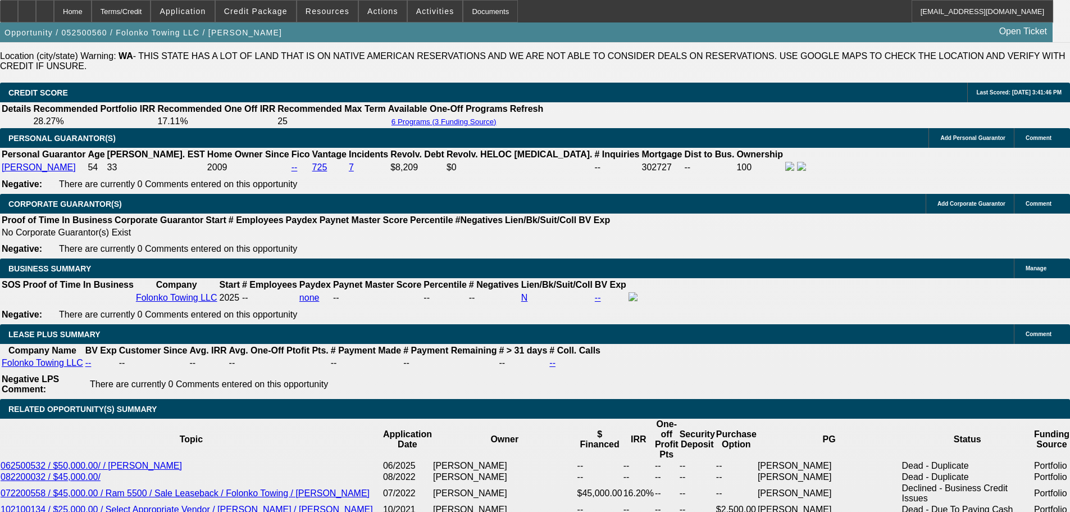
scroll to position [1741, 0]
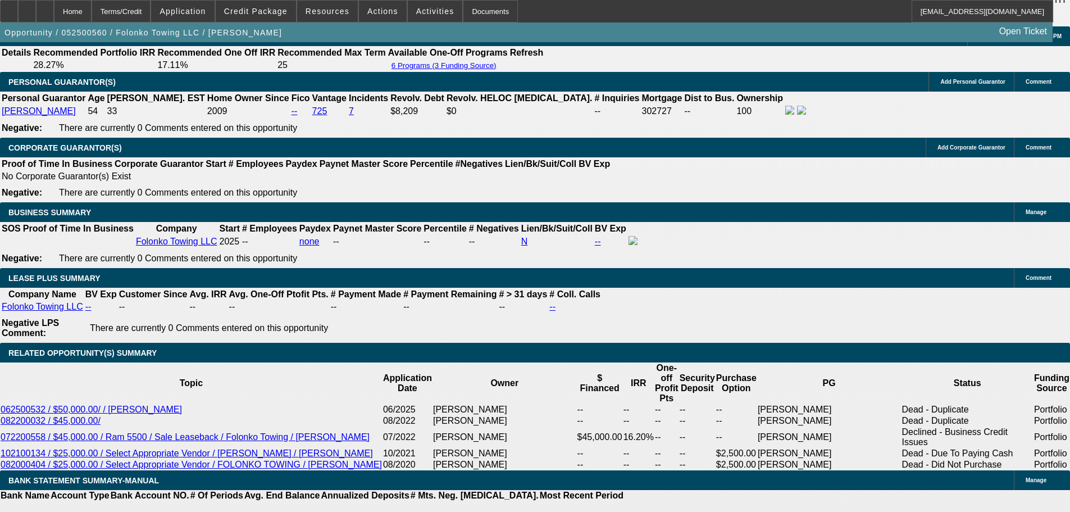
scroll to position [730, 0]
drag, startPoint x: 930, startPoint y: 407, endPoint x: 940, endPoint y: 412, distance: 11.6
copy td "Customer would like early payoff language as his plan to payoff early. Thank yo…"
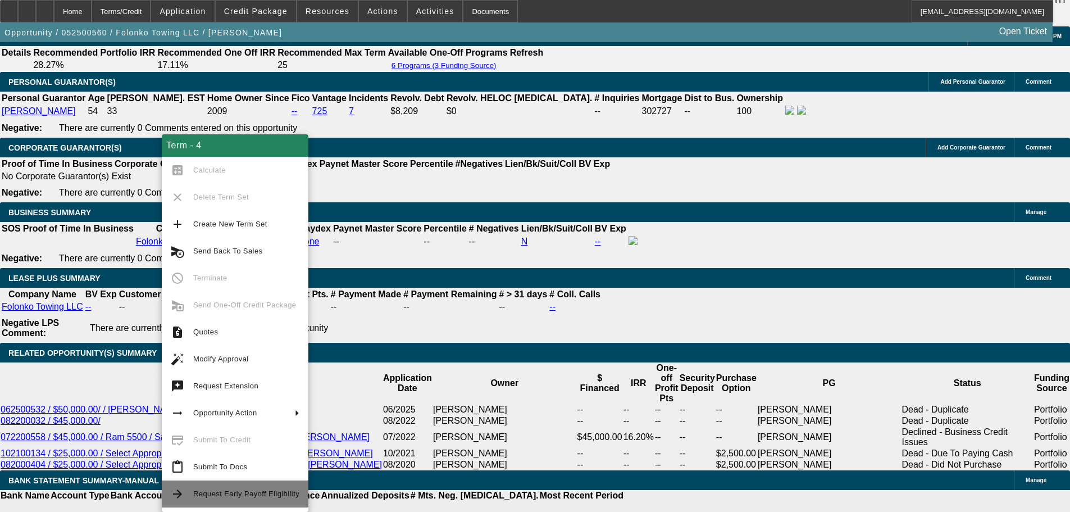
click at [192, 484] on button "arrow_forward Request Early Payoff Eligibility" at bounding box center [235, 493] width 147 height 27
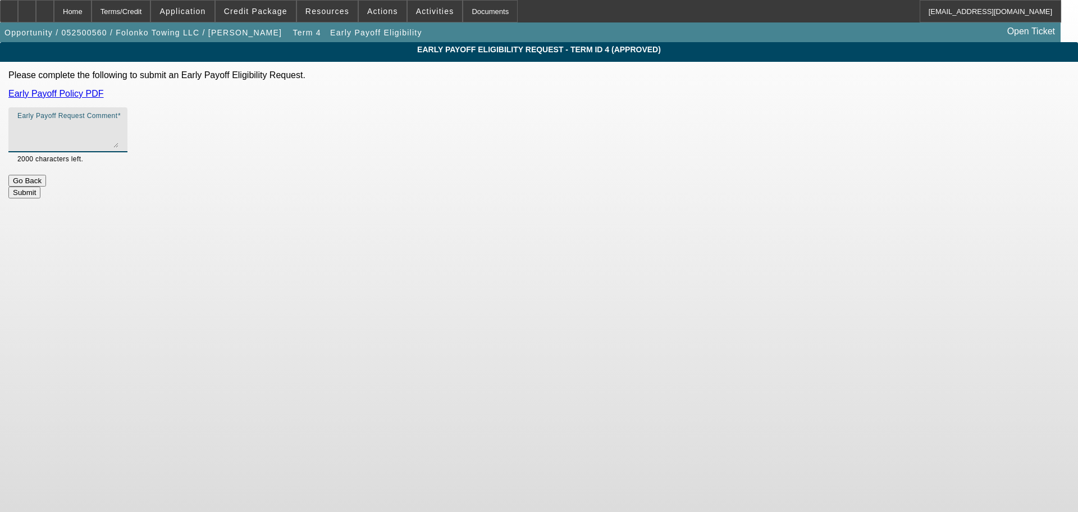
click at [119, 135] on textarea "Early Payoff Request Comment" at bounding box center [67, 134] width 101 height 27
paste textarea "Customer would like early payoff language as his plan to payoff early. Thank yo…"
type textarea "Same as prior approval. Customer would like early payoff language as his plan t…"
click at [40, 186] on button "Submit" at bounding box center [24, 192] width 32 height 12
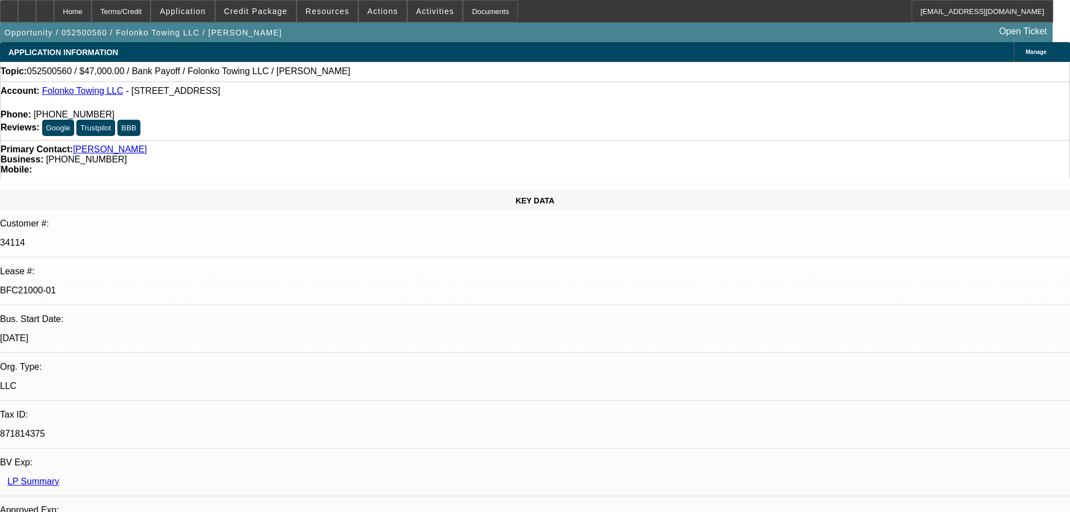
select select "0"
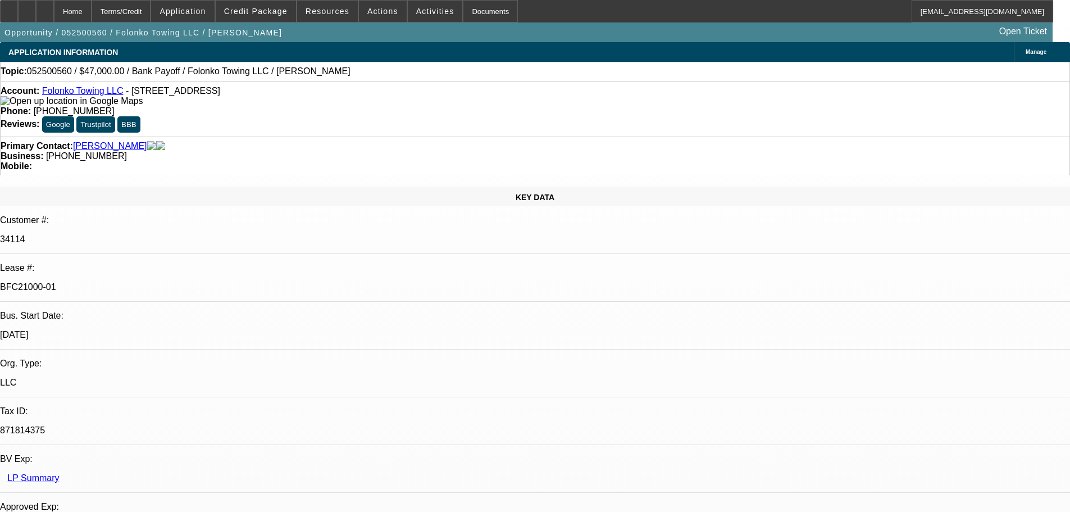
select select "2"
select select "0.1"
select select "4"
select select "0"
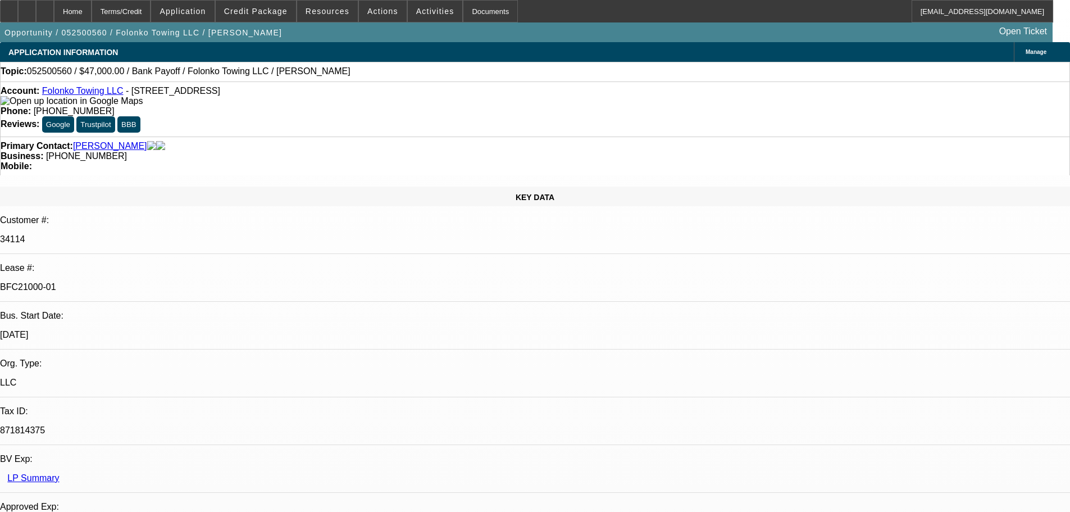
select select "2"
select select "0.1"
select select "4"
select select "0"
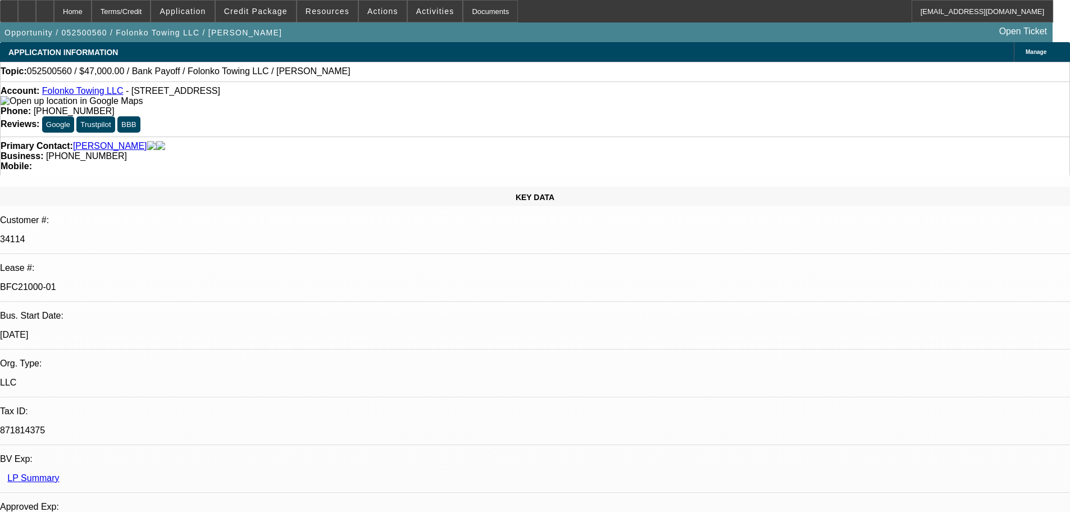
select select "2"
select select "0.1"
select select "4"
select select "0"
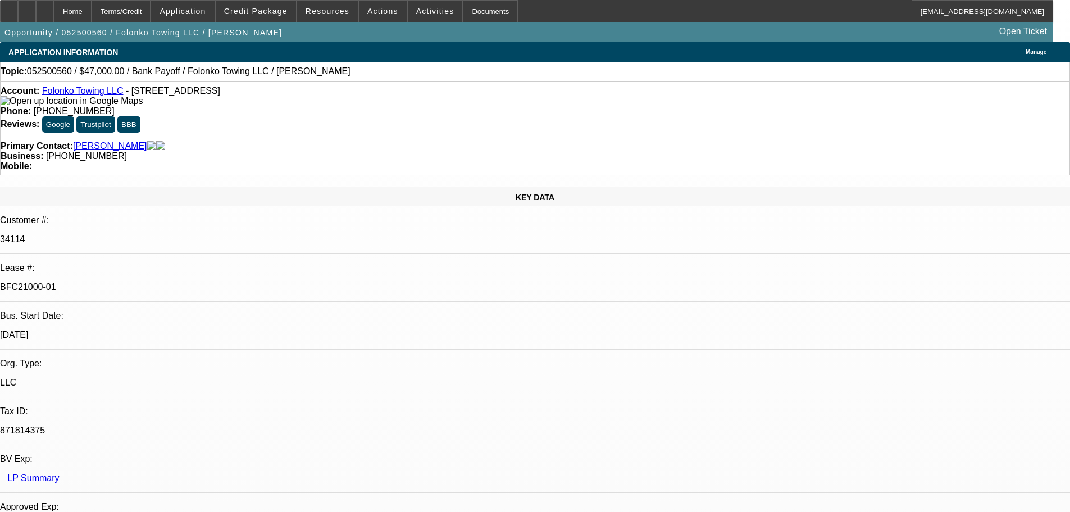
select select "0"
select select "2"
select select "0.1"
select select "4"
click at [45, 7] on icon at bounding box center [45, 7] width 0 height 0
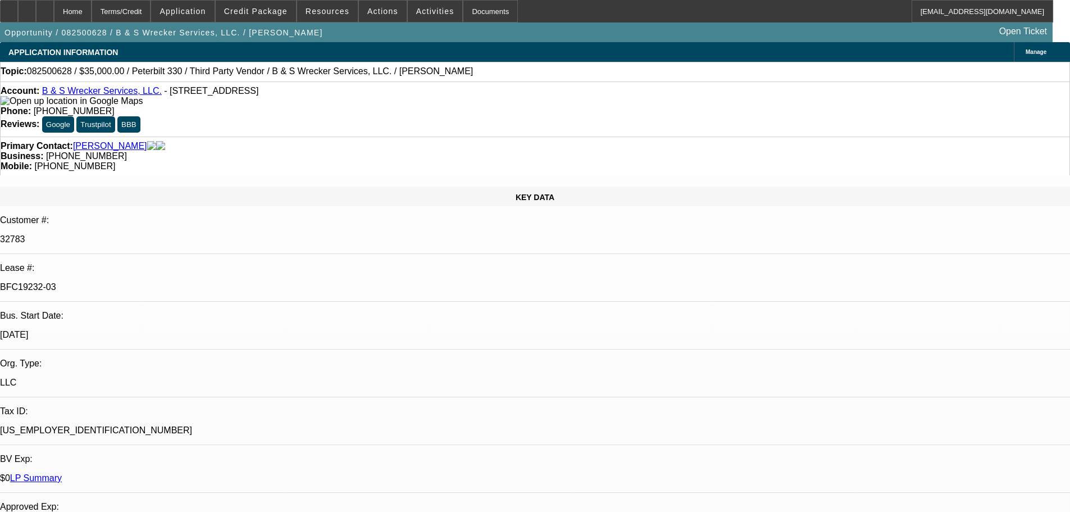
select select "0"
select select "6"
select select "0"
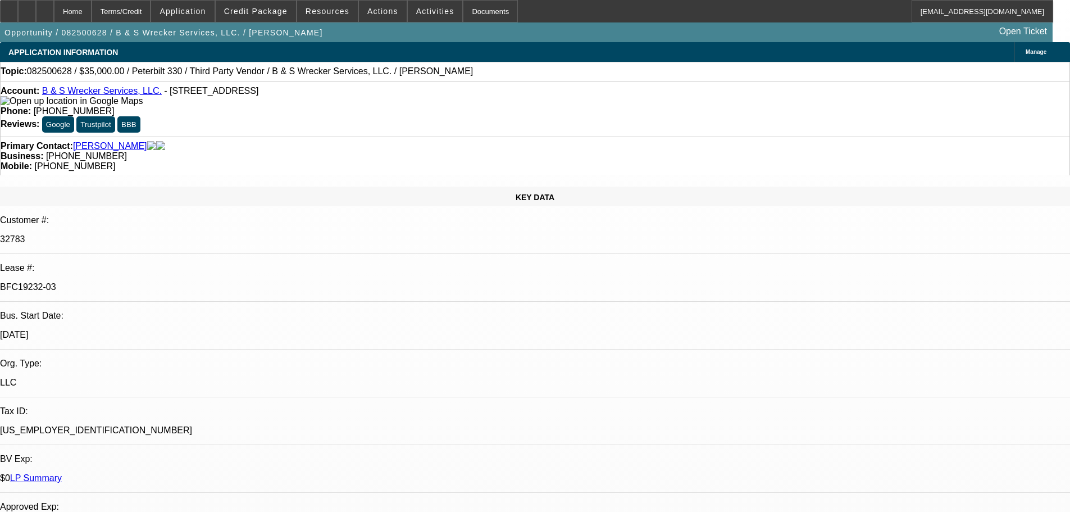
select select "0"
select select "6"
select select "0"
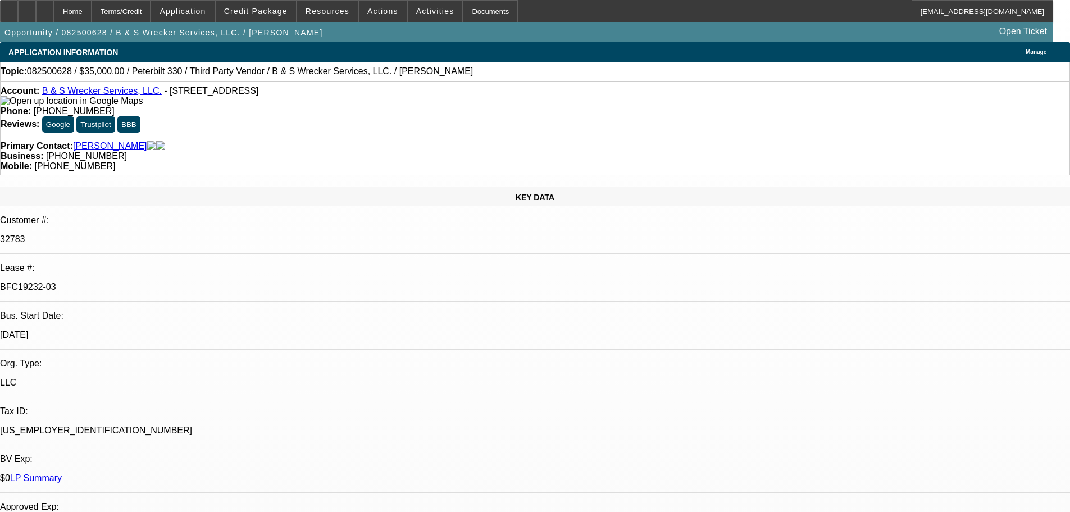
select select "0"
select select "6"
click at [54, 17] on div at bounding box center [45, 11] width 18 height 22
select select "0"
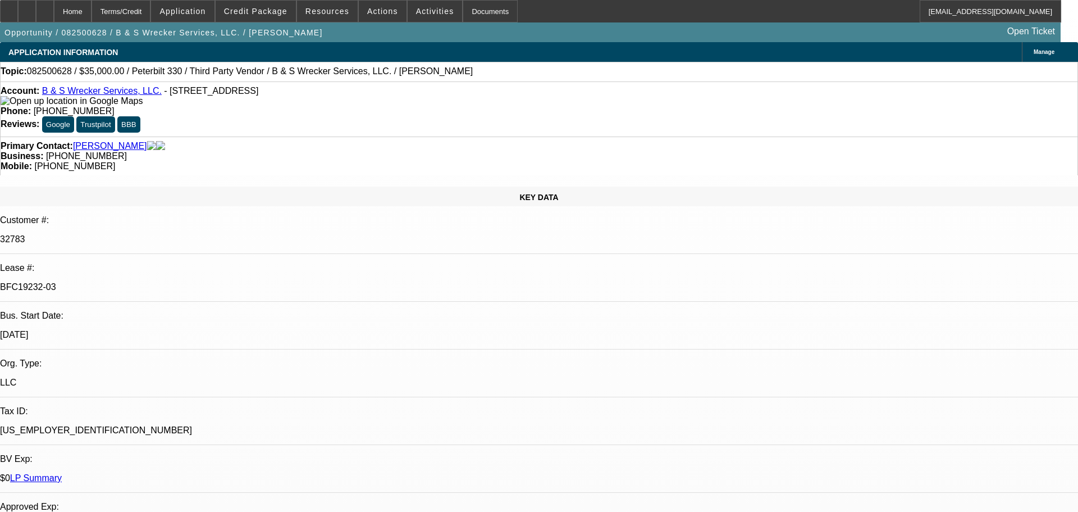
select select "0"
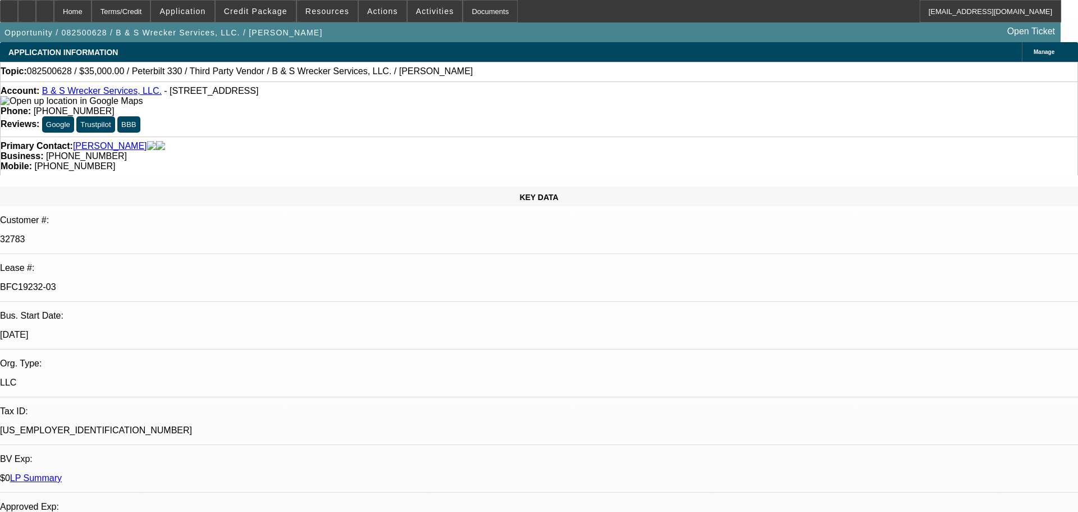
select select "0"
select select "1"
select select "6"
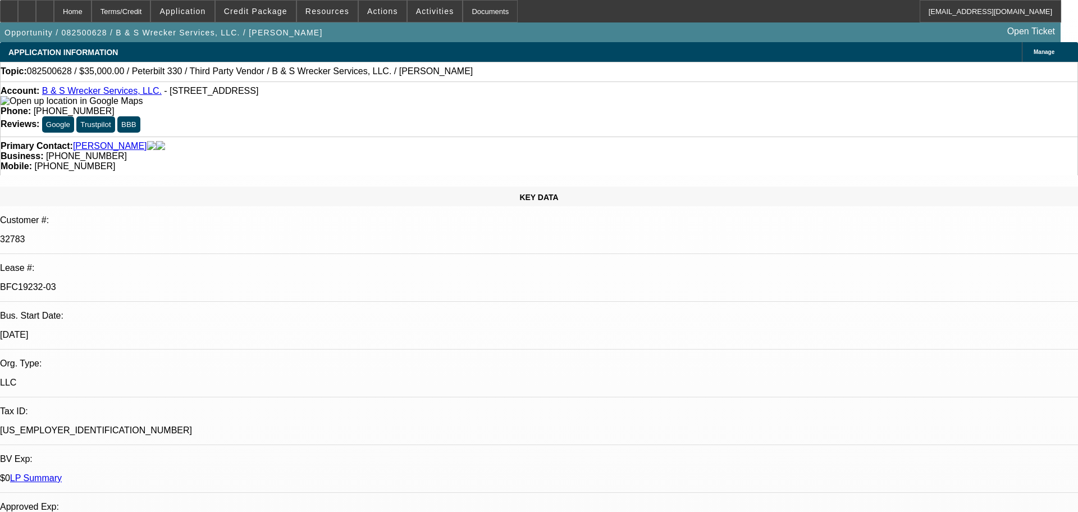
select select "1"
select select "6"
select select "1"
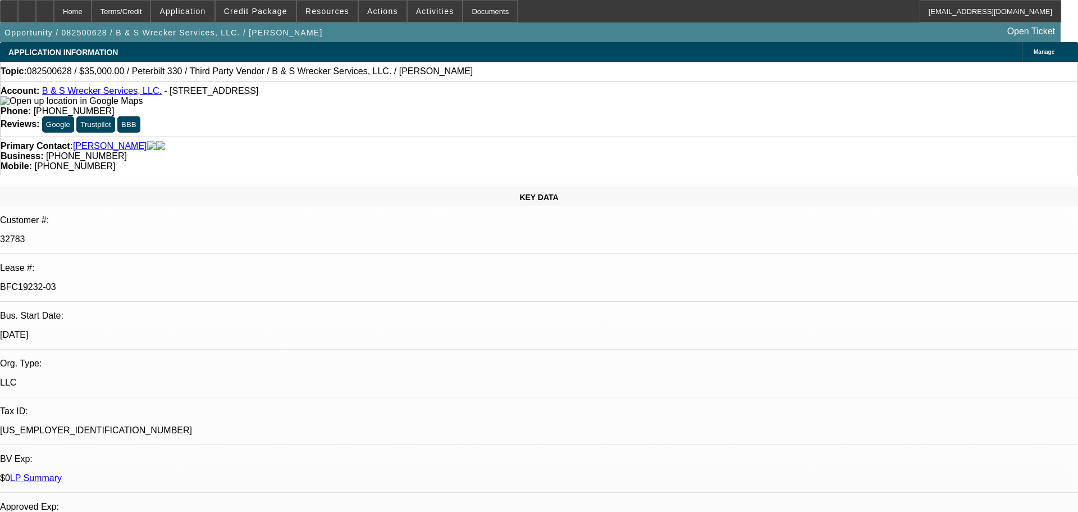
select select "6"
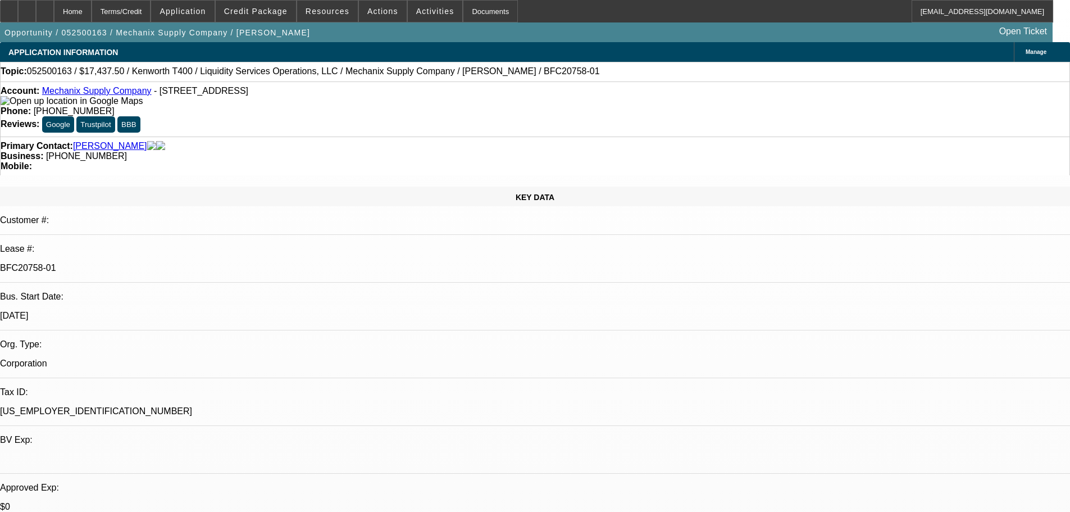
select select "0"
select select "6"
select select "0"
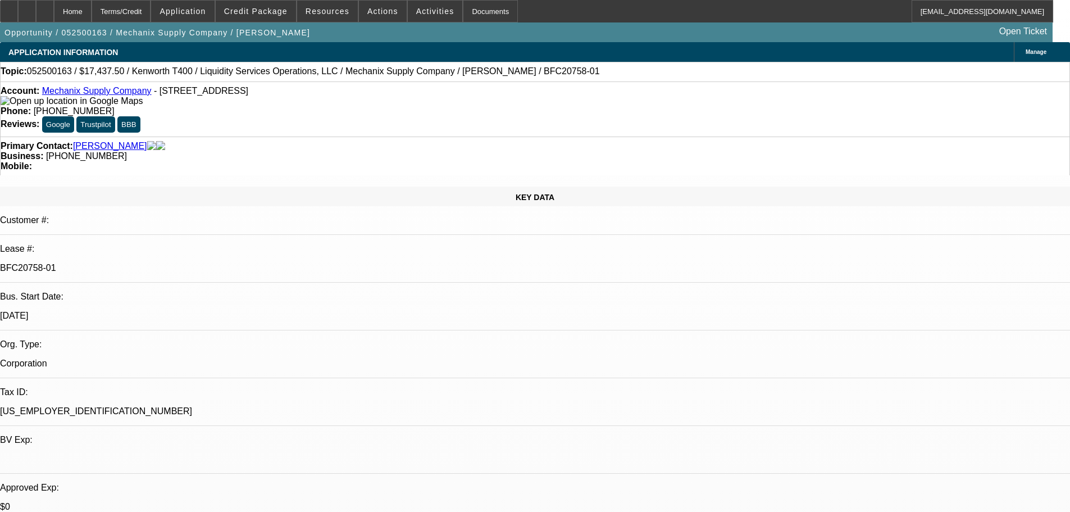
select select "0"
select select "6"
select select "0"
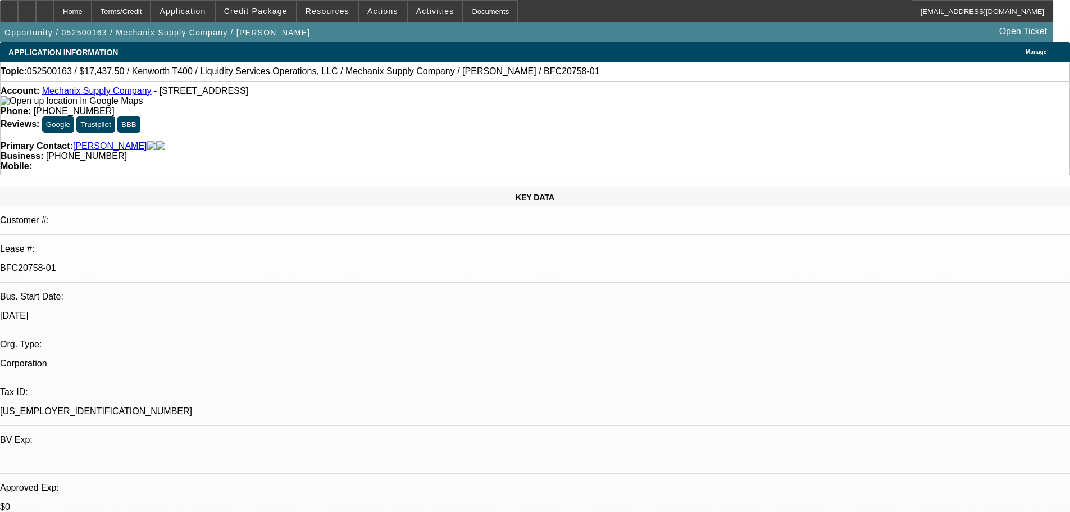
select select "0"
select select "6"
select select "0"
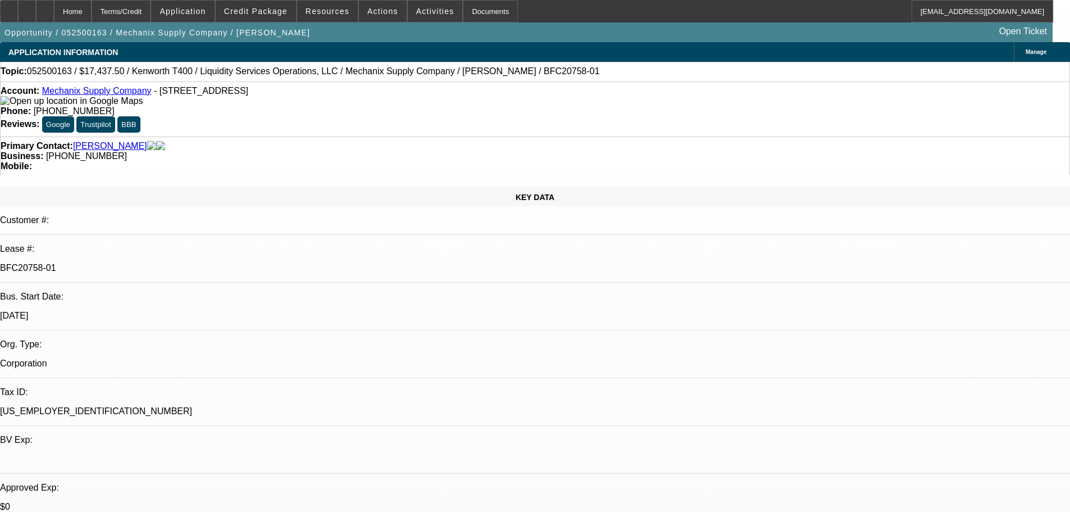
select select "6"
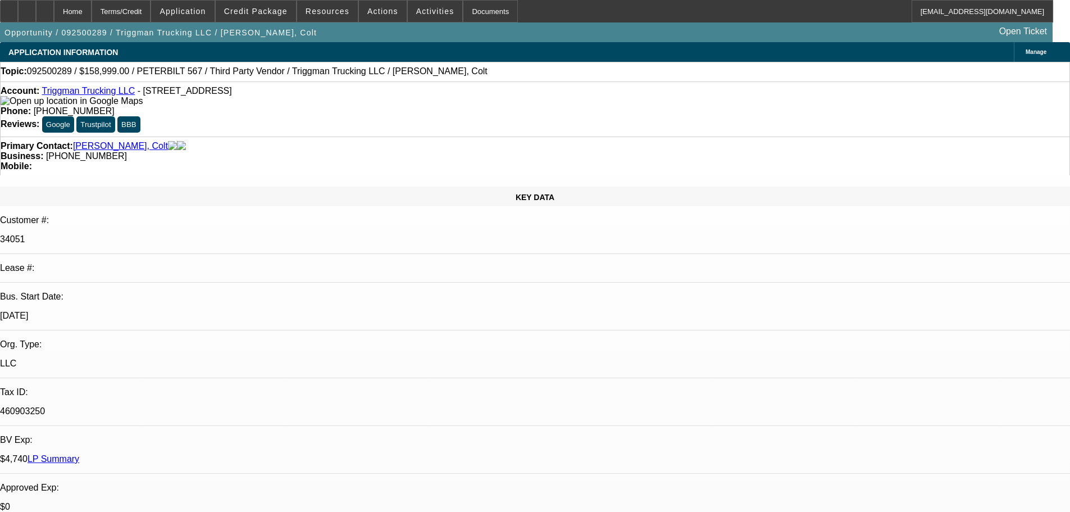
select select "0"
select select "2"
select select "0.1"
select select "4"
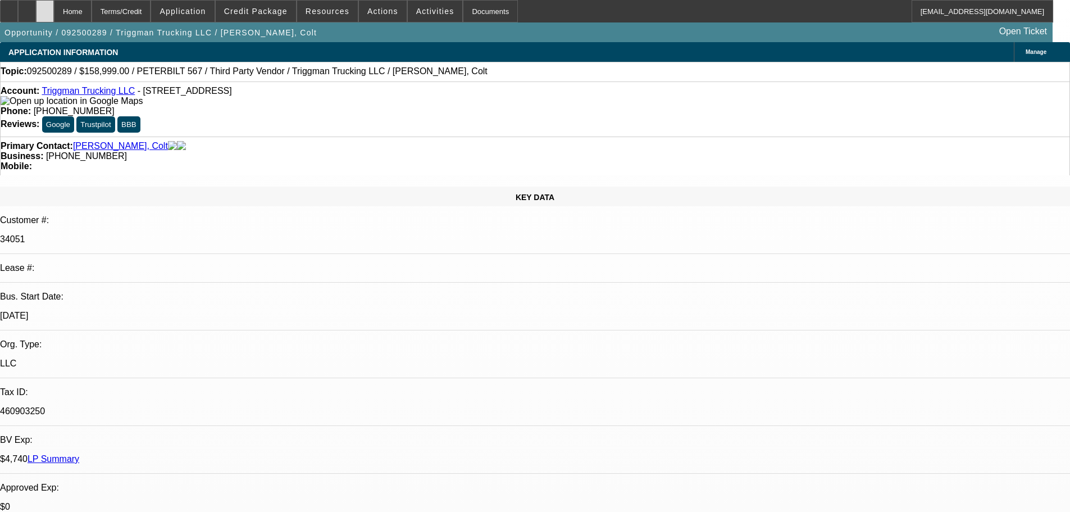
click at [54, 15] on div at bounding box center [45, 11] width 18 height 22
select select "0"
select select "2"
select select "0.1"
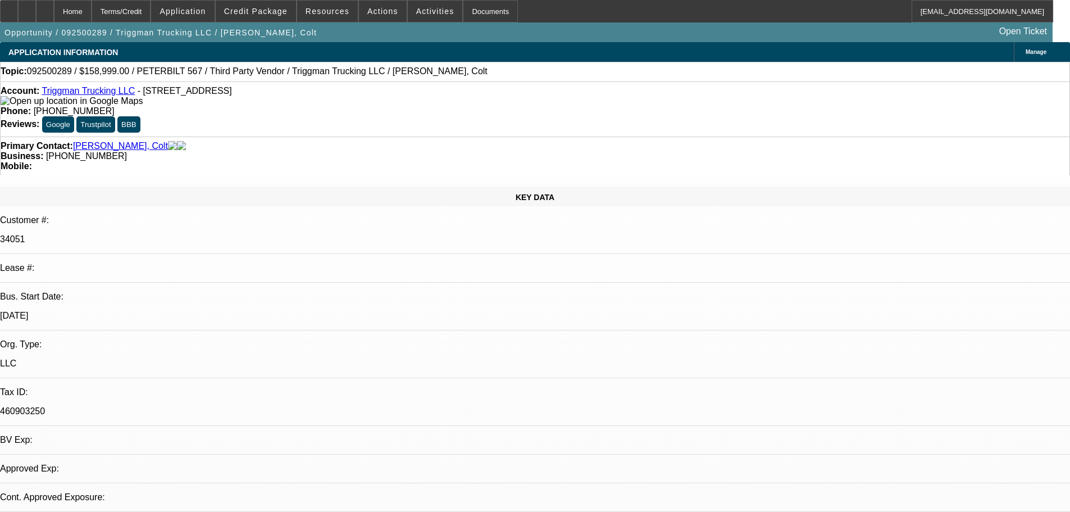
select select "4"
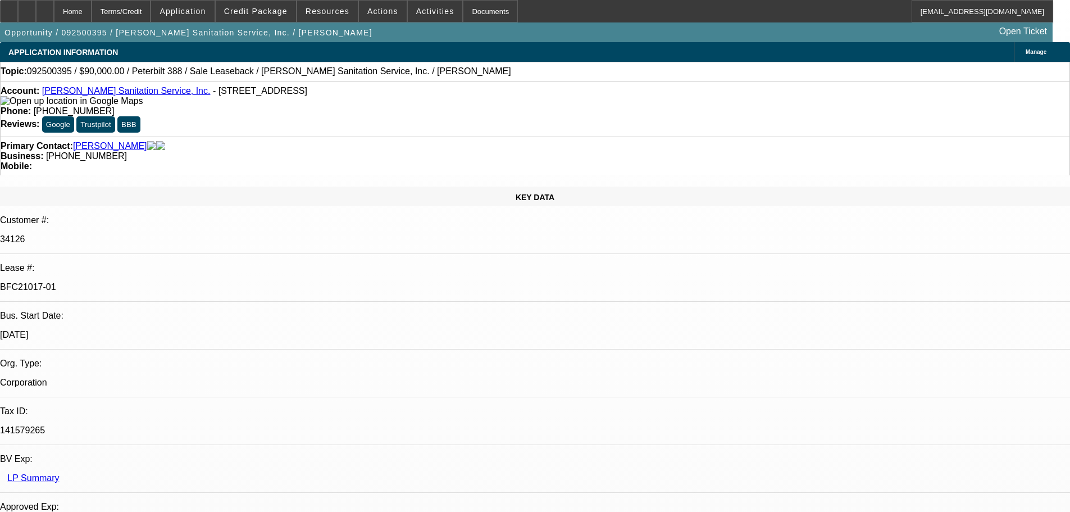
select select "0"
select select "2"
select select "0"
select select "6"
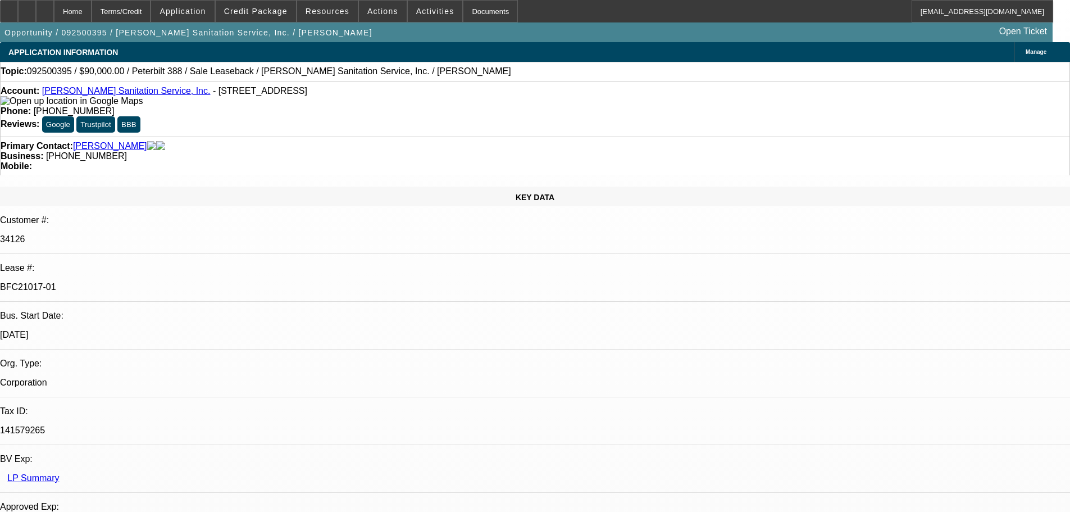
select select "0"
select select "2"
select select "0"
select select "6"
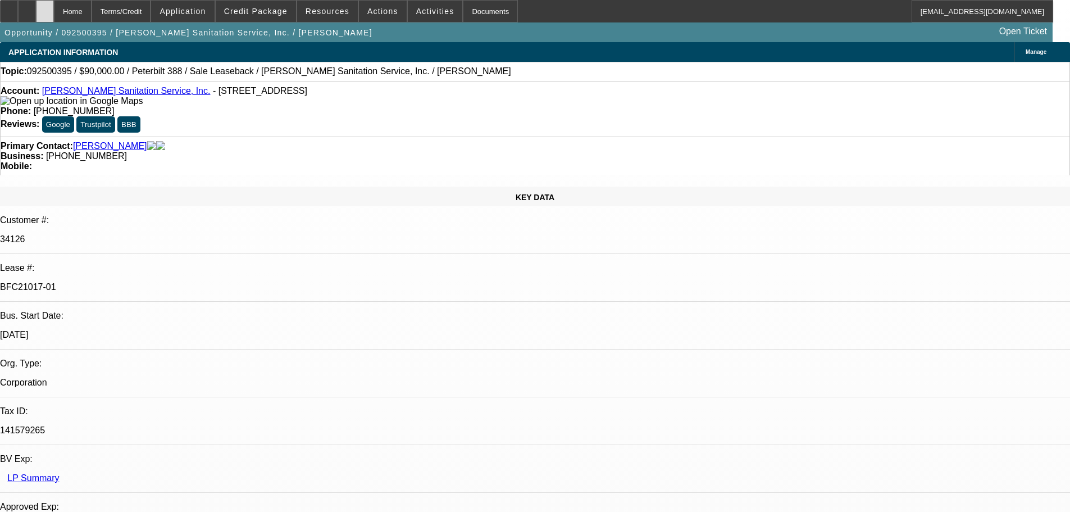
click at [54, 11] on div at bounding box center [45, 11] width 18 height 22
select select "0"
select select "2"
select select "0"
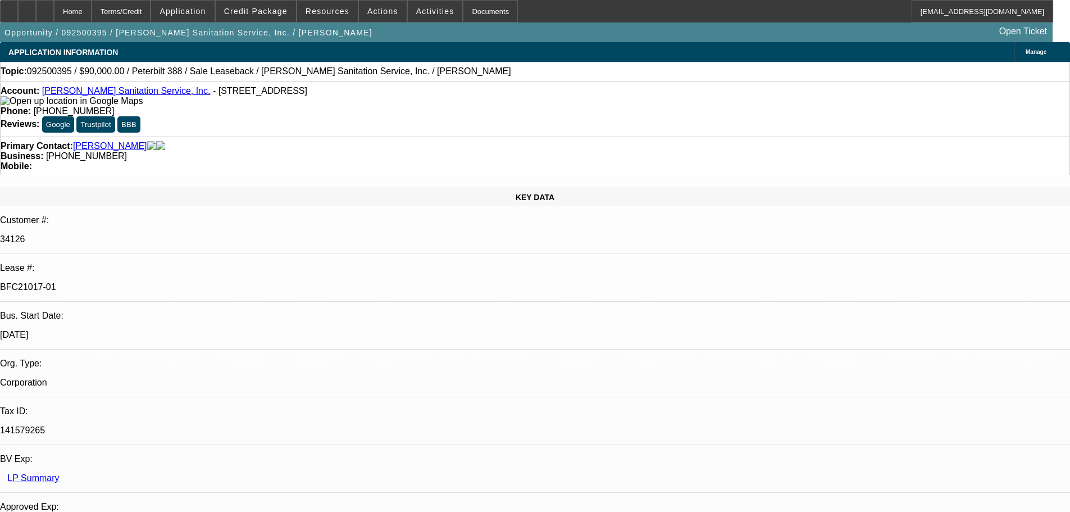
select select "6"
select select "0"
select select "2"
select select "0"
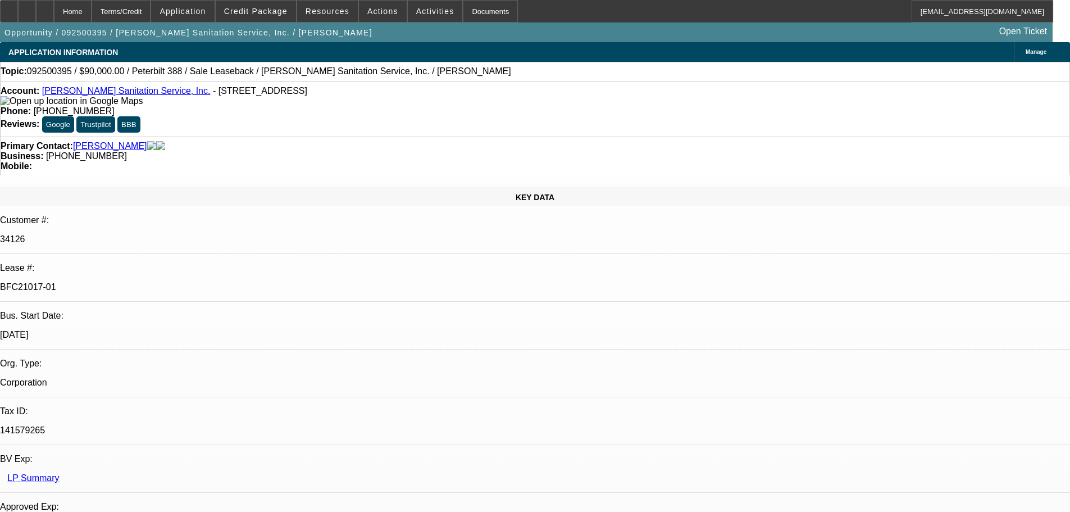
select select "6"
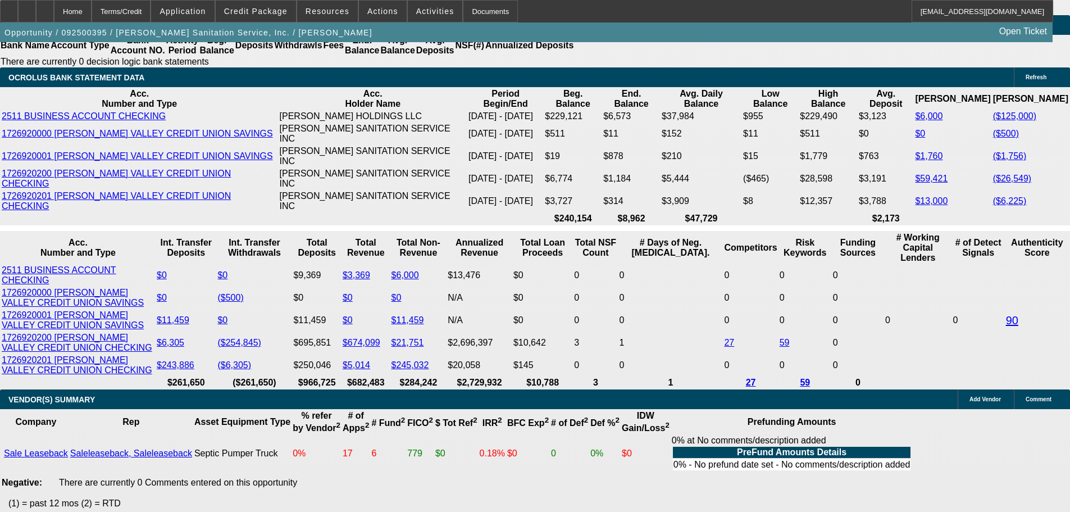
scroll to position [2303, 0]
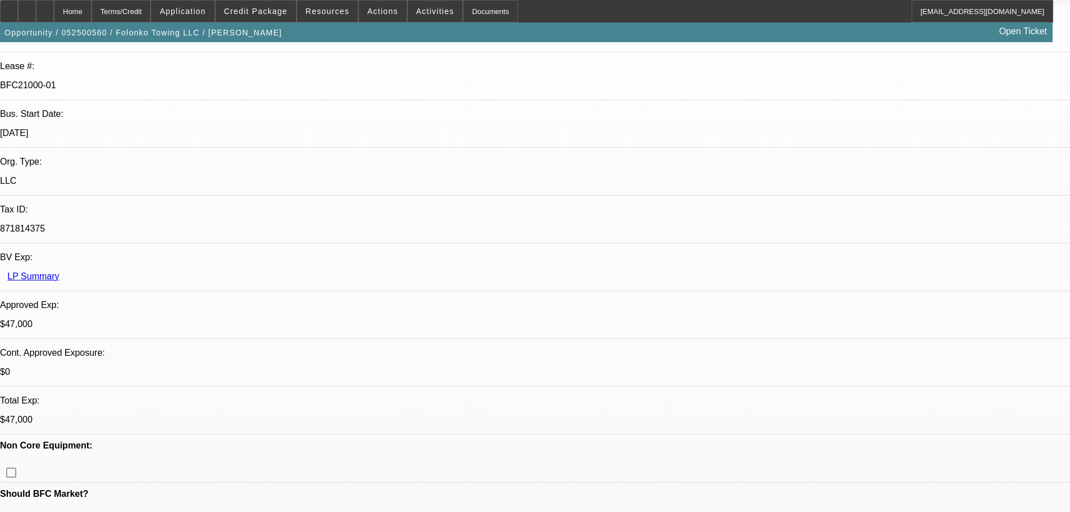
select select "0"
select select "2"
select select "0.1"
select select "4"
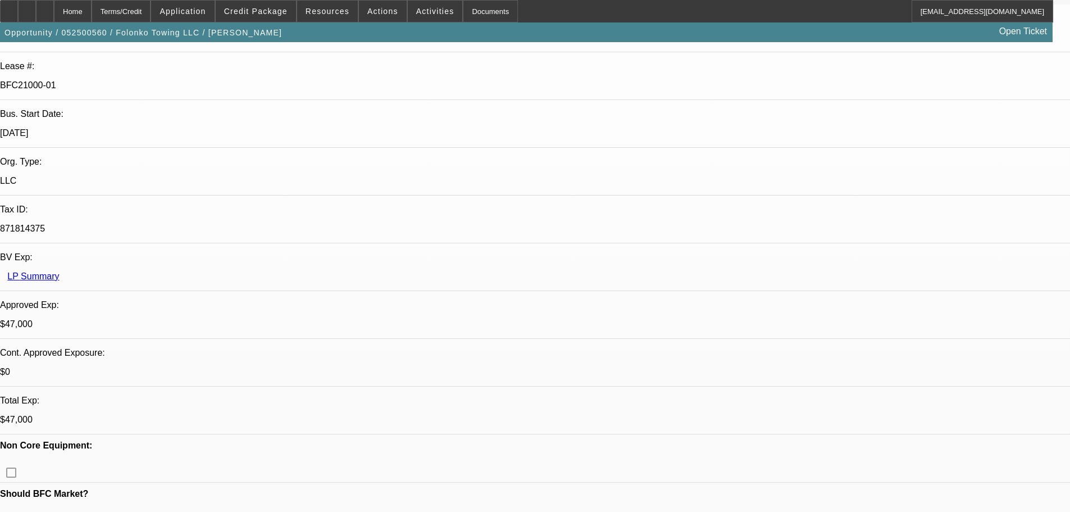
select select "0"
select select "2"
select select "0.1"
select select "4"
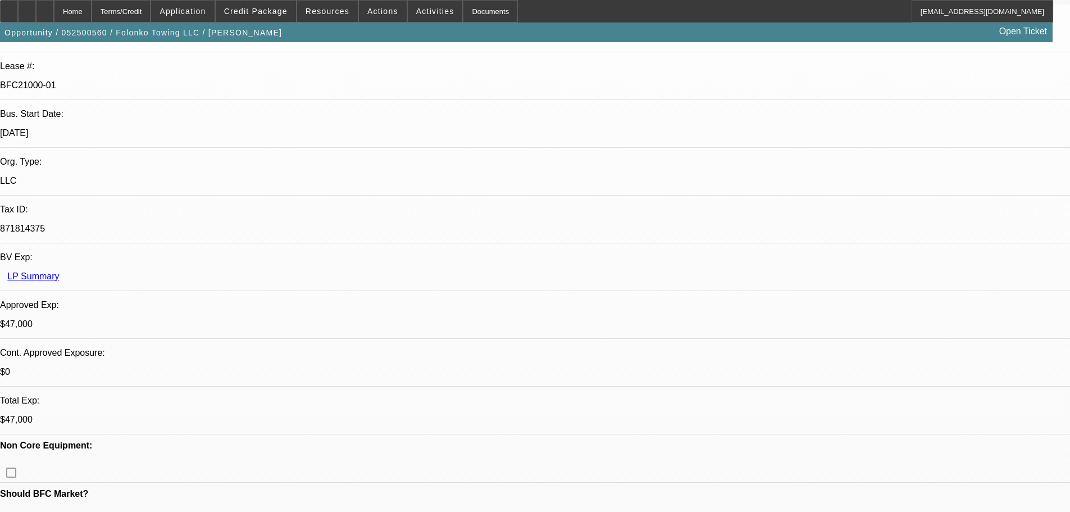
select select "0"
select select "2"
select select "0.1"
select select "4"
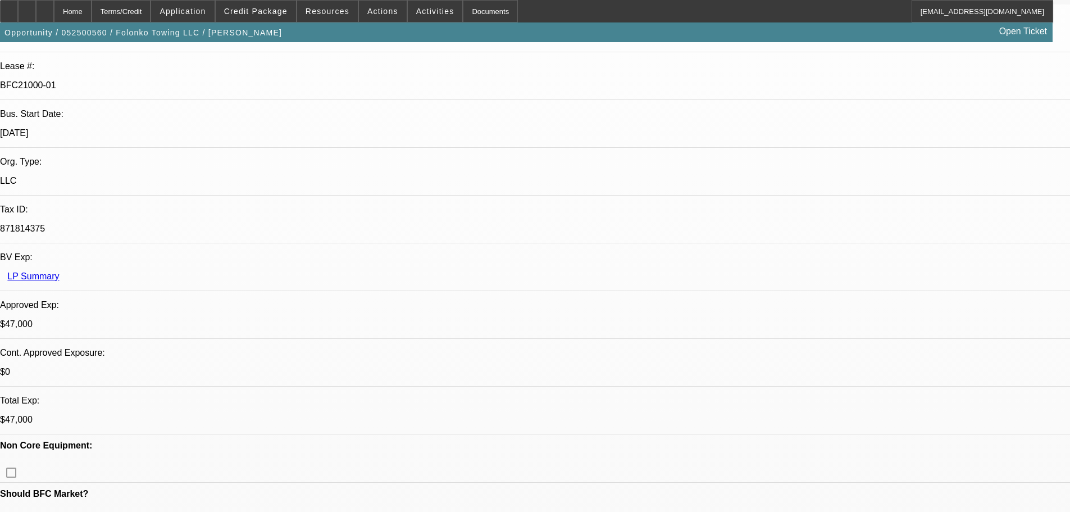
select select "0"
select select "2"
select select "0.1"
select select "4"
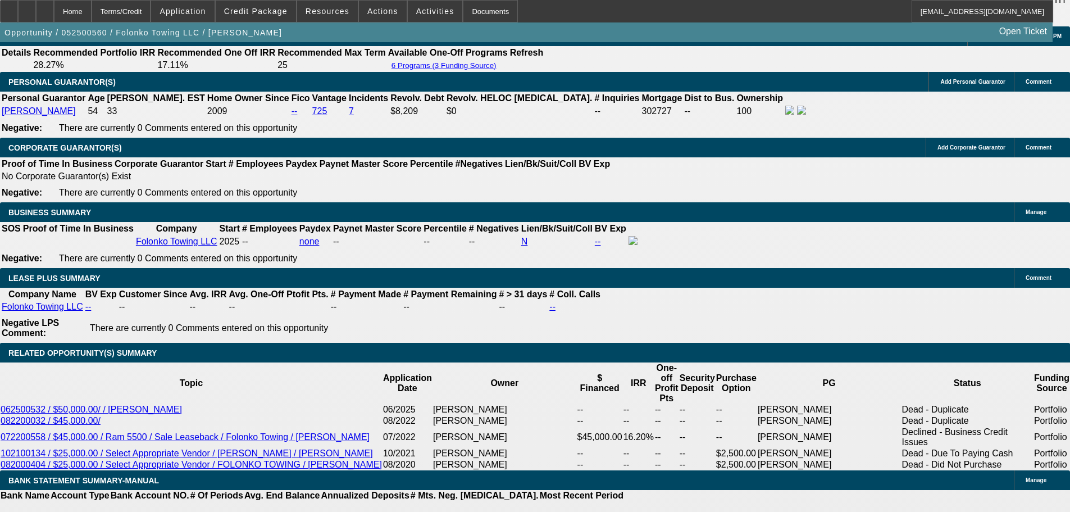
scroll to position [1779, 0]
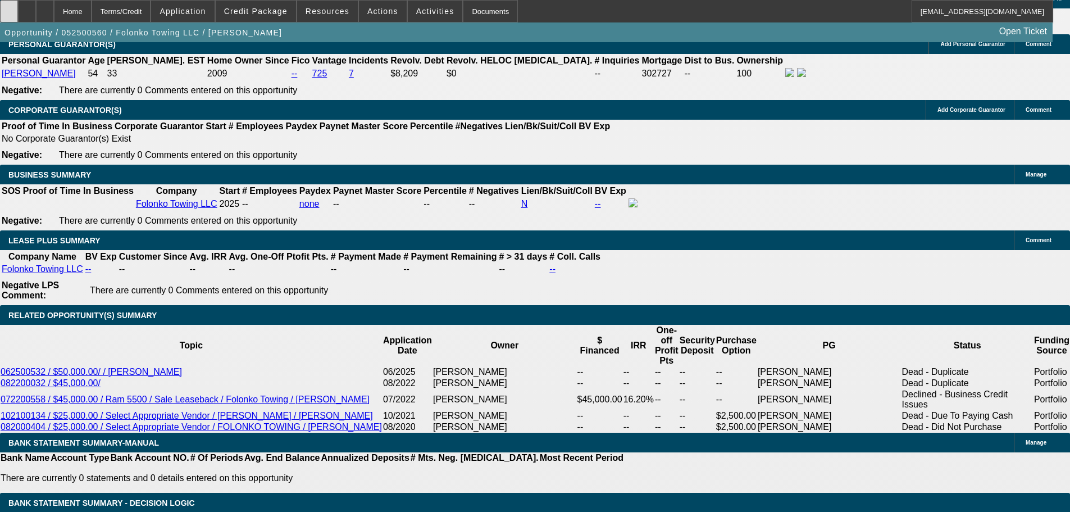
click at [9, 7] on icon at bounding box center [9, 7] width 0 height 0
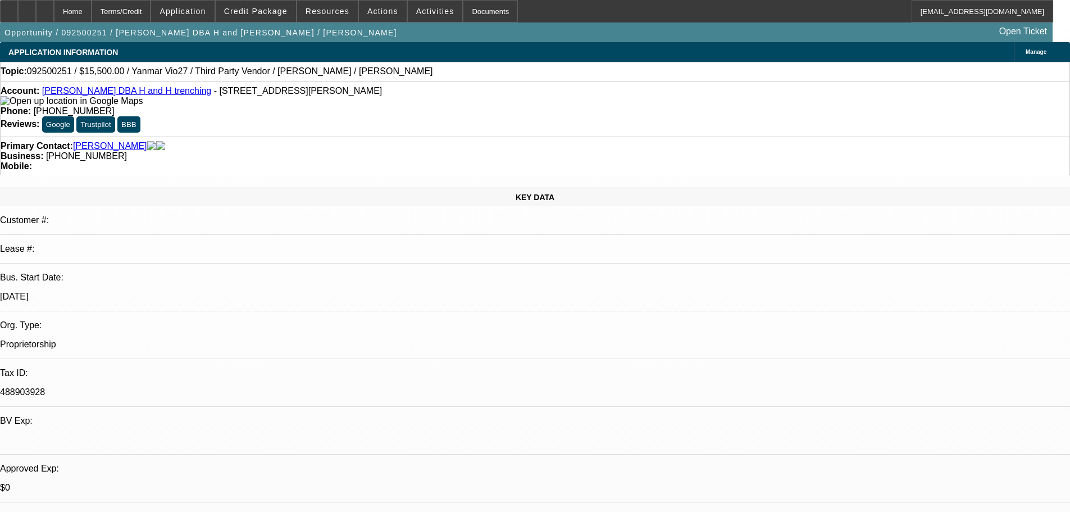
select select "0"
select select "6"
select select "0"
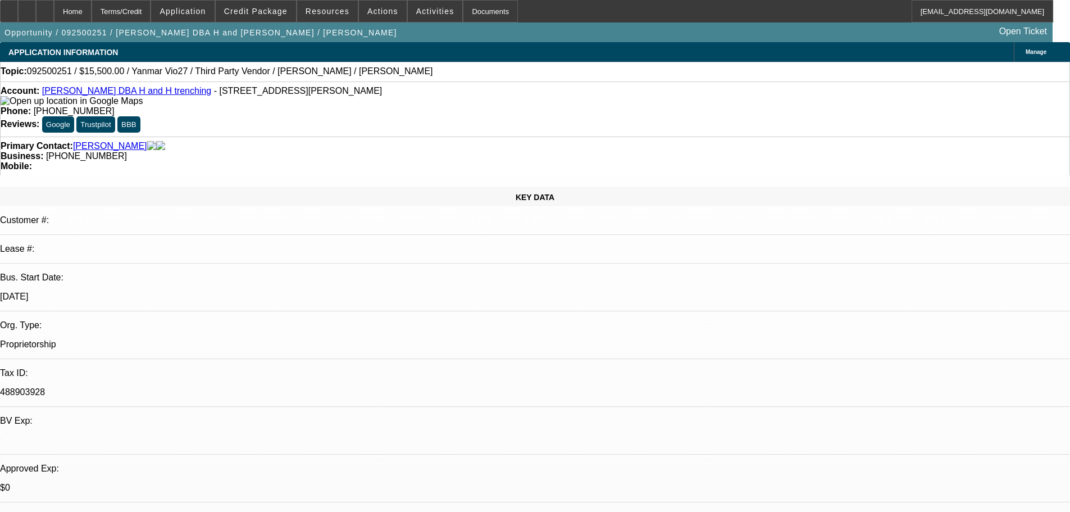
select select "0"
select select "0.1"
select select "4"
select select "0"
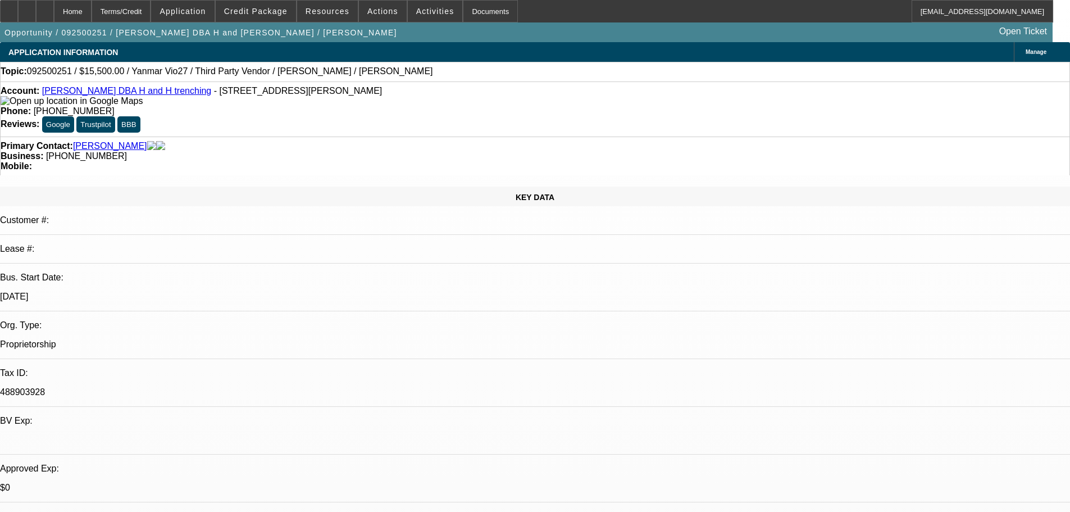
select select "0.1"
select select "4"
select select "0"
select select "0.1"
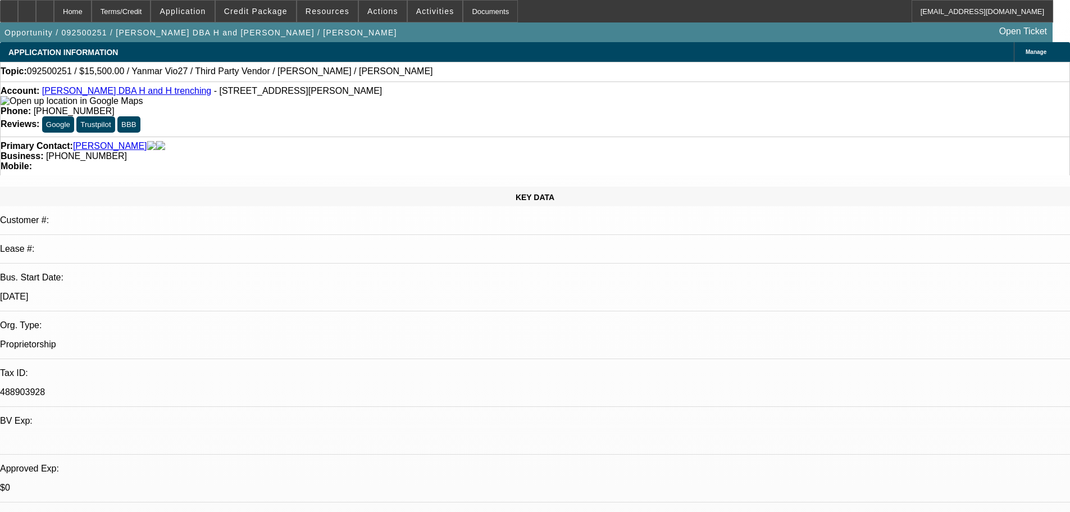
select select "4"
click at [45, 7] on icon at bounding box center [45, 7] width 0 height 0
select select "0"
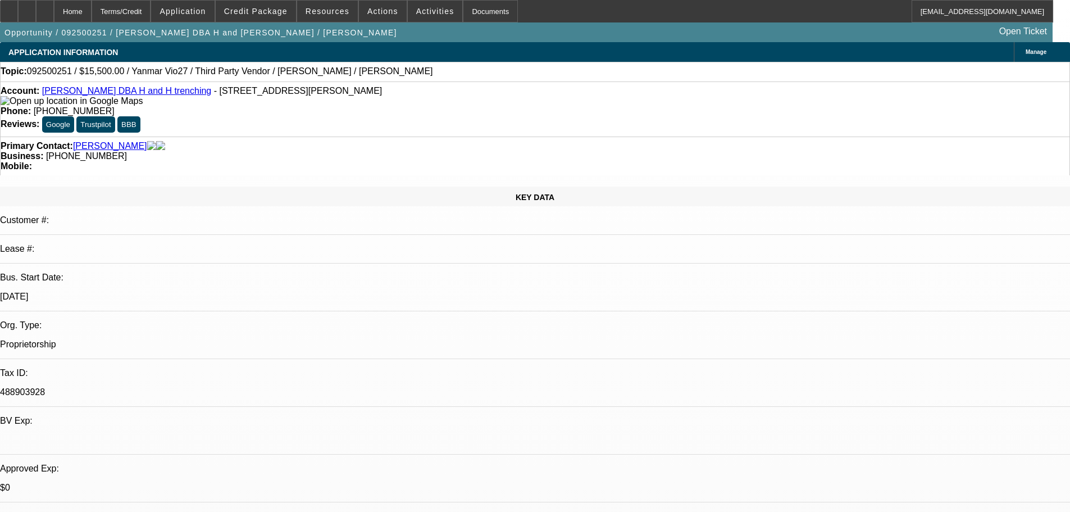
select select "6"
select select "0"
select select "0.1"
select select "4"
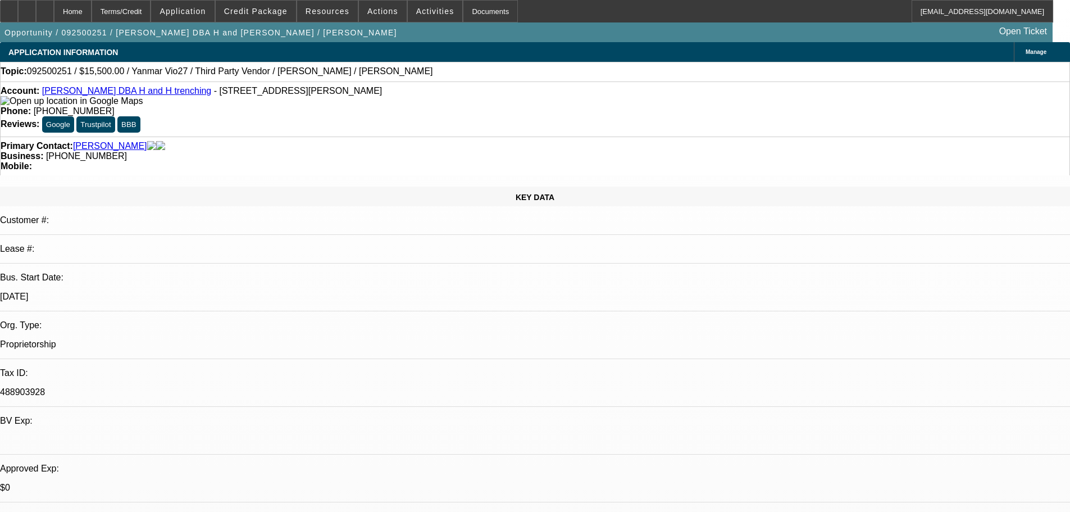
select select "0"
select select "0.1"
select select "4"
select select "0"
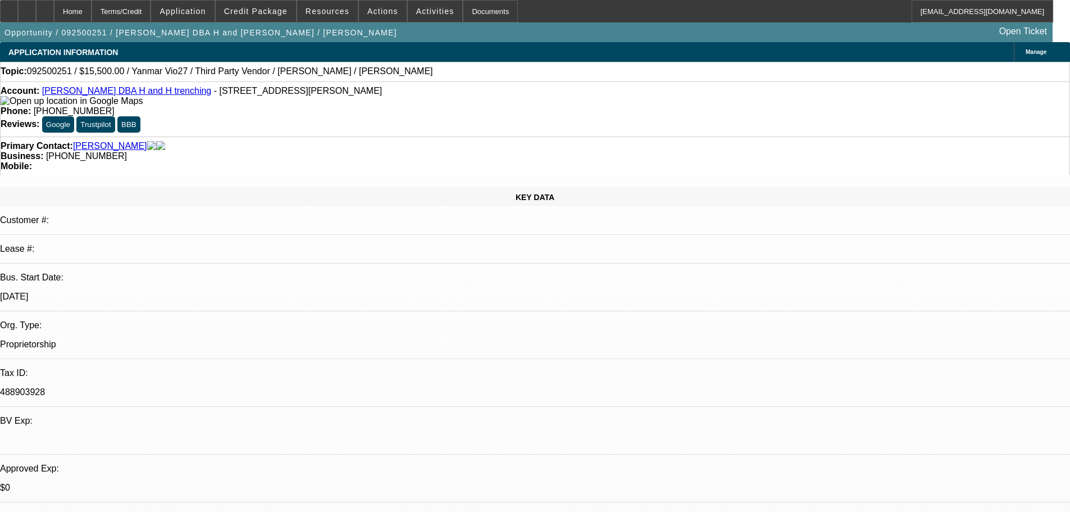
select select "0"
select select "0.1"
select select "4"
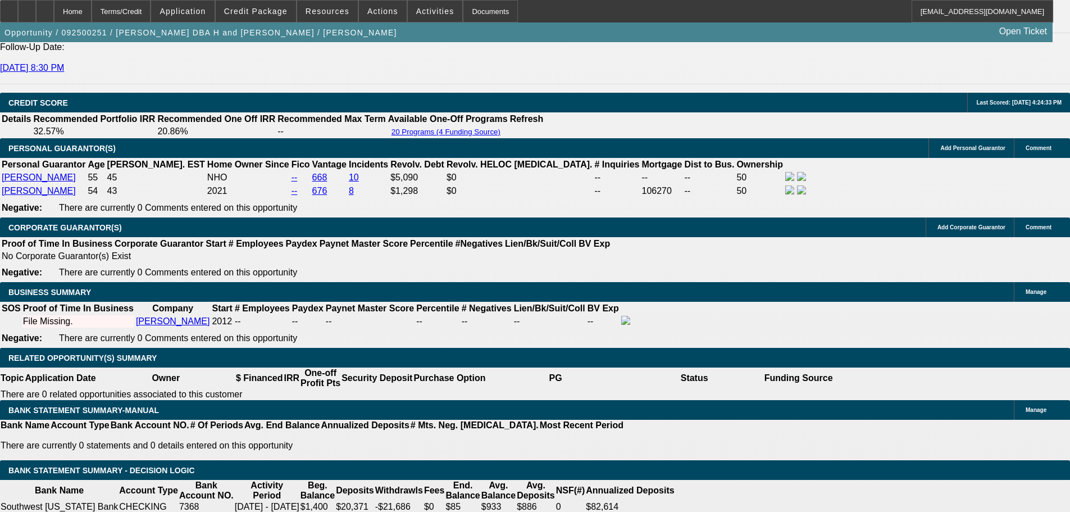
scroll to position [1629, 0]
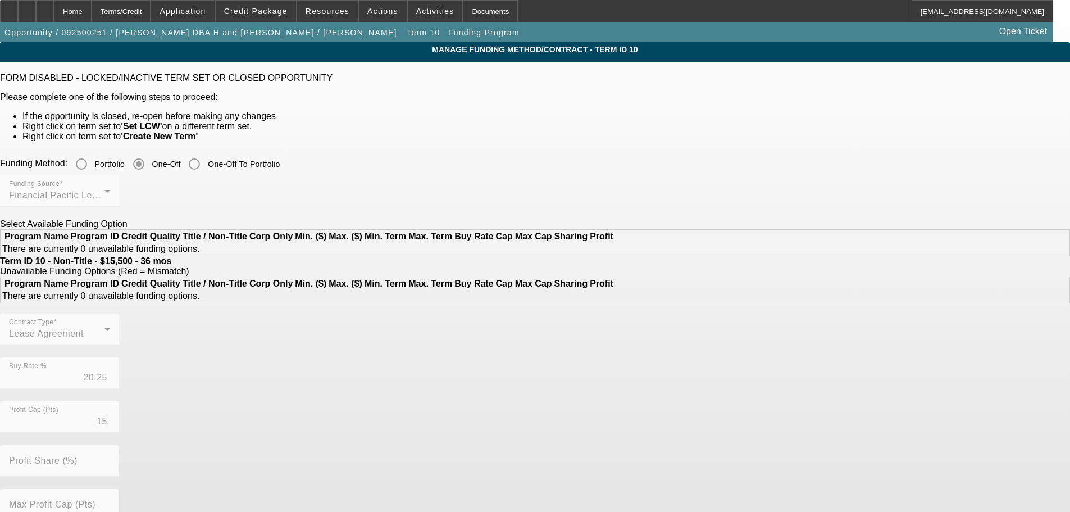
click at [280, 159] on mat-radio-group "Portfolio One-Off One-Off To Portfolio" at bounding box center [173, 163] width 212 height 10
click at [280, 161] on mat-radio-group "Portfolio One-Off One-Off To Portfolio" at bounding box center [173, 163] width 212 height 10
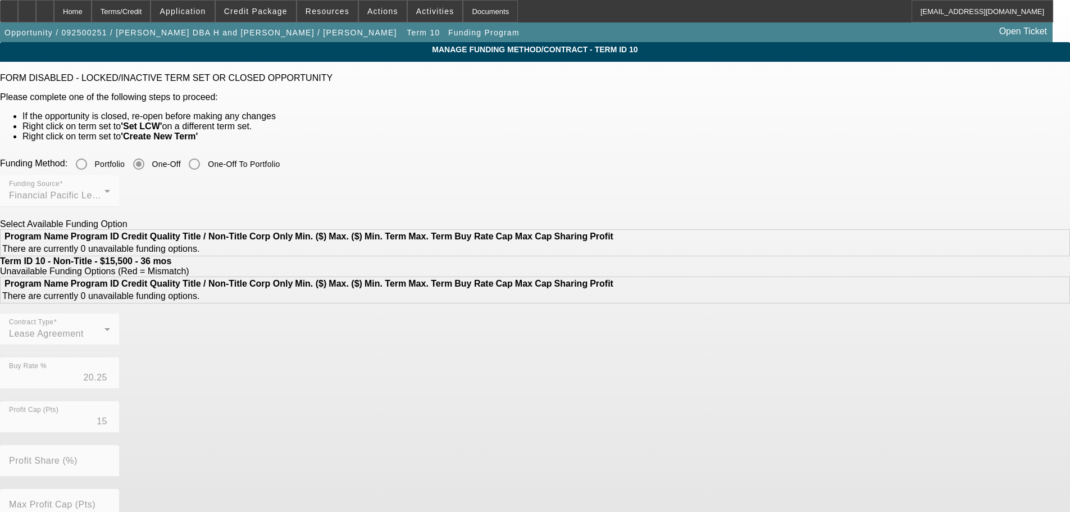
click at [280, 161] on mat-radio-group "Portfolio One-Off One-Off To Portfolio" at bounding box center [173, 163] width 212 height 10
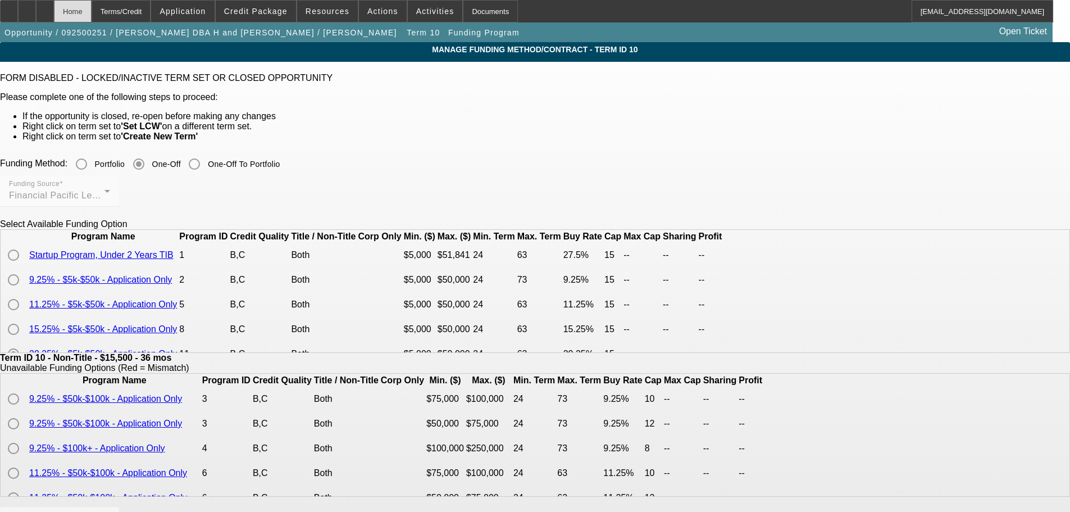
click at [92, 10] on div "Home" at bounding box center [73, 11] width 38 height 22
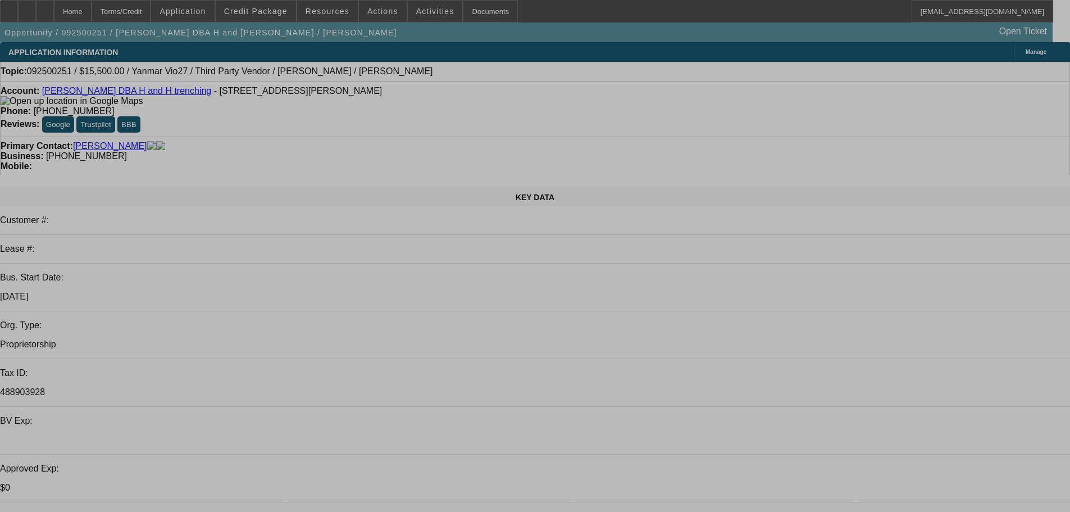
select select "0"
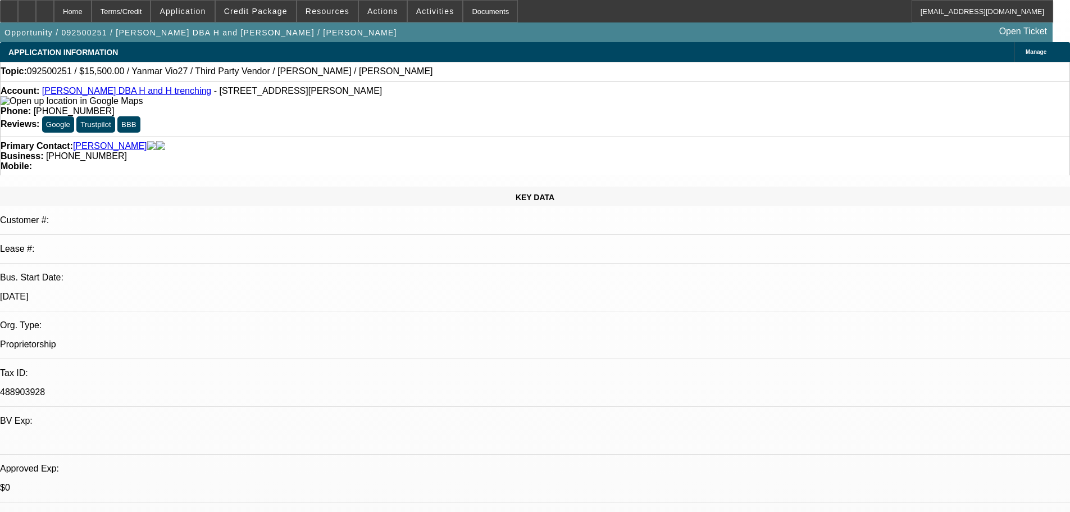
select select "0"
select select "6"
select select "0"
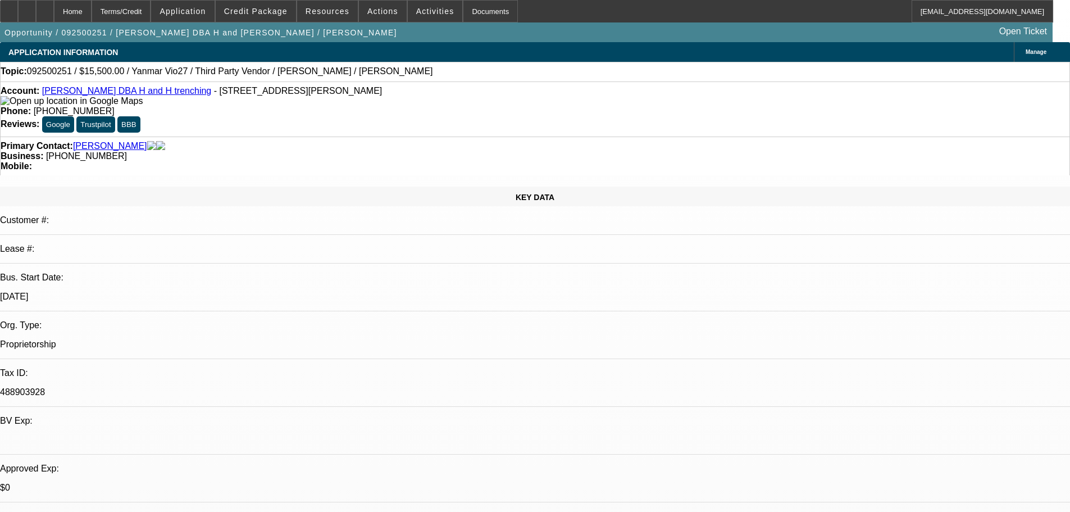
select select "0.1"
select select "4"
select select "0"
select select "0.1"
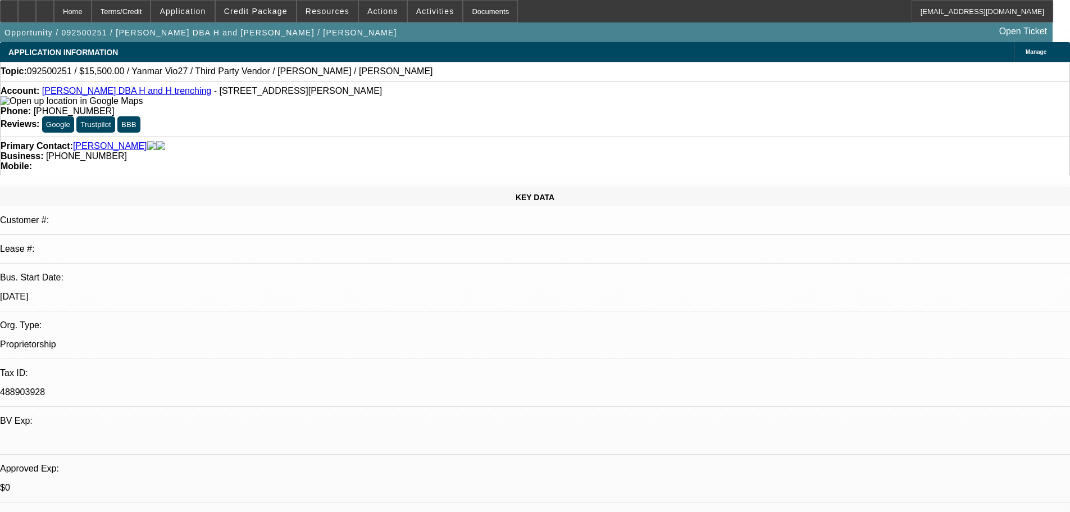
select select "4"
select select "0"
select select "0.1"
select select "4"
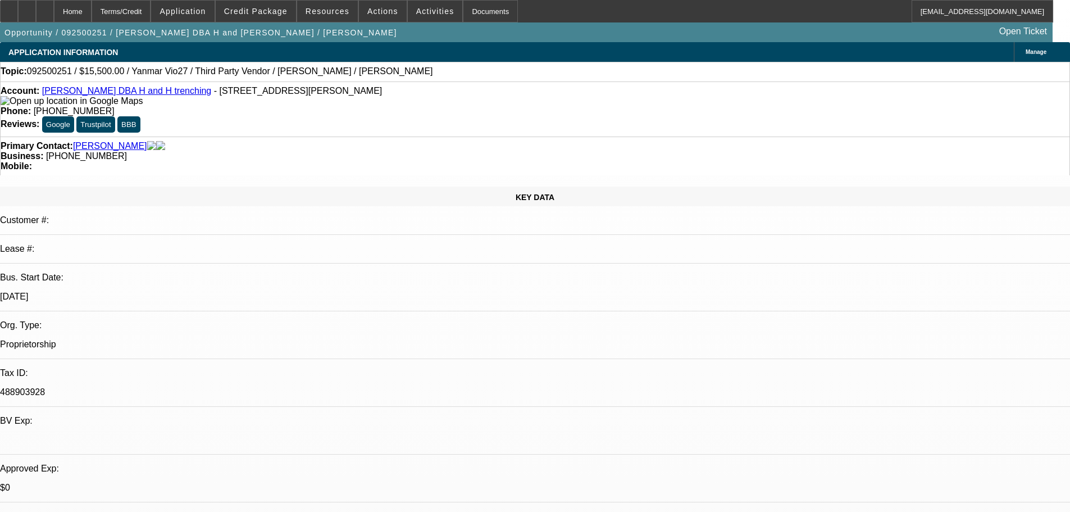
radio input "true"
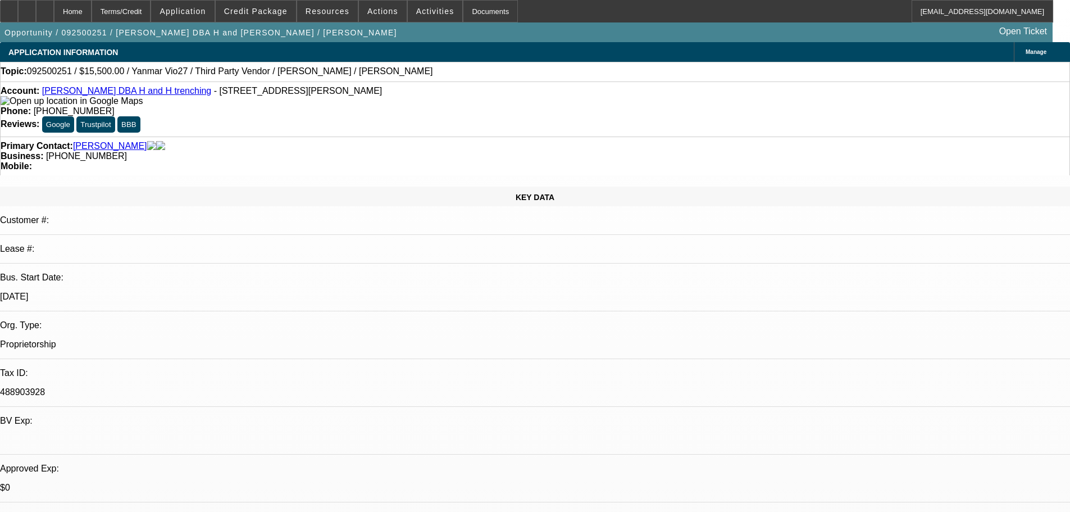
type textarea "Items requested from vendor"
radio input "true"
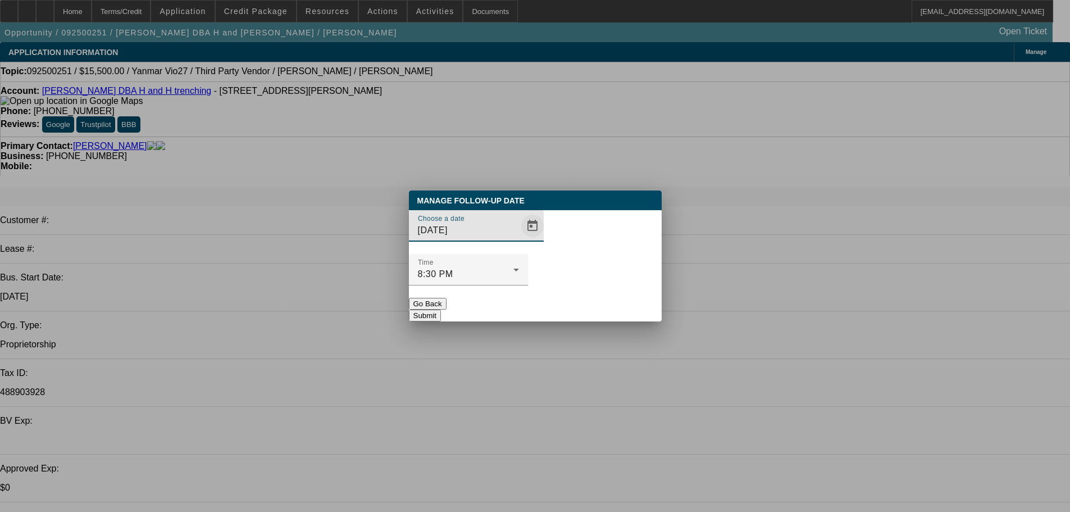
click at [521, 239] on span "Open calendar" at bounding box center [532, 225] width 27 height 27
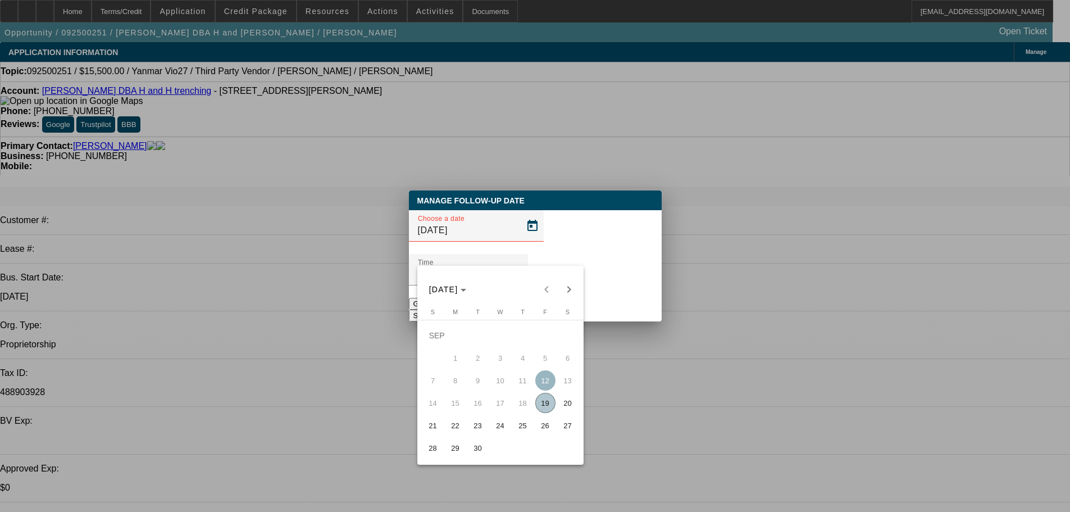
click at [543, 403] on span "19" at bounding box center [545, 403] width 20 height 20
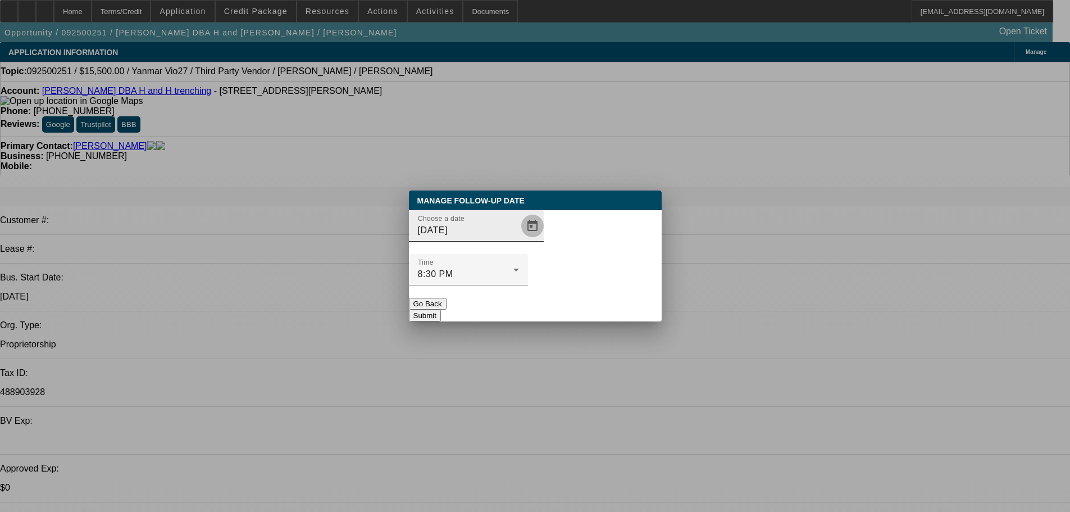
click at [519, 239] on span "Open calendar" at bounding box center [532, 225] width 27 height 27
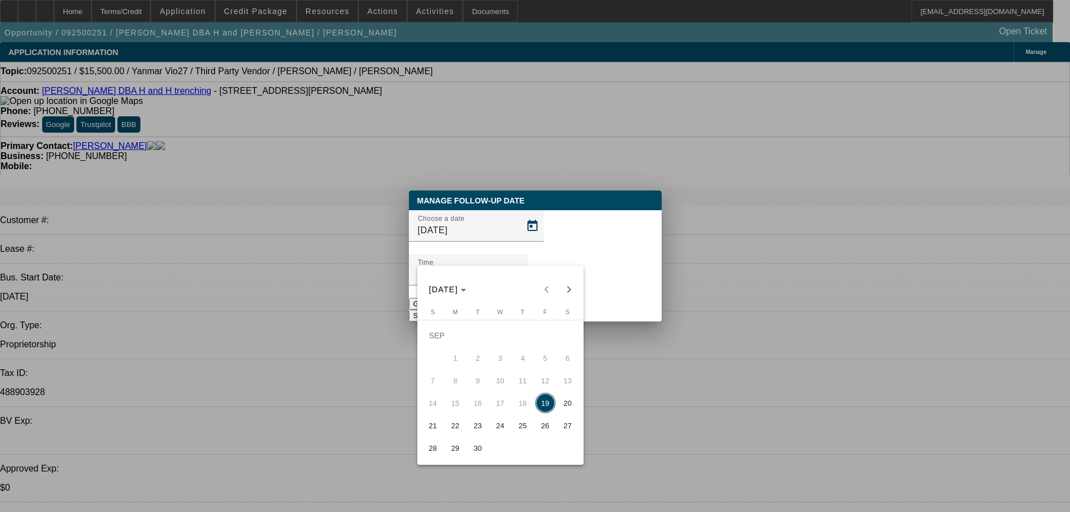
click at [477, 425] on span "23" at bounding box center [478, 425] width 20 height 20
type input "9/23/2025"
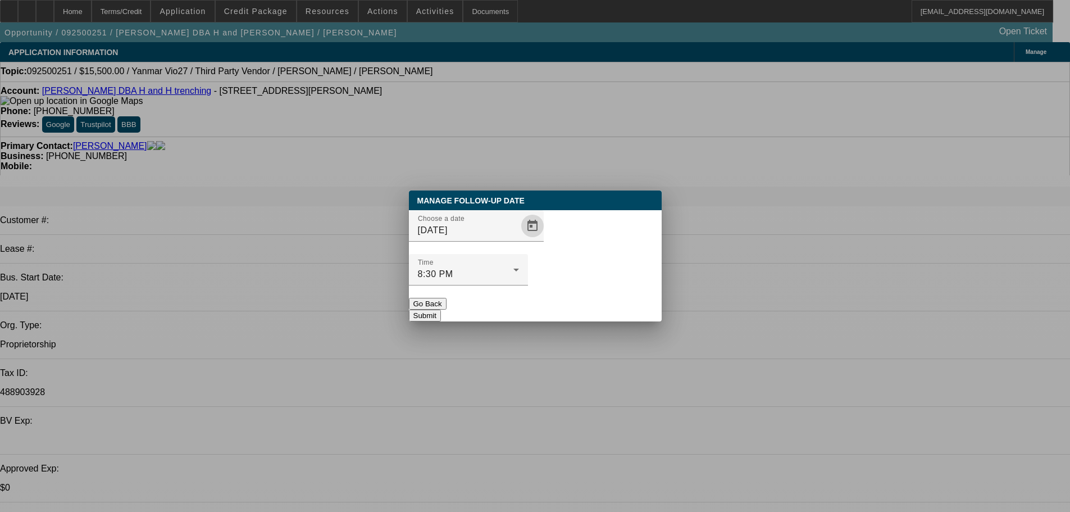
click at [441, 309] on button "Submit" at bounding box center [425, 315] width 32 height 12
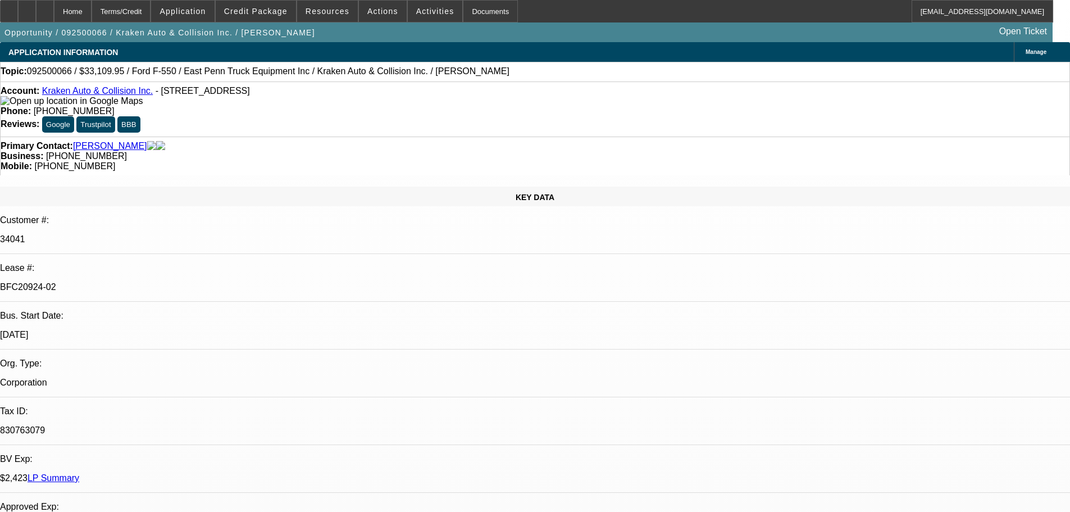
select select "0"
select select "0.1"
select select "4"
select select "0"
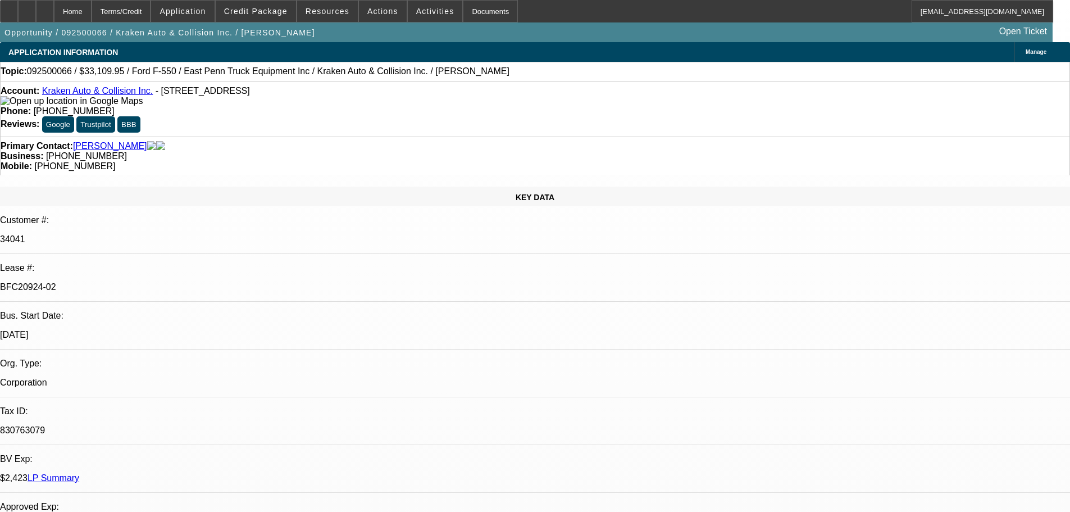
select select "0"
select select "0.1"
select select "4"
select select "0"
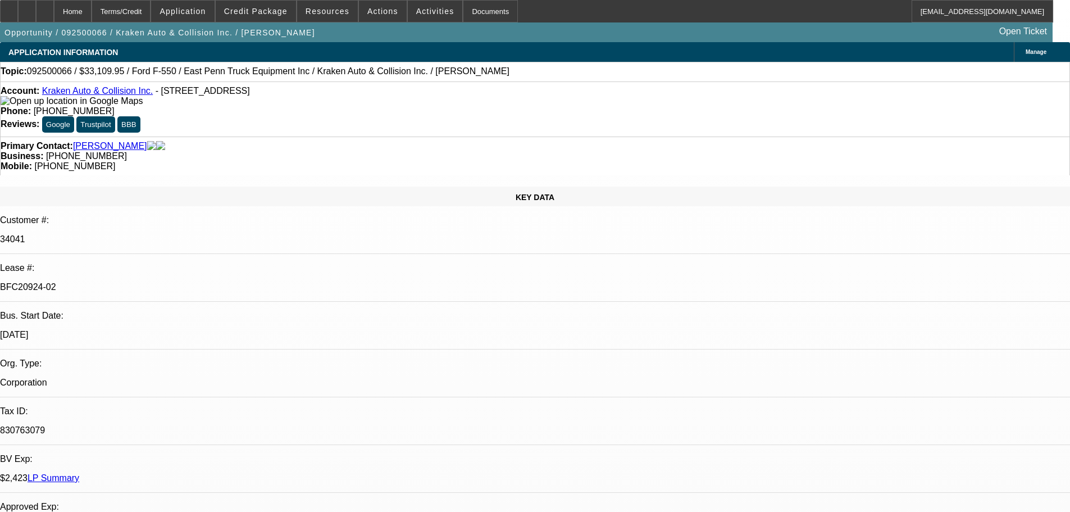
select select "0.1"
select select "4"
select select "0"
select select "0.1"
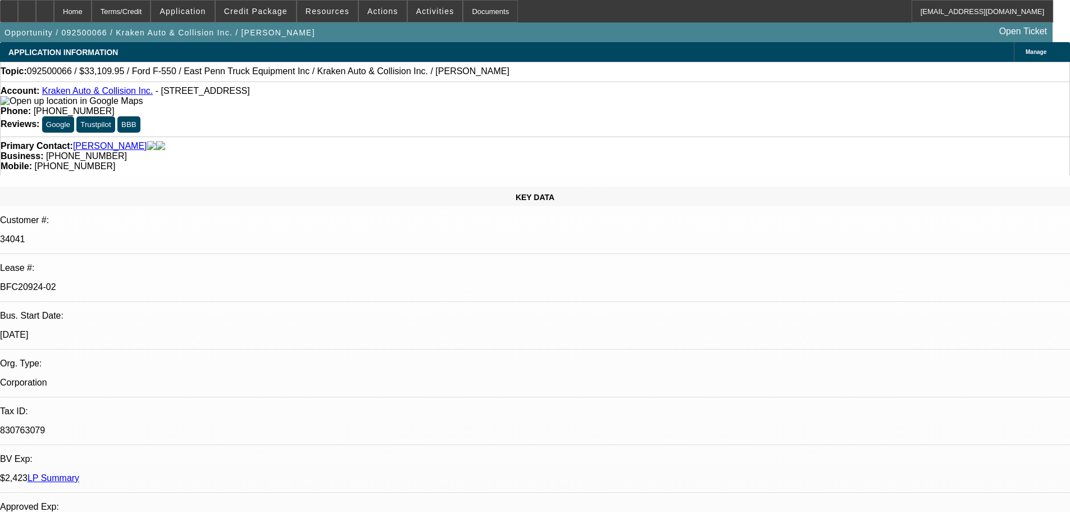
select select "4"
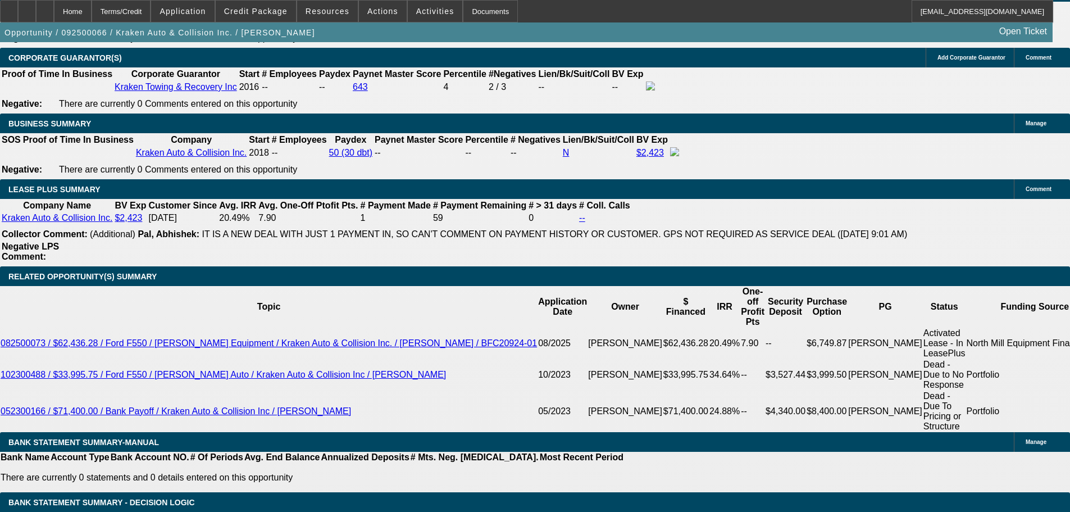
scroll to position [1797, 0]
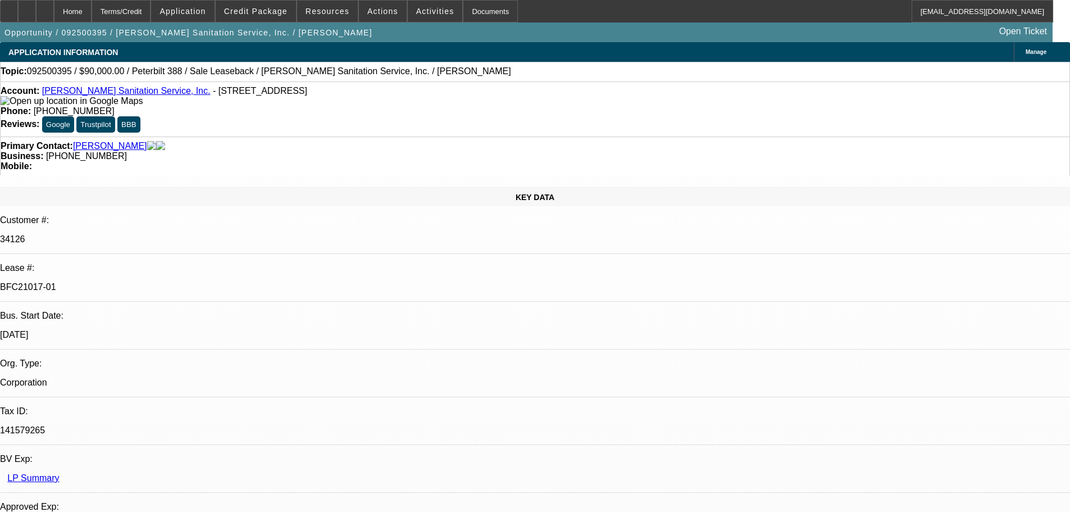
select select "0"
select select "2"
select select "0"
select select "6"
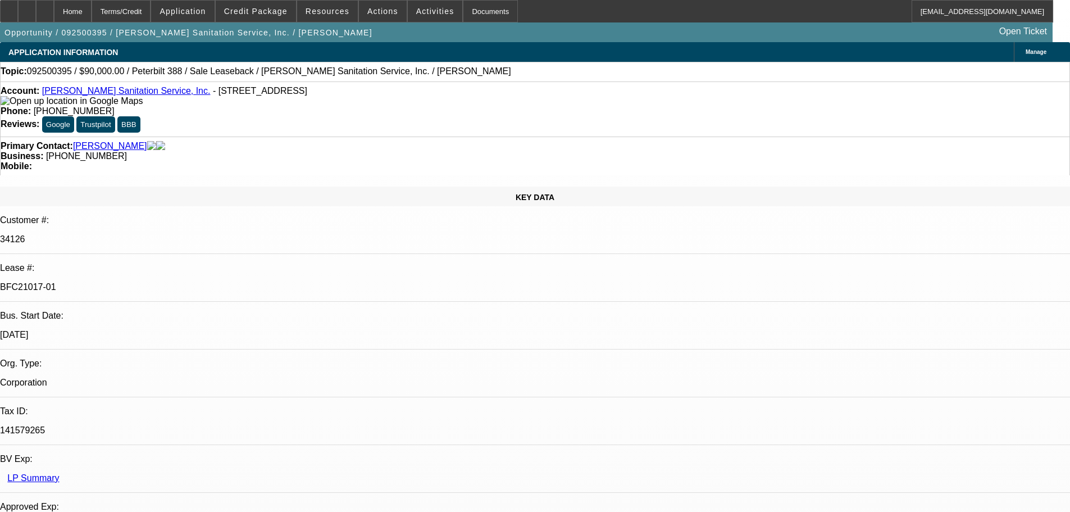
select select "0"
select select "2"
select select "0"
select select "6"
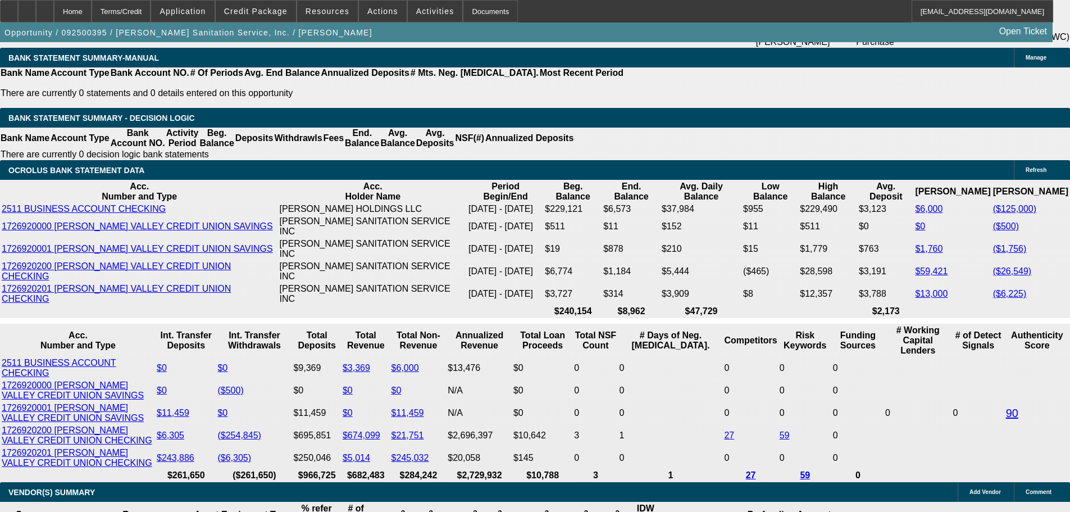
scroll to position [2078, 0]
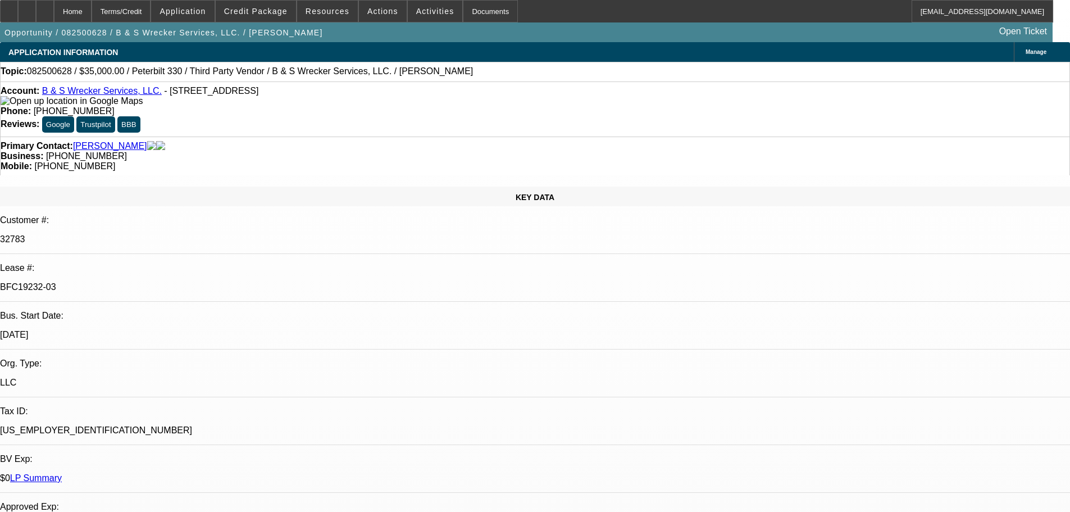
select select "0"
select select "6"
select select "0"
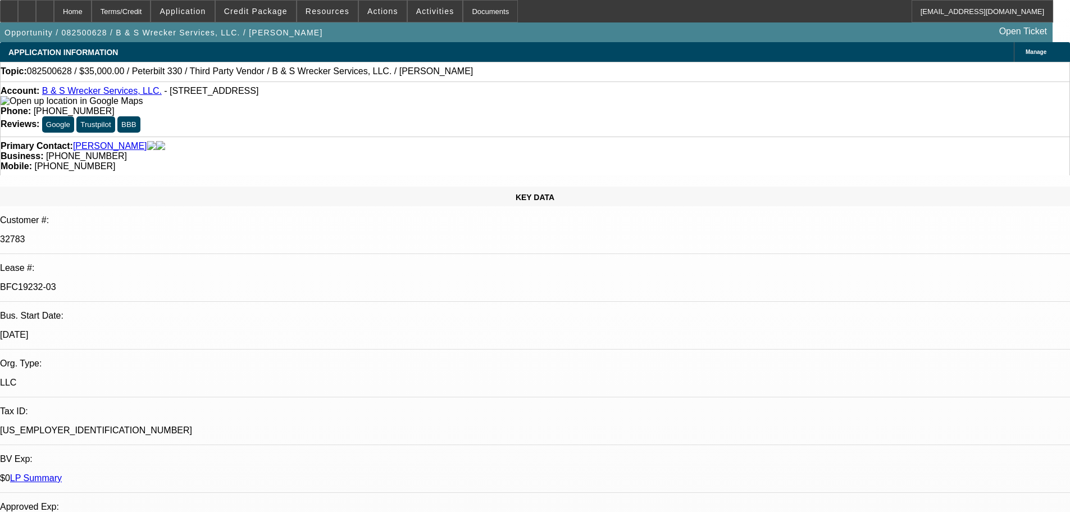
select select "0"
select select "6"
select select "0"
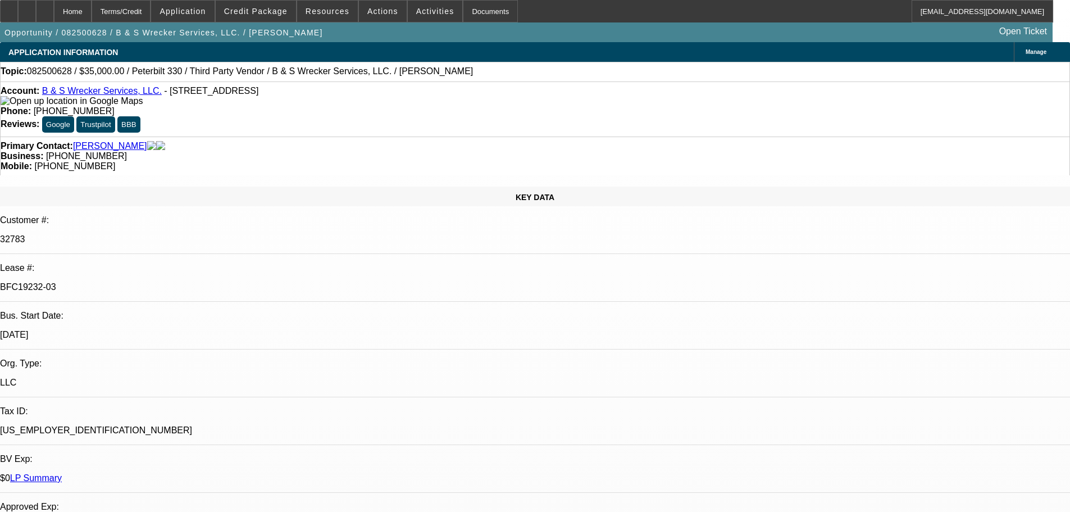
select select "0"
select select "6"
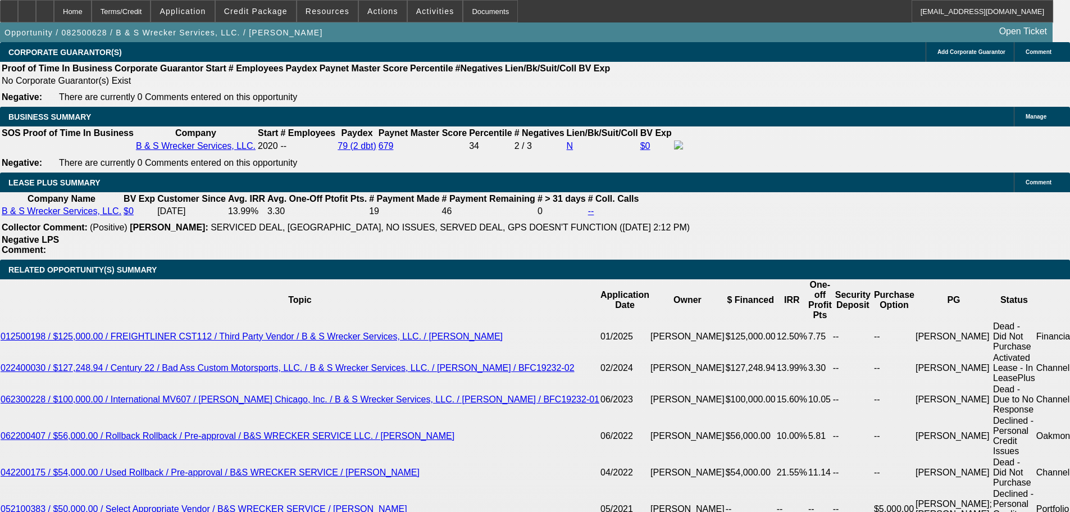
scroll to position [1853, 0]
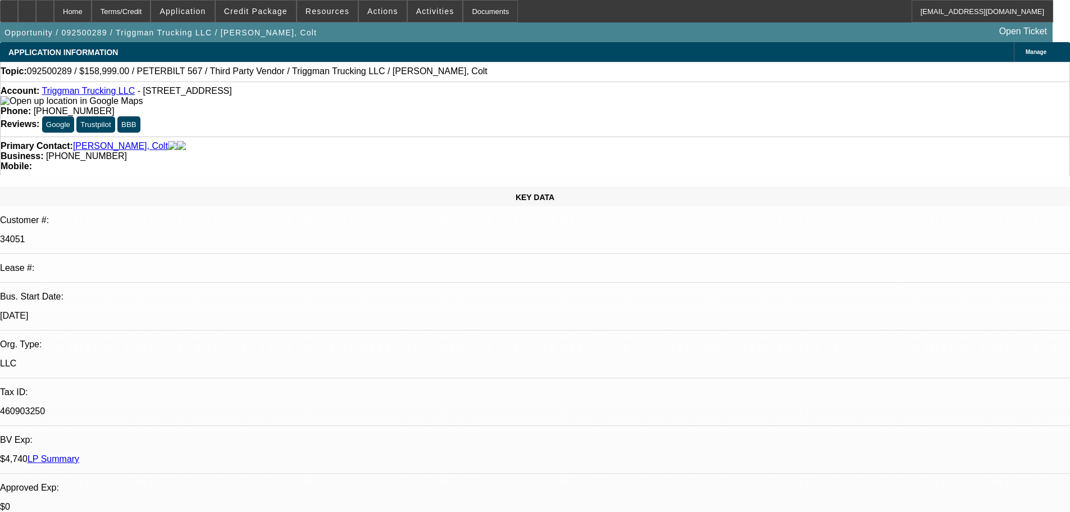
select select "0"
select select "2"
select select "0.1"
select select "4"
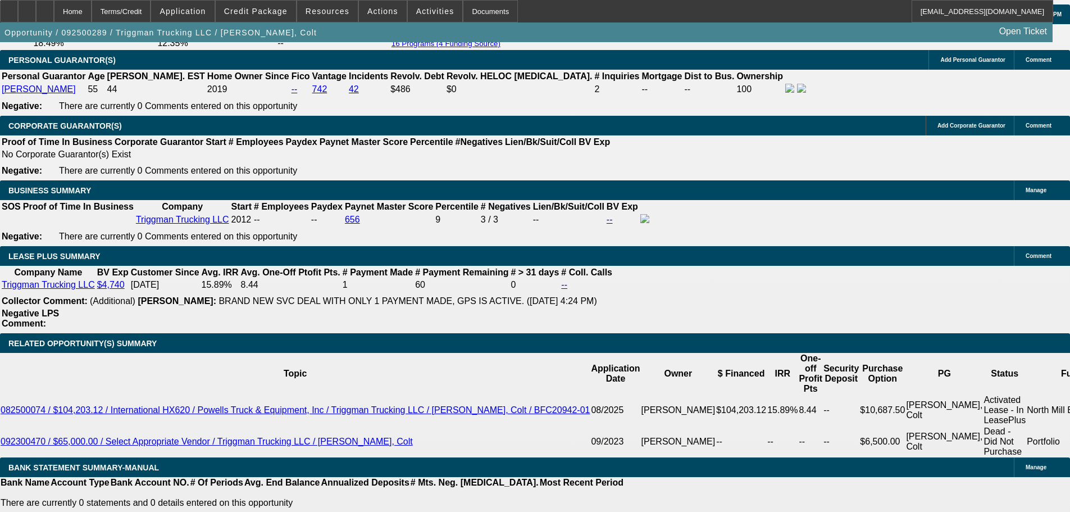
scroll to position [1685, 0]
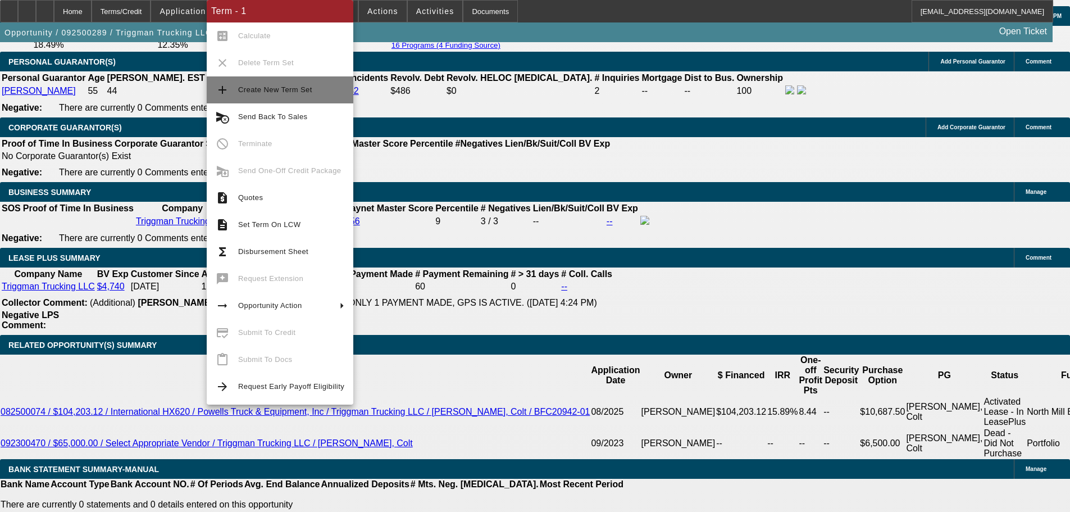
click at [302, 99] on button "add Create New Term Set" at bounding box center [280, 89] width 147 height 27
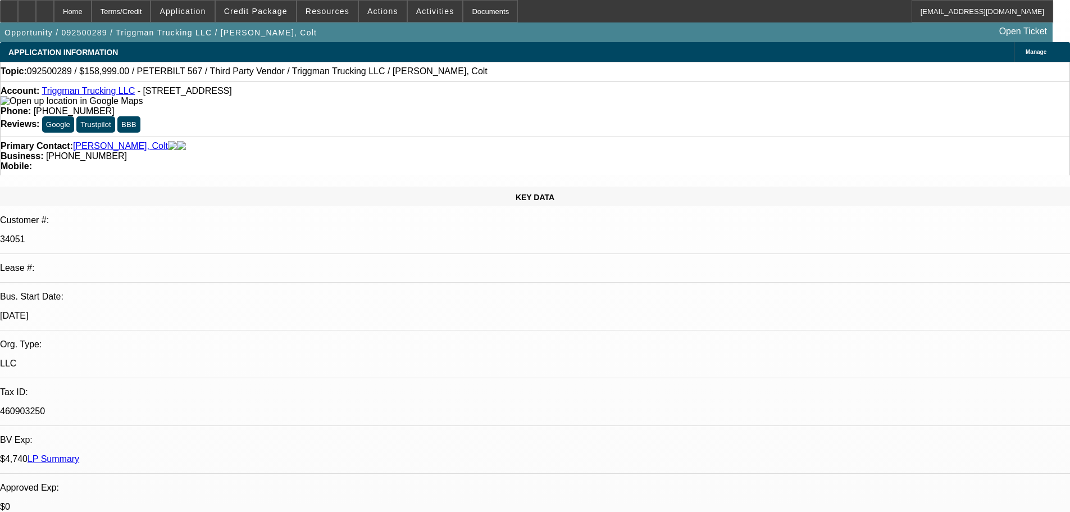
select select "0"
select select "2"
select select "0.1"
select select "4"
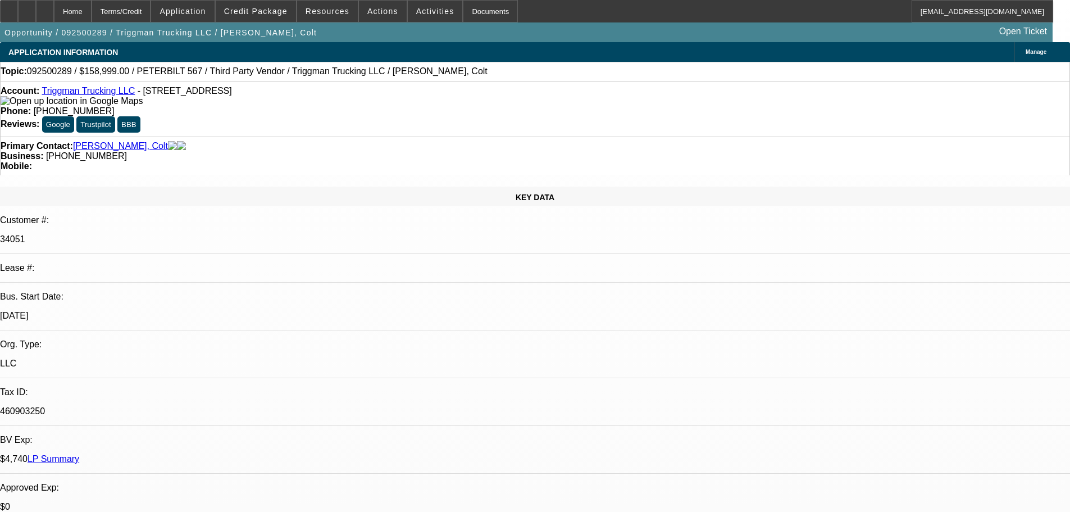
select select "0"
select select "2"
select select "0.1"
select select "4"
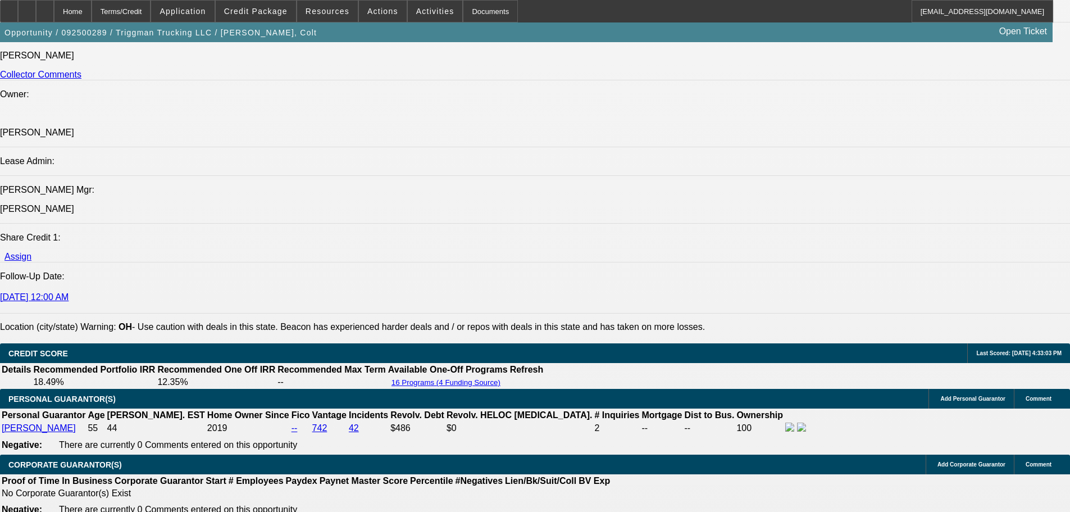
scroll to position [1629, 0]
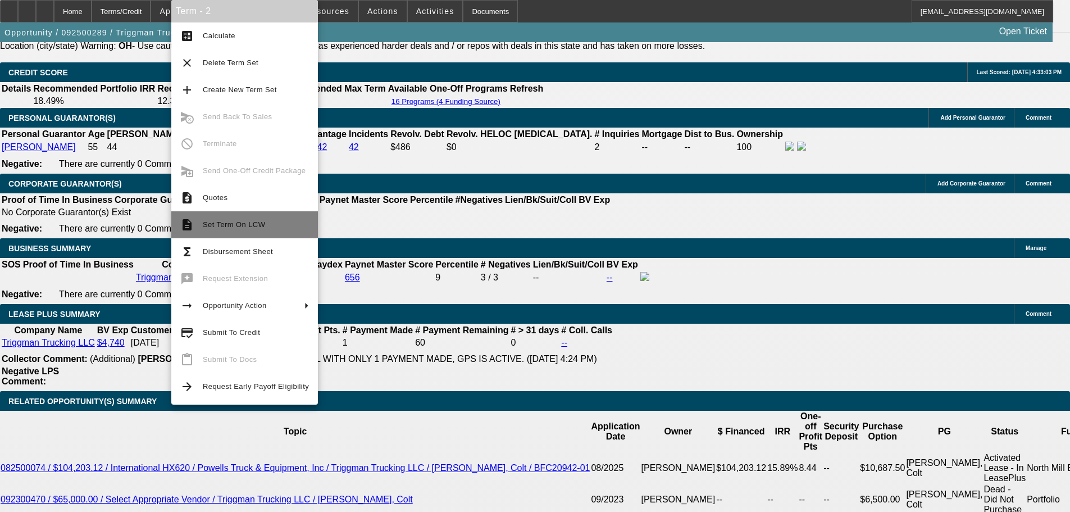
click at [230, 230] on span "Set Term On LCW" at bounding box center [256, 224] width 106 height 13
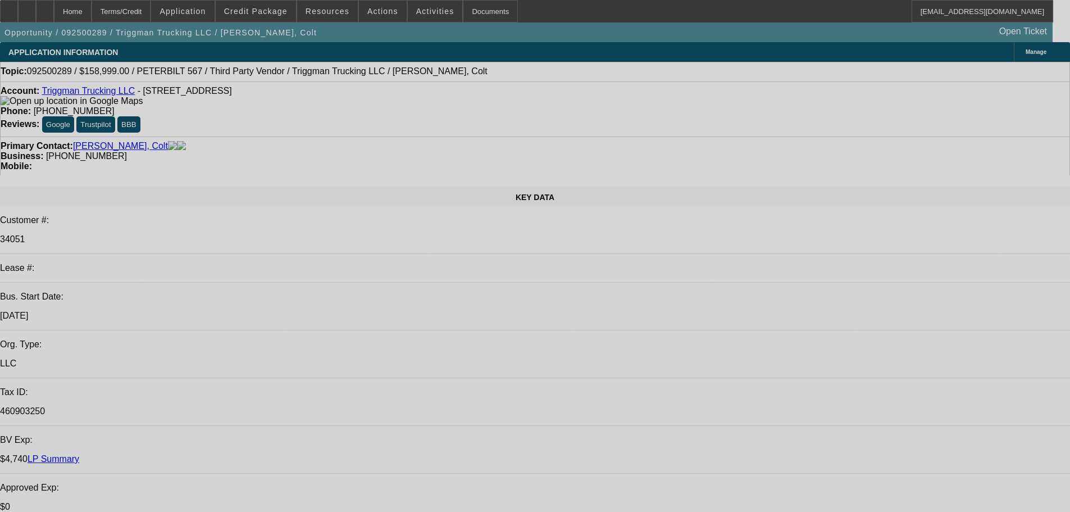
select select "0"
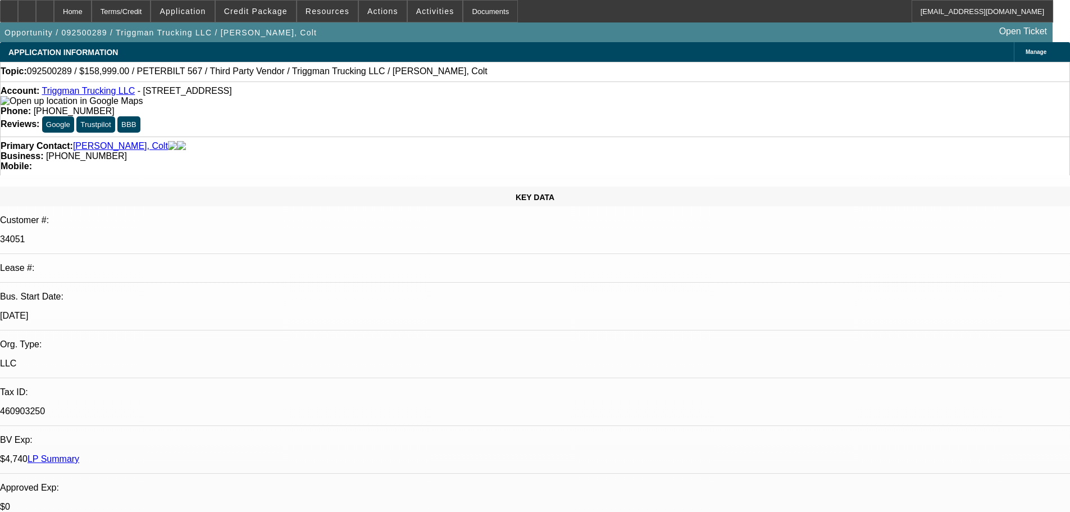
select select "2"
select select "0.1"
select select "4"
select select "0"
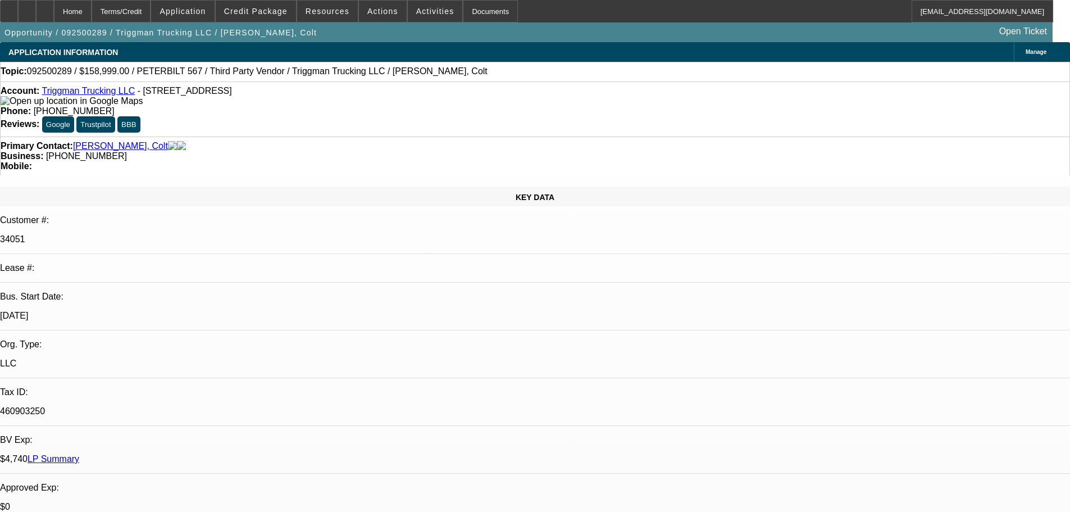
select select "2"
select select "0.1"
select select "4"
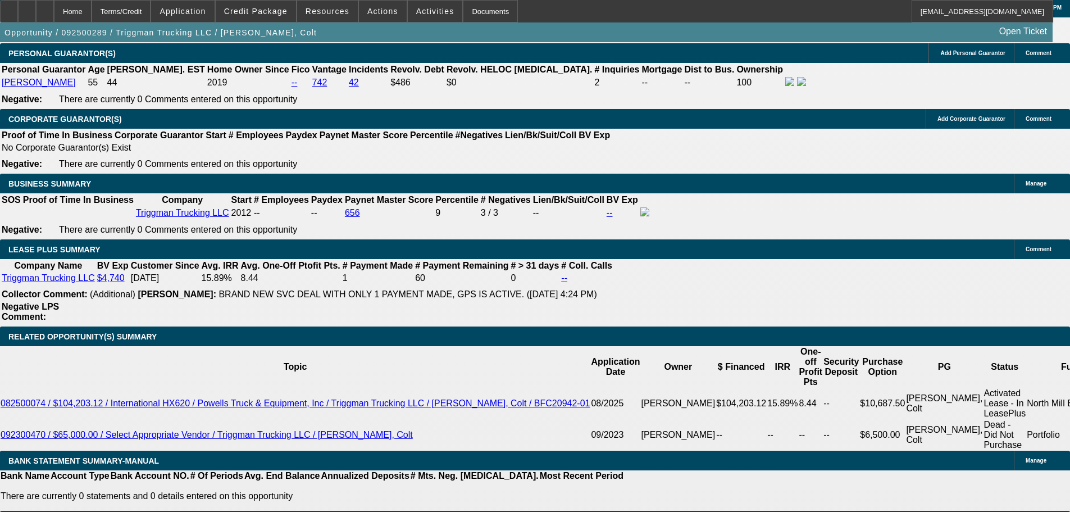
scroll to position [1685, 0]
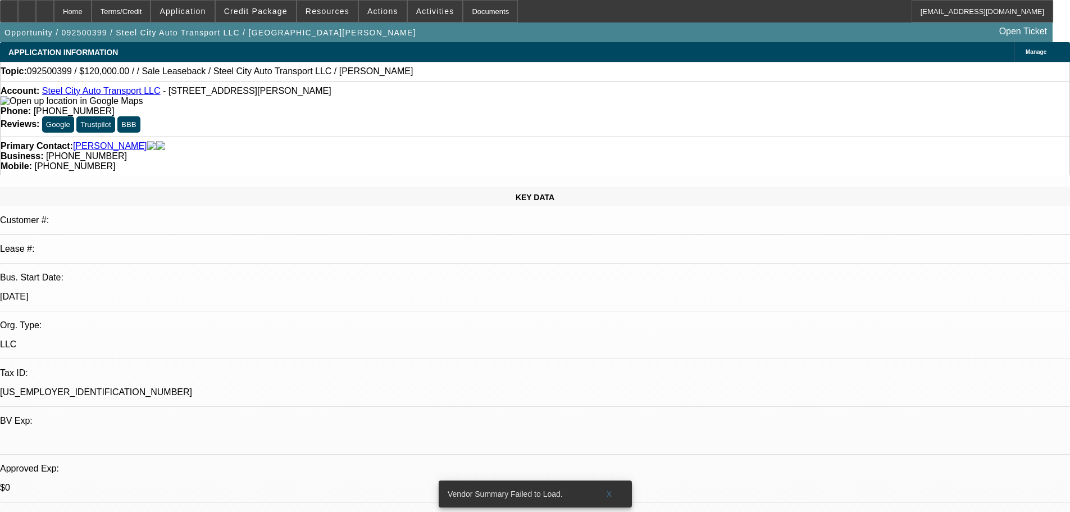
select select "0"
select select "2"
select select "0.1"
select select "4"
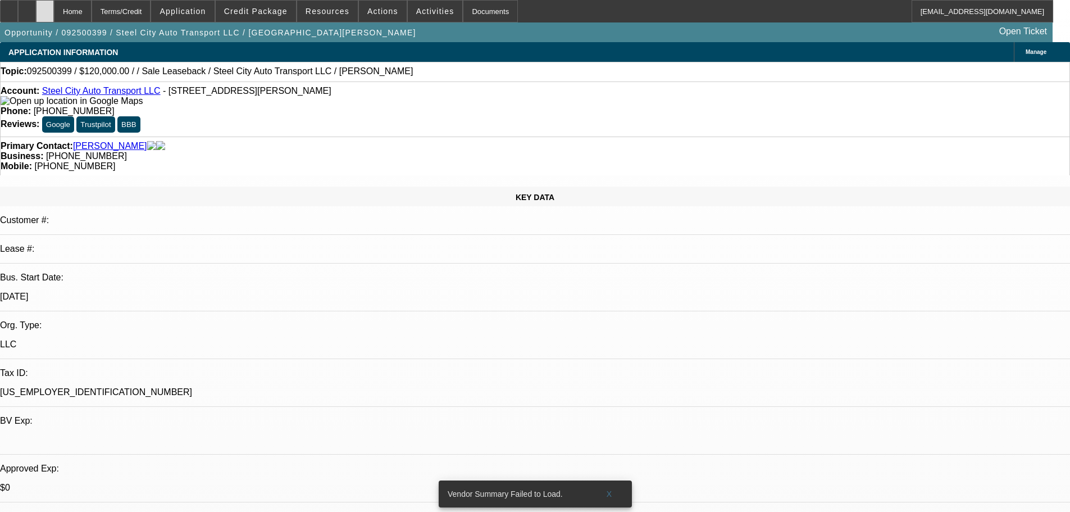
click at [54, 2] on div at bounding box center [45, 11] width 18 height 22
select select "0"
select select "2"
select select "0.1"
select select "1"
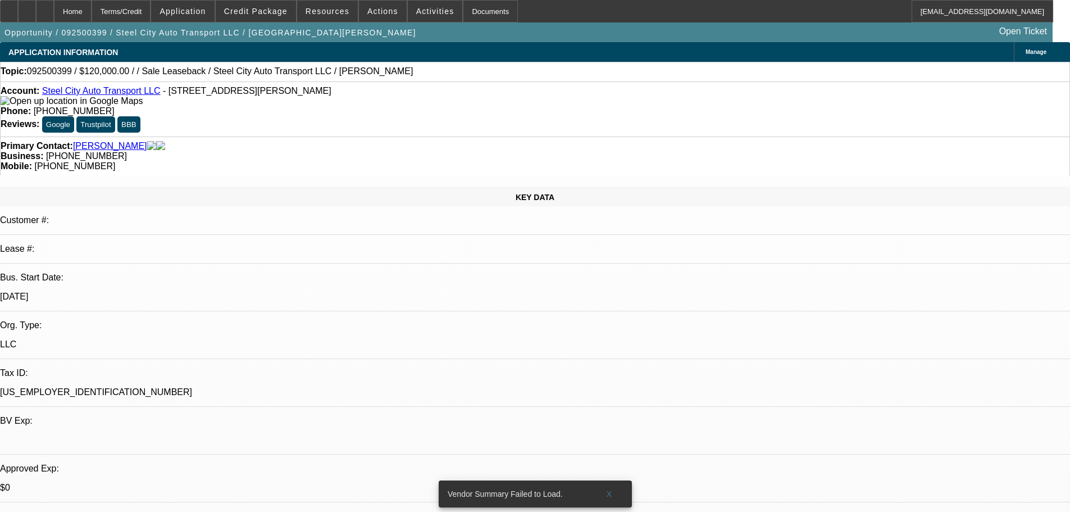
select select "2"
select select "4"
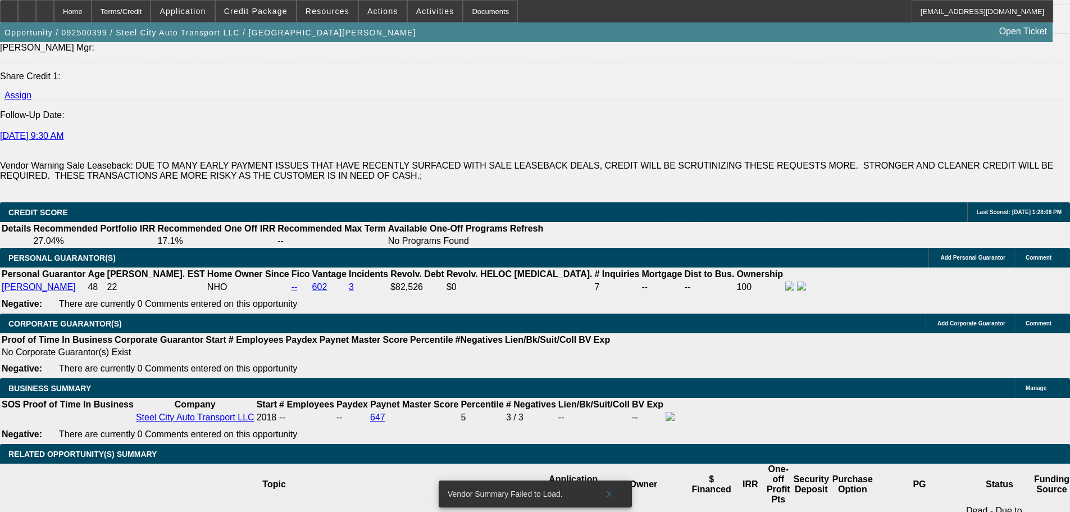
scroll to position [1573, 0]
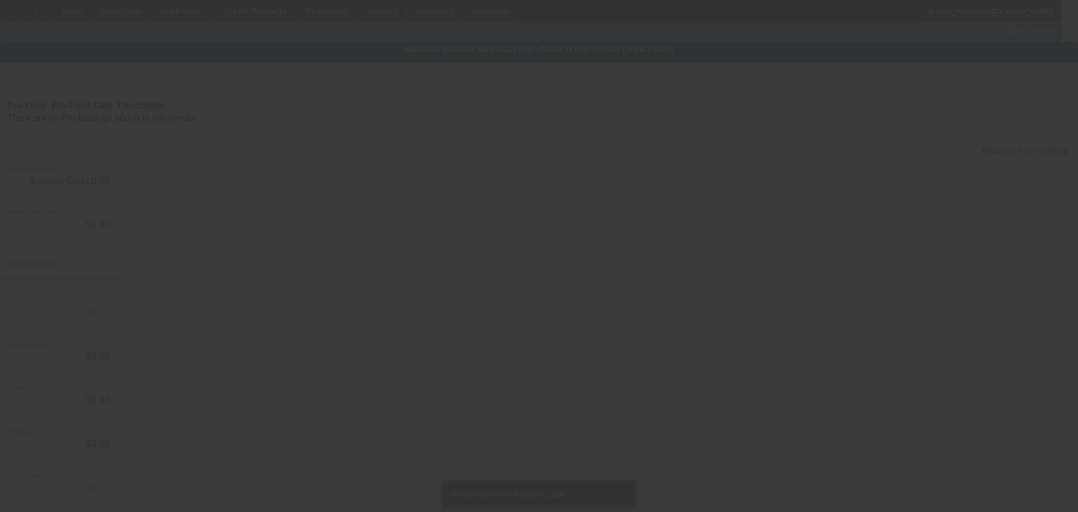
type input "$120,000.00"
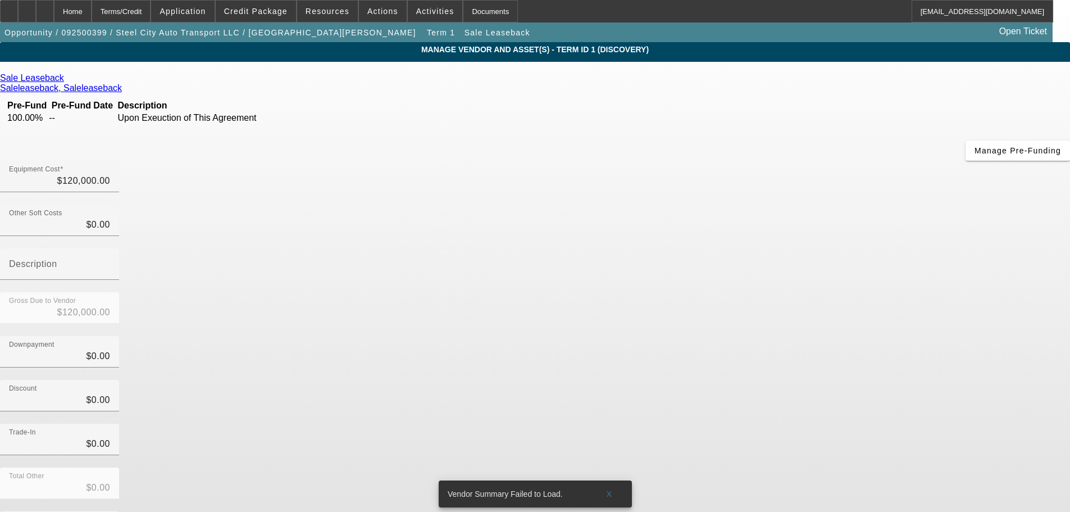
click at [67, 81] on link at bounding box center [65, 78] width 3 height 10
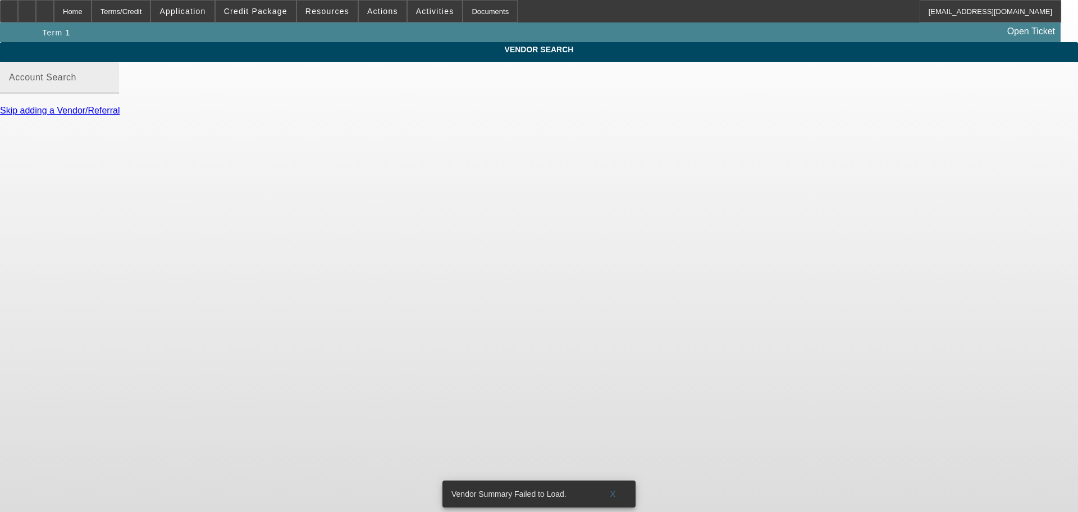
click at [76, 82] on mat-label "Account Search" at bounding box center [42, 77] width 67 height 10
click at [110, 89] on input "Account Search" at bounding box center [59, 81] width 101 height 13
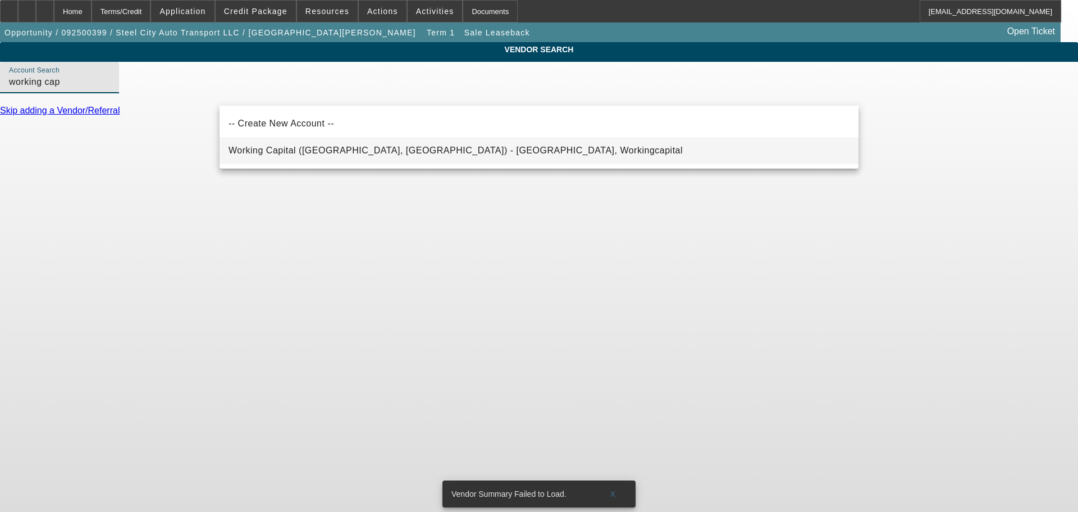
click at [299, 144] on span "Working Capital ([GEOGRAPHIC_DATA], [GEOGRAPHIC_DATA]) - [GEOGRAPHIC_DATA], Wor…" at bounding box center [456, 150] width 454 height 13
type input "Working Capital ([GEOGRAPHIC_DATA], [GEOGRAPHIC_DATA]) - [GEOGRAPHIC_DATA], Wor…"
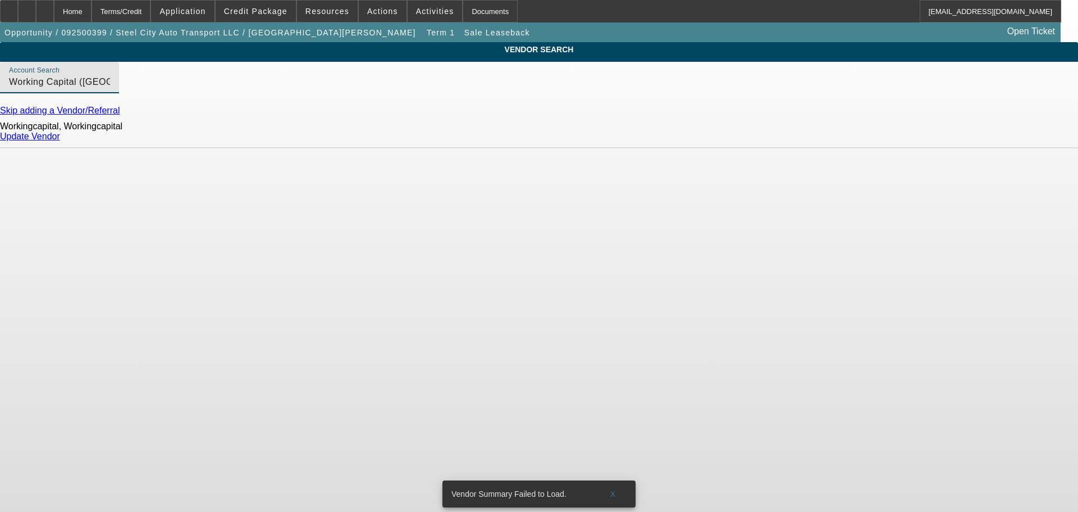
click at [60, 141] on link "Update Vendor" at bounding box center [30, 136] width 60 height 10
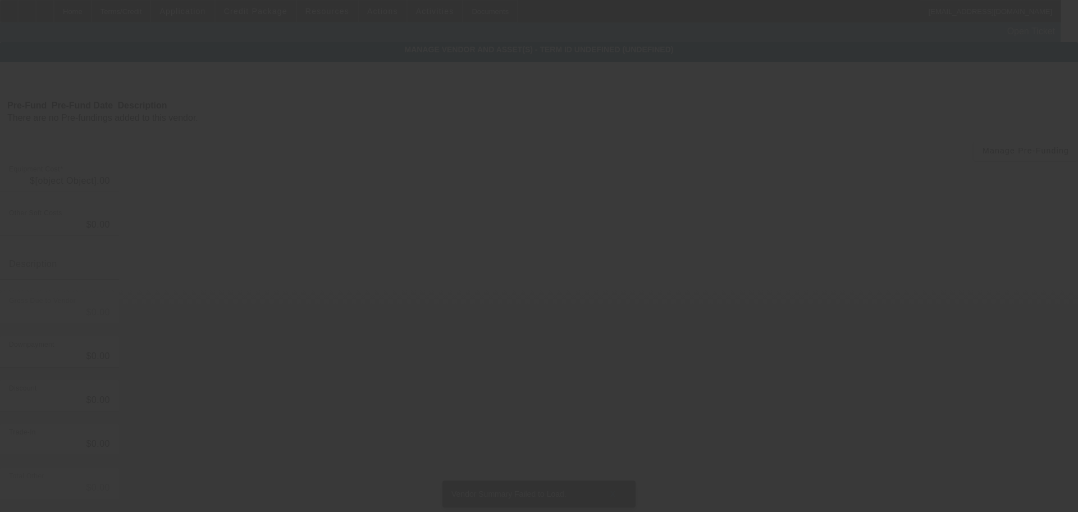
type input "$120,000.00"
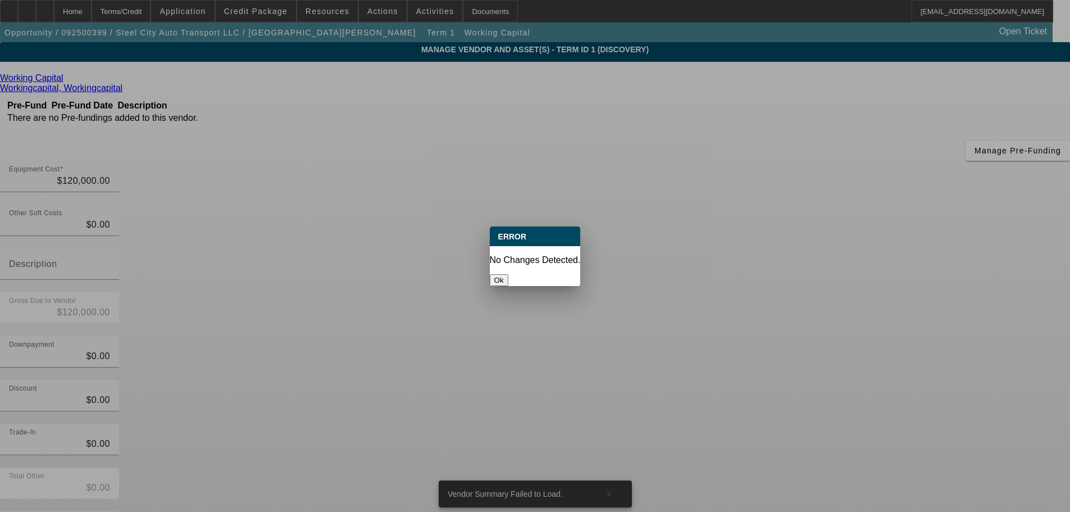
click at [508, 274] on button "Ok" at bounding box center [499, 280] width 19 height 12
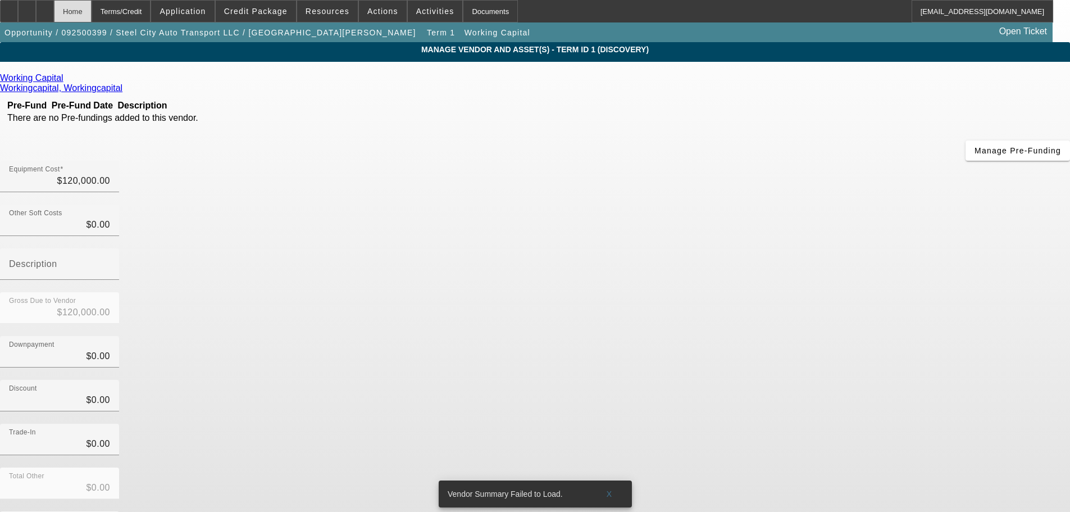
click at [92, 14] on div "Home" at bounding box center [73, 11] width 38 height 22
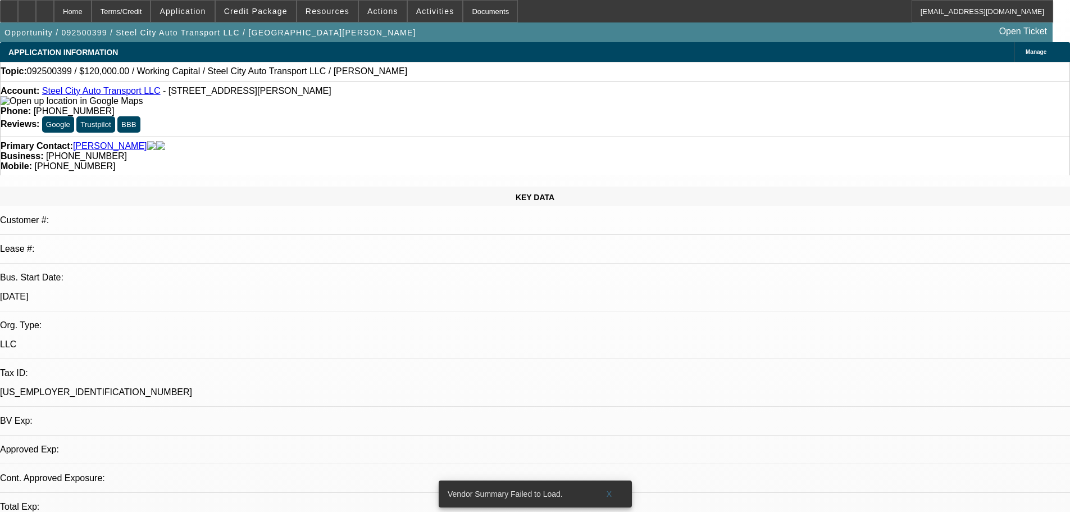
select select "0"
select select "2"
select select "0.1"
select select "4"
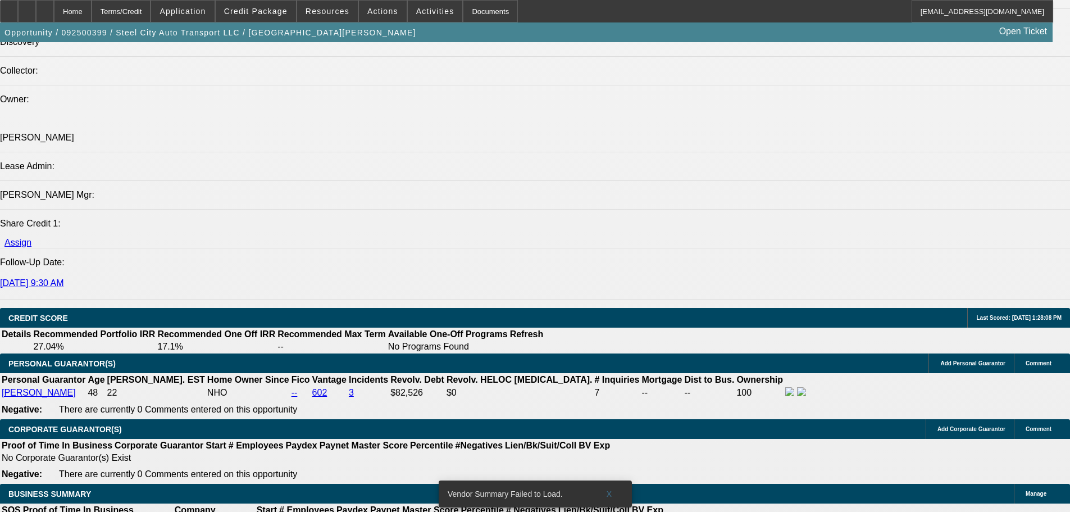
scroll to position [1404, 0]
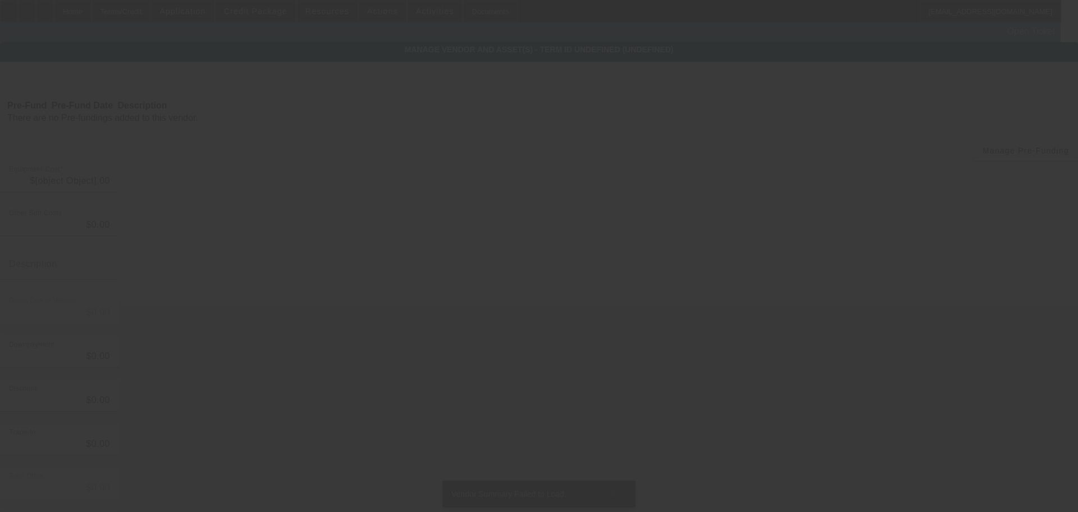
type input "$120,000.00"
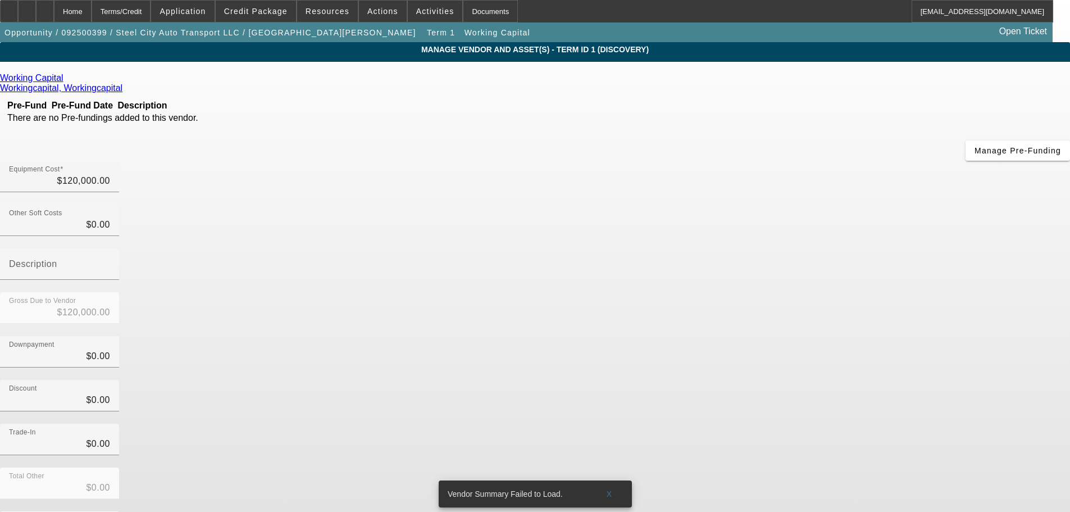
click at [66, 79] on link at bounding box center [64, 78] width 3 height 10
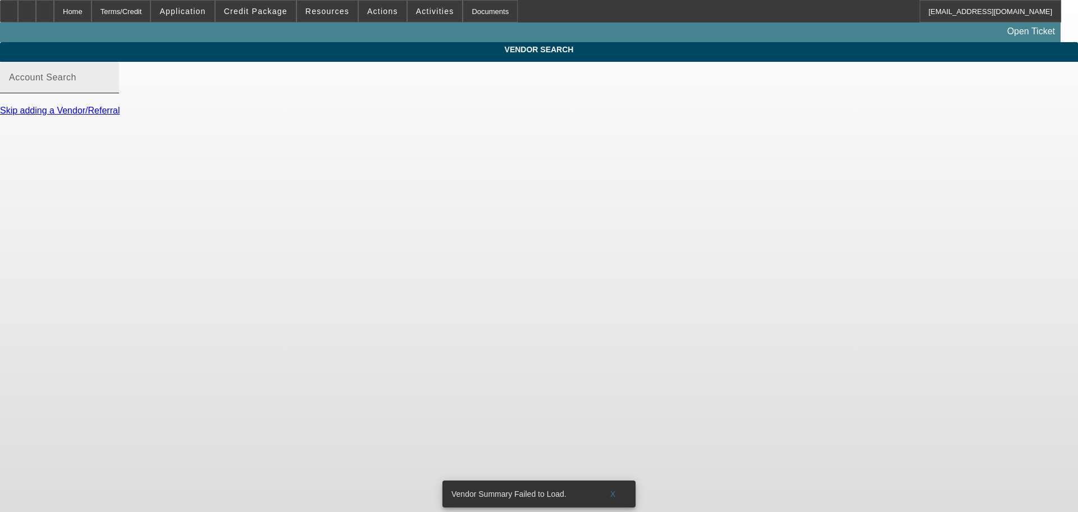
click at [76, 82] on mat-label "Account Search" at bounding box center [42, 77] width 67 height 10
click at [110, 89] on input "Account Search" at bounding box center [59, 81] width 101 height 13
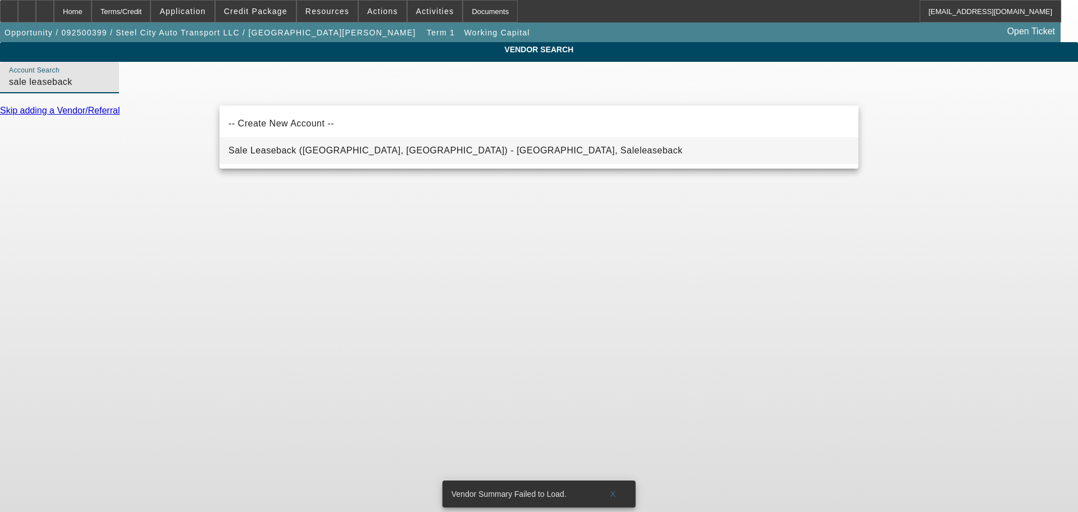
click at [279, 147] on span "Sale Leaseback ([GEOGRAPHIC_DATA], [GEOGRAPHIC_DATA]) - [GEOGRAPHIC_DATA], Sale…" at bounding box center [456, 150] width 454 height 10
type input "Sale Leaseback ([GEOGRAPHIC_DATA], [GEOGRAPHIC_DATA]) - [GEOGRAPHIC_DATA], Sale…"
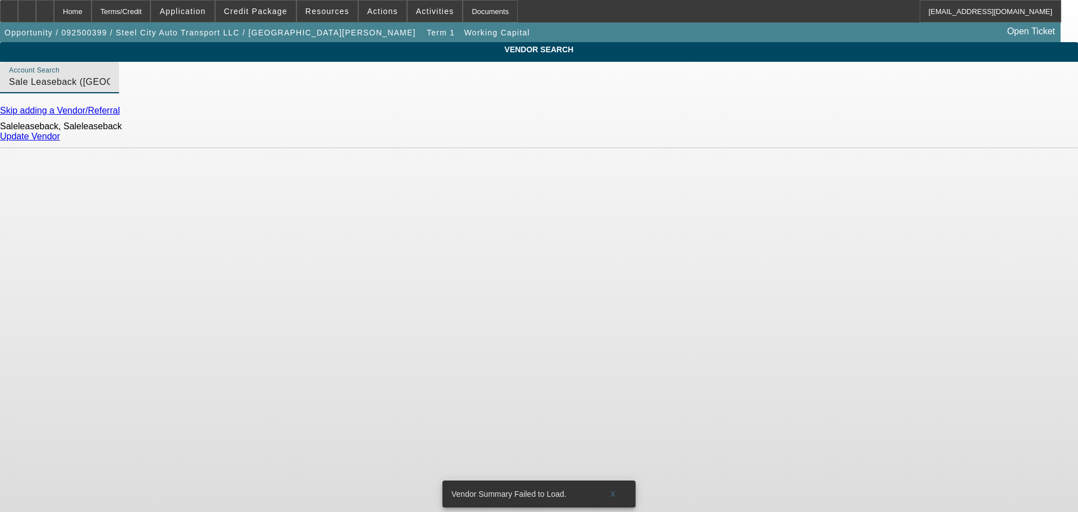
click at [60, 141] on link "Update Vendor" at bounding box center [30, 136] width 60 height 10
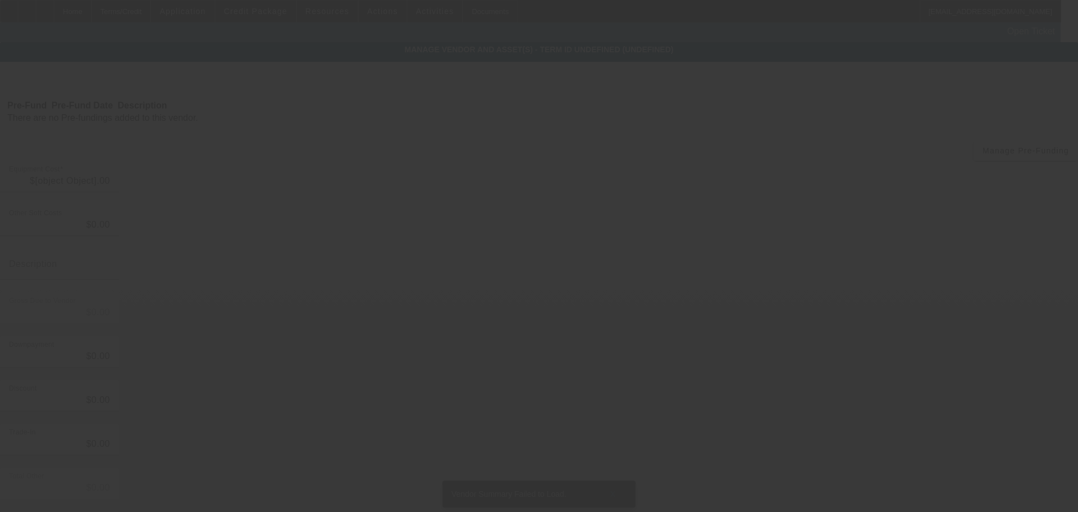
type input "$120,000.00"
